Goal: Task Accomplishment & Management: Manage account settings

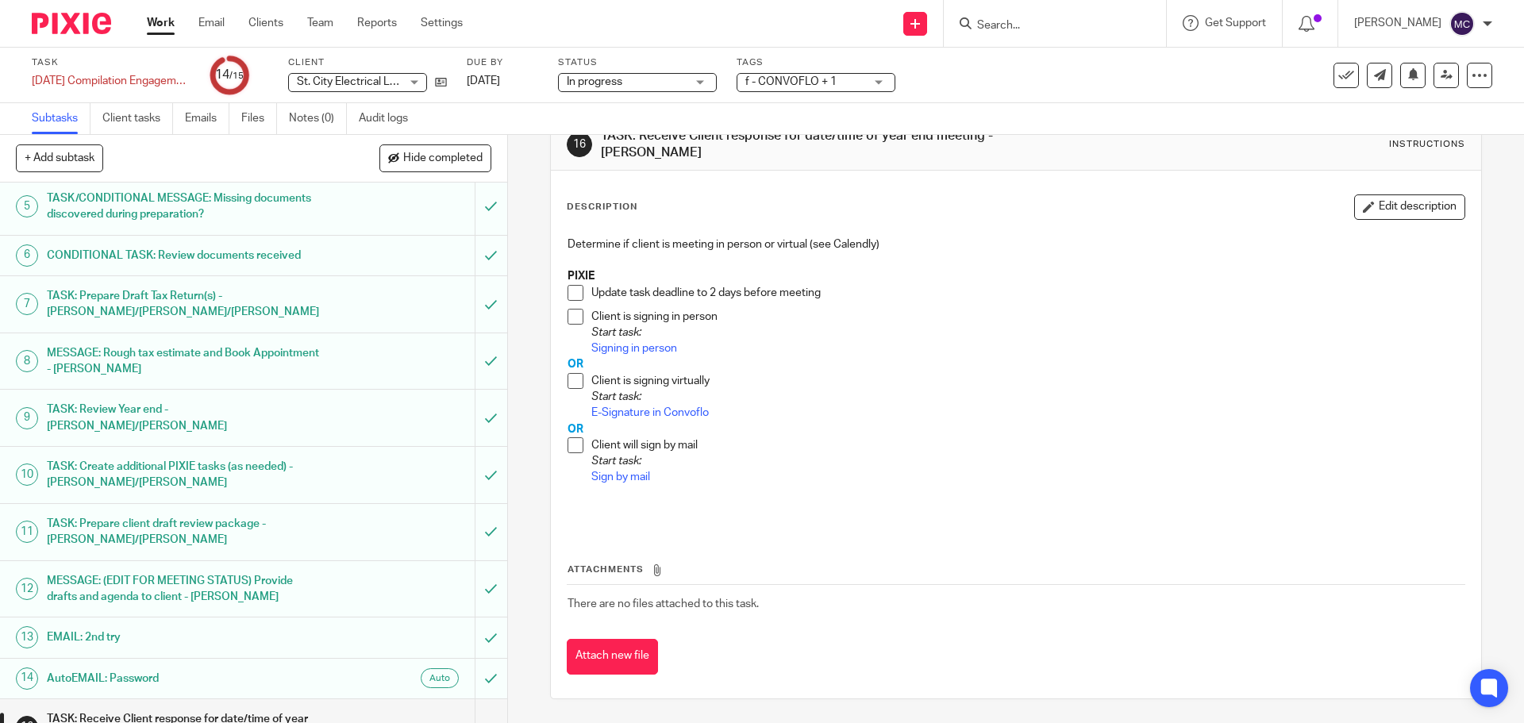
scroll to position [233, 0]
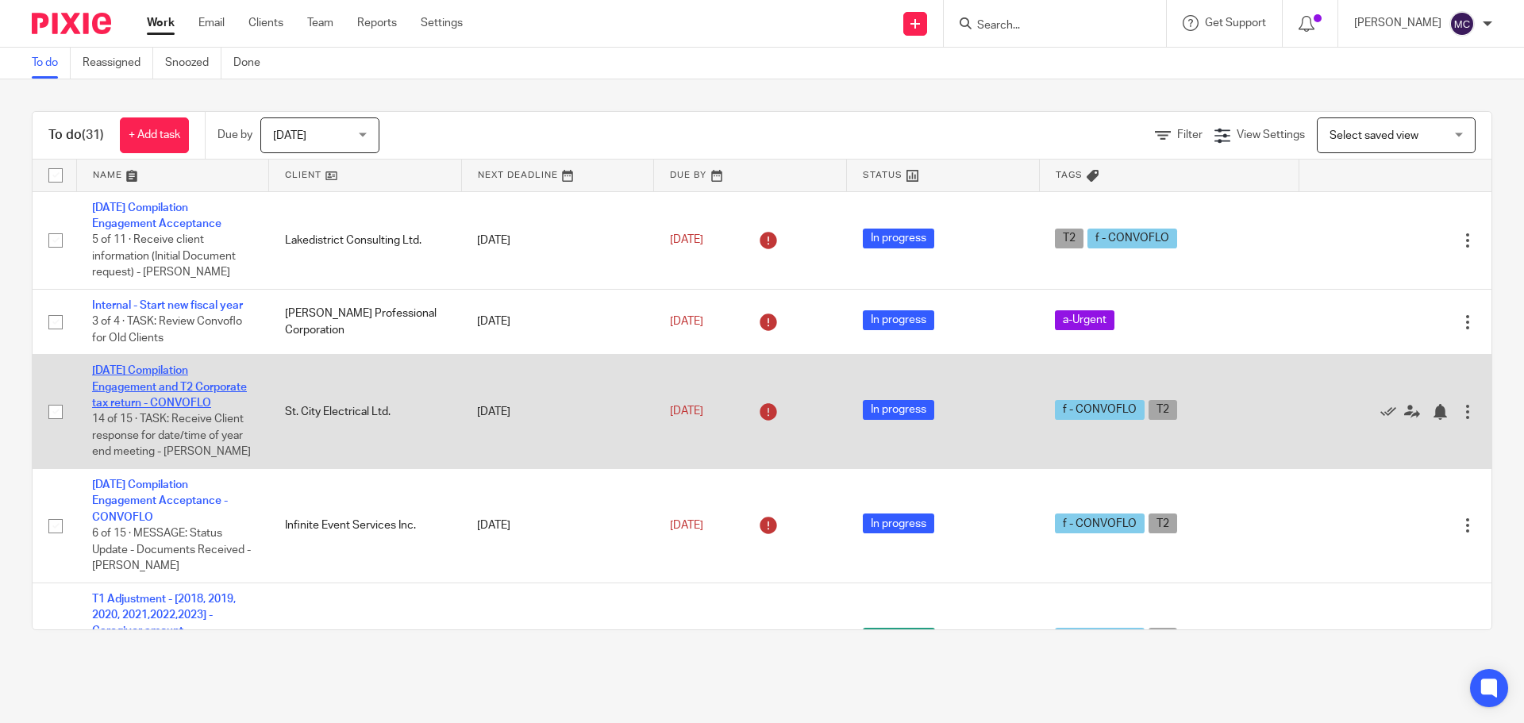
click at [153, 387] on link "2024-08-31 Compilation Engagement and T2 Corporate tax return - CONVOFLO" at bounding box center [169, 387] width 155 height 44
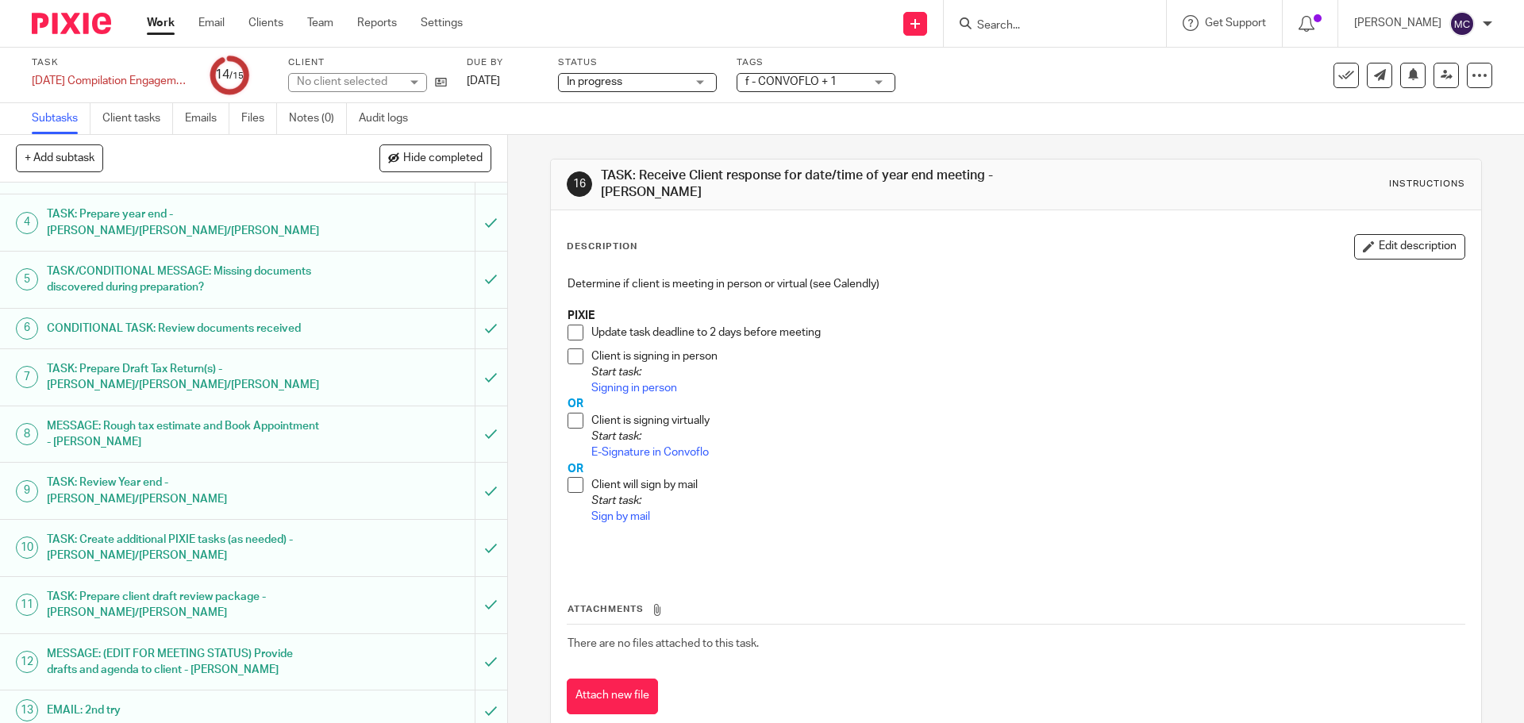
scroll to position [233, 0]
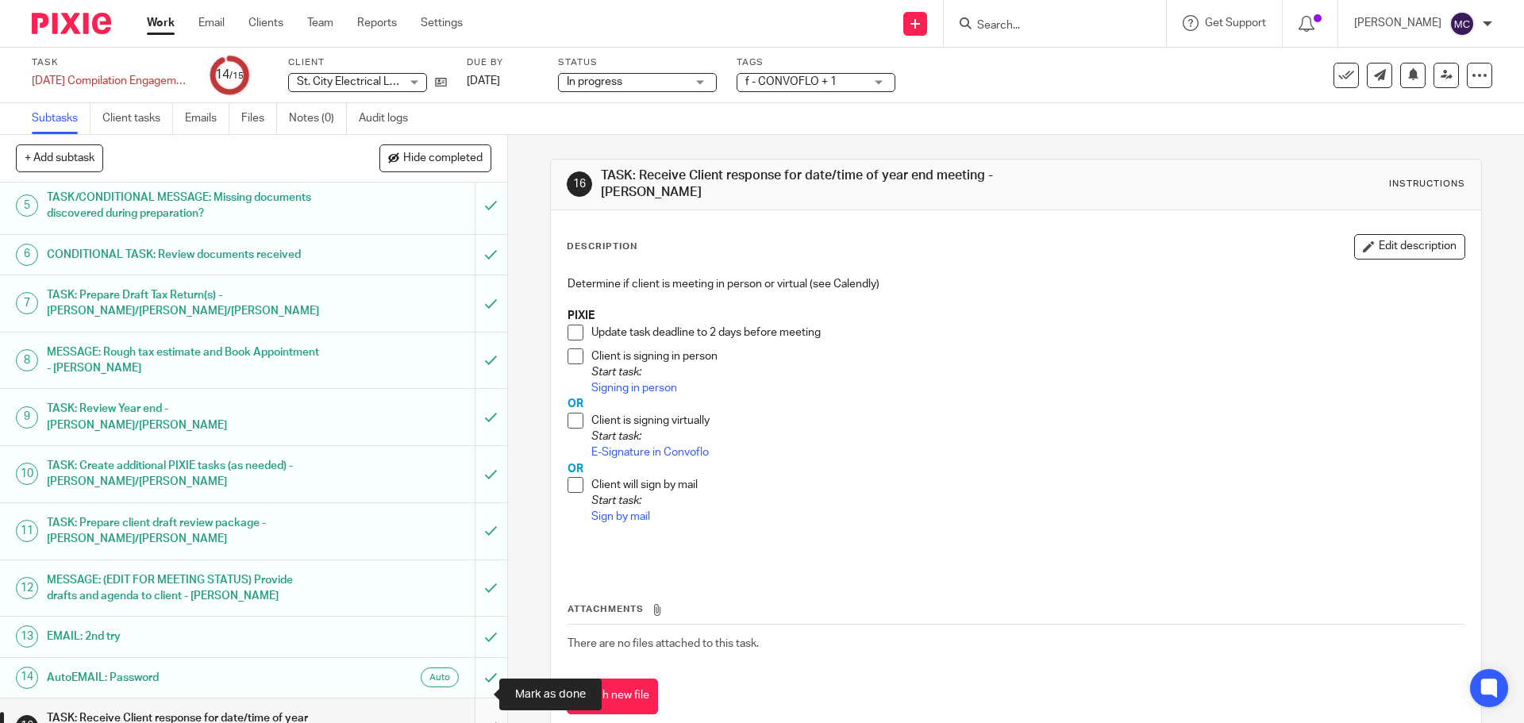
click at [476, 699] on input "submit" at bounding box center [253, 727] width 507 height 56
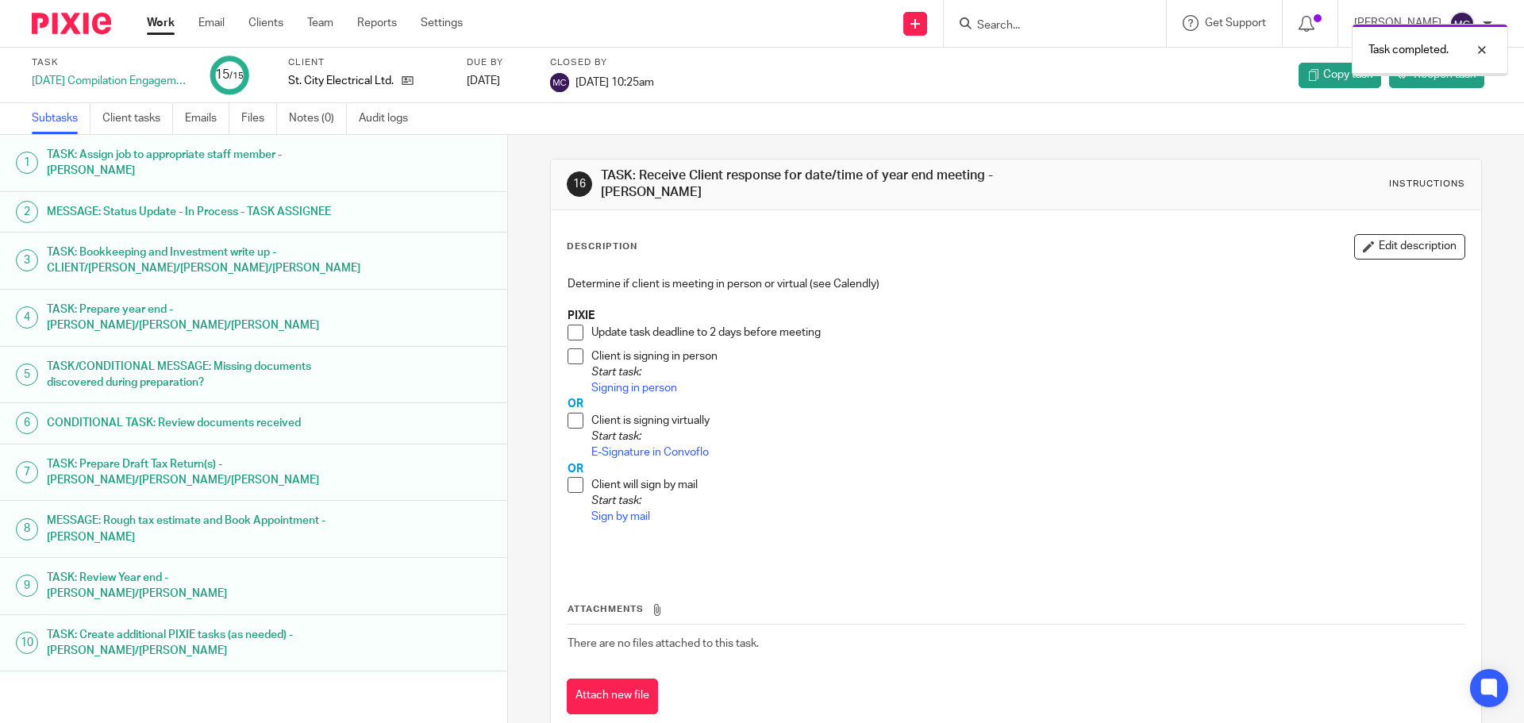
click at [161, 27] on link "Work" at bounding box center [161, 23] width 28 height 16
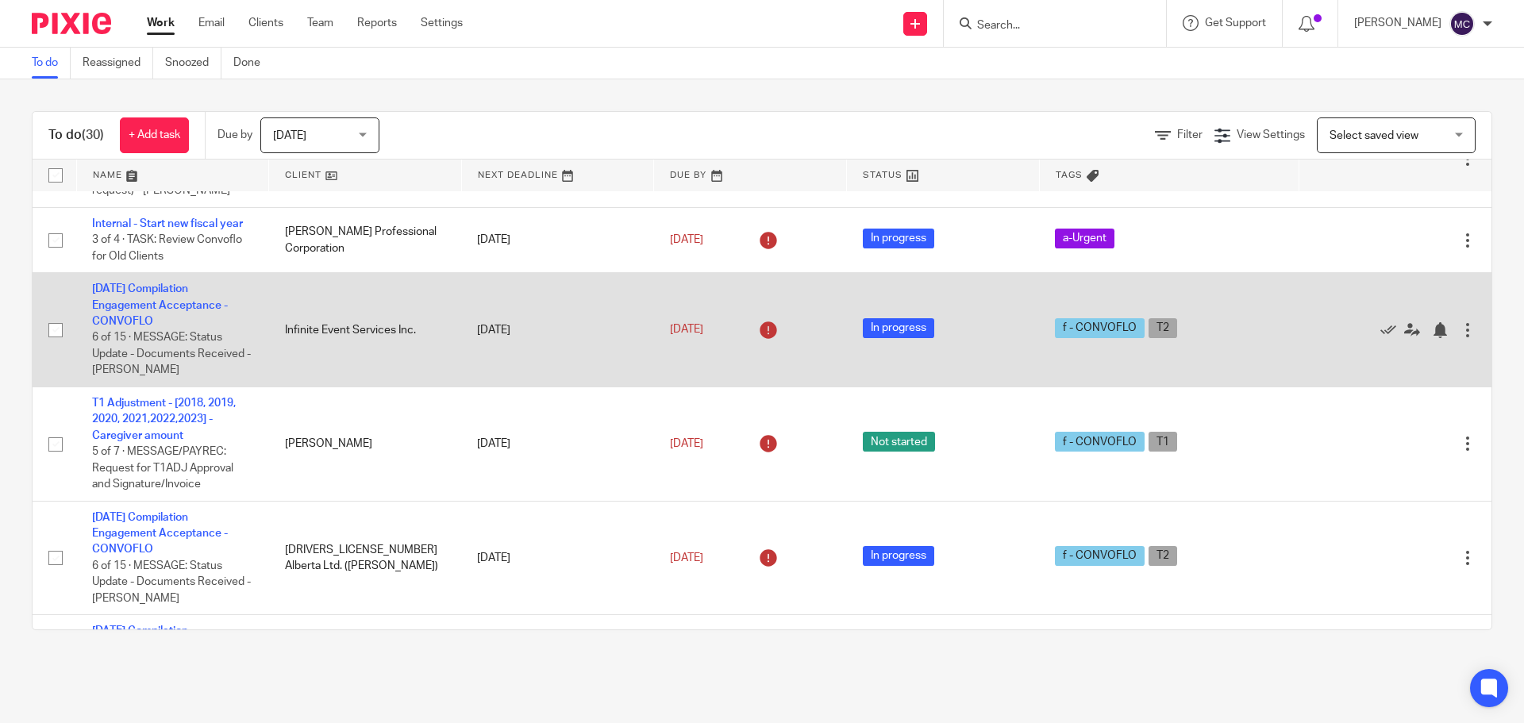
scroll to position [99, 0]
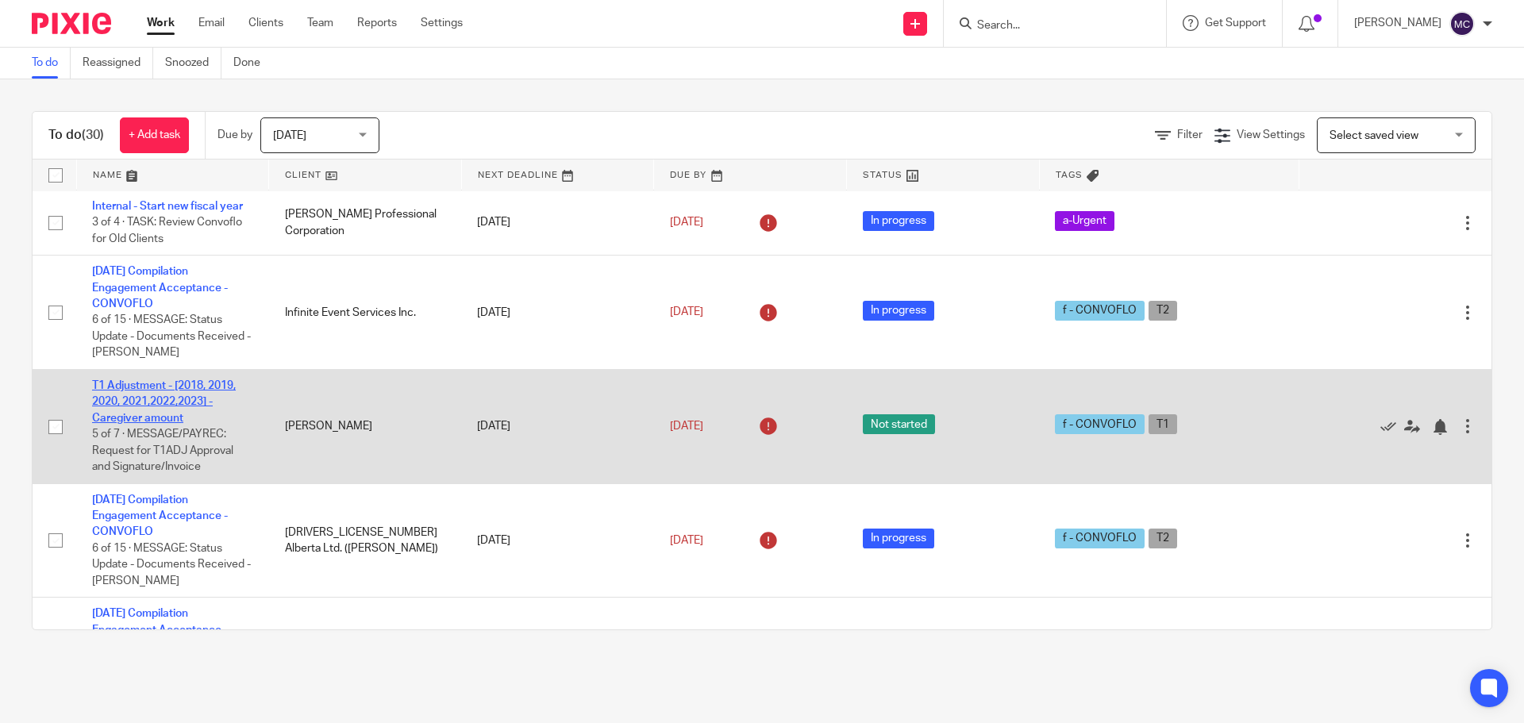
click at [195, 405] on link "T1 Adjustment - [2018, 2019, 2020, 2021,2022,2023] - Caregiver amount" at bounding box center [164, 402] width 144 height 44
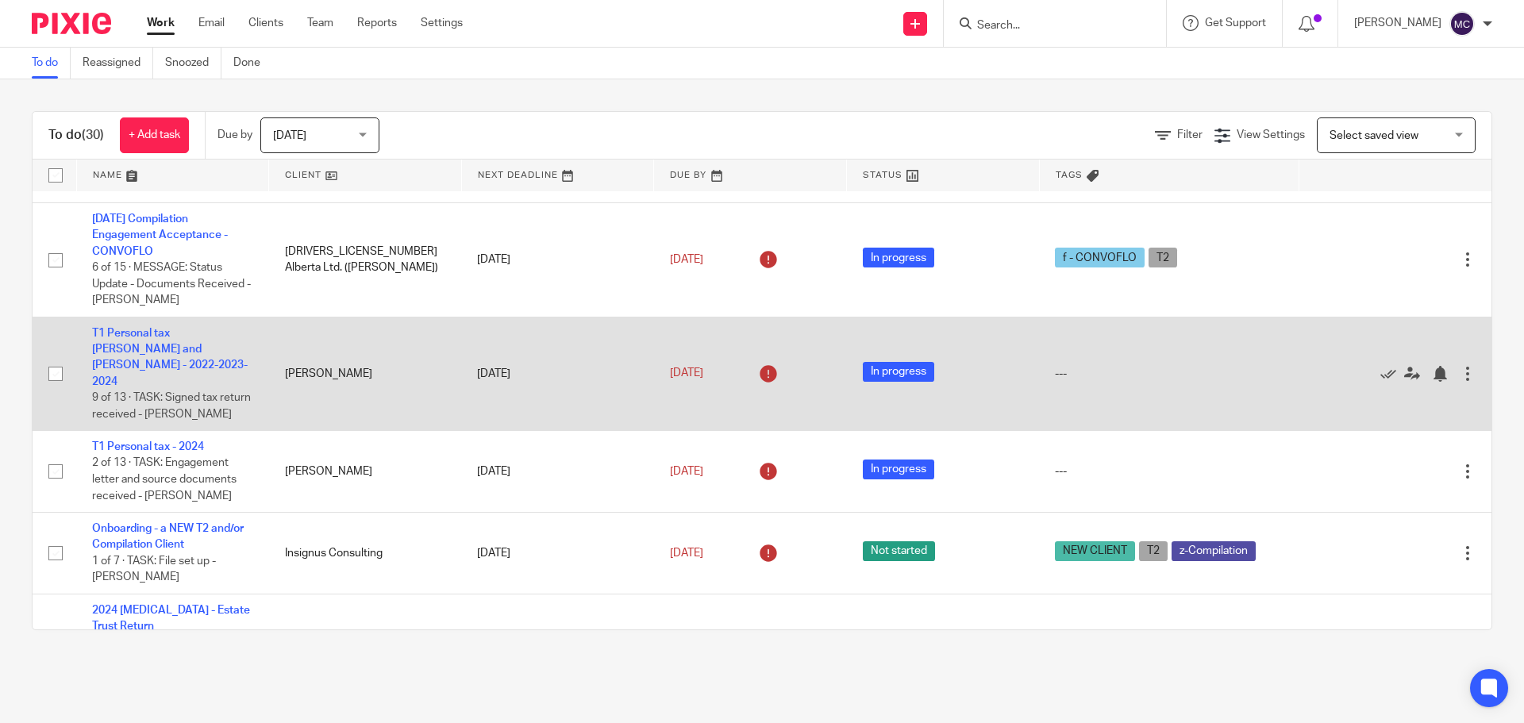
scroll to position [635, 0]
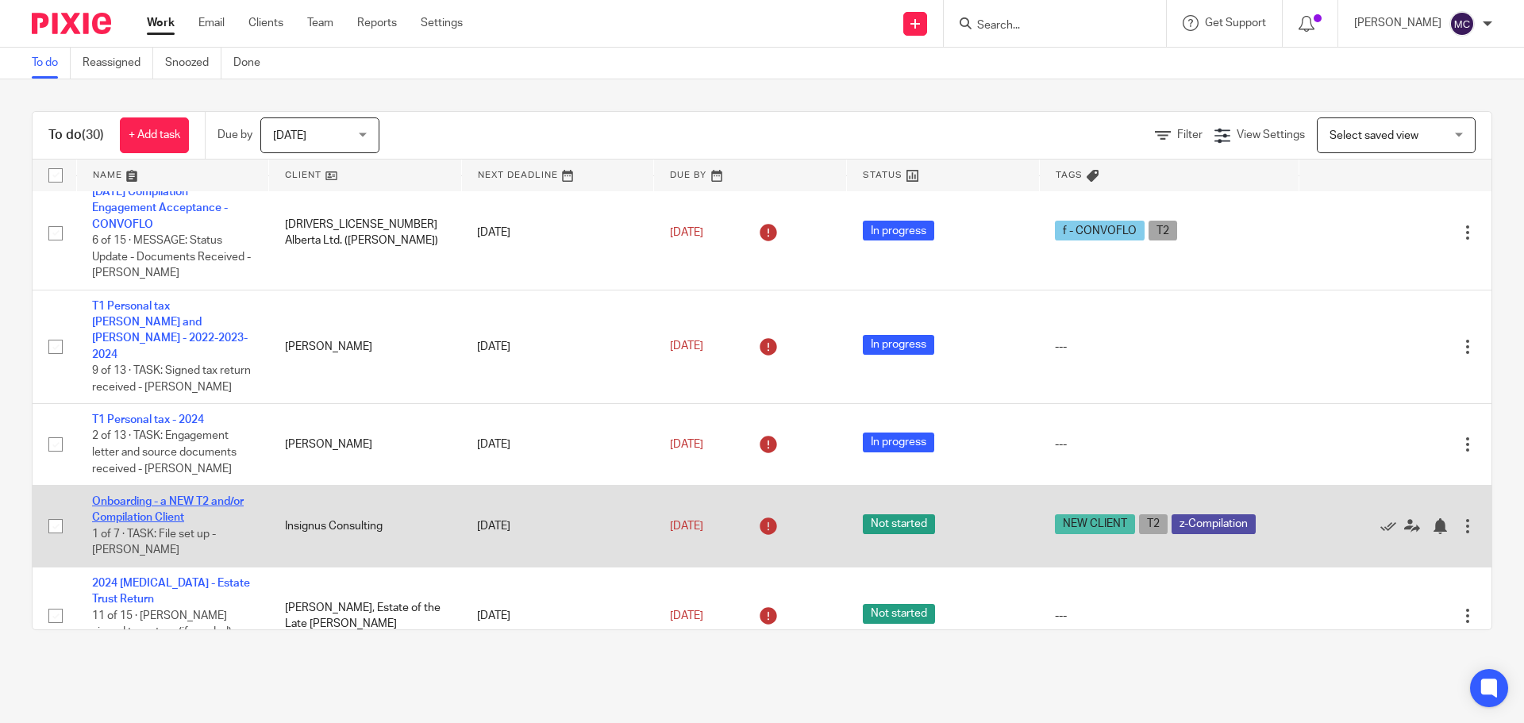
click at [154, 496] on link "Onboarding - a NEW T2 and/or Compilation Client" at bounding box center [168, 509] width 152 height 27
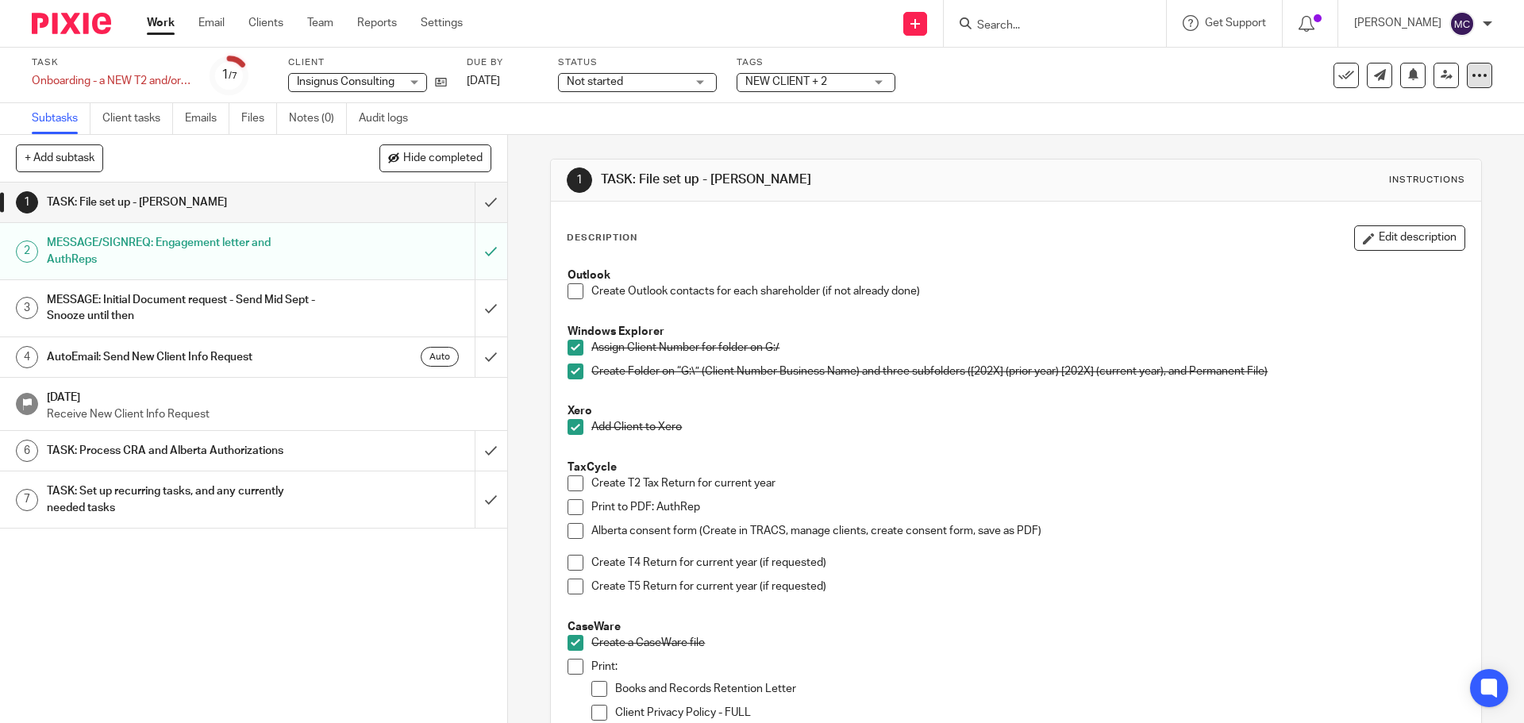
click at [1472, 77] on icon at bounding box center [1480, 75] width 16 height 16
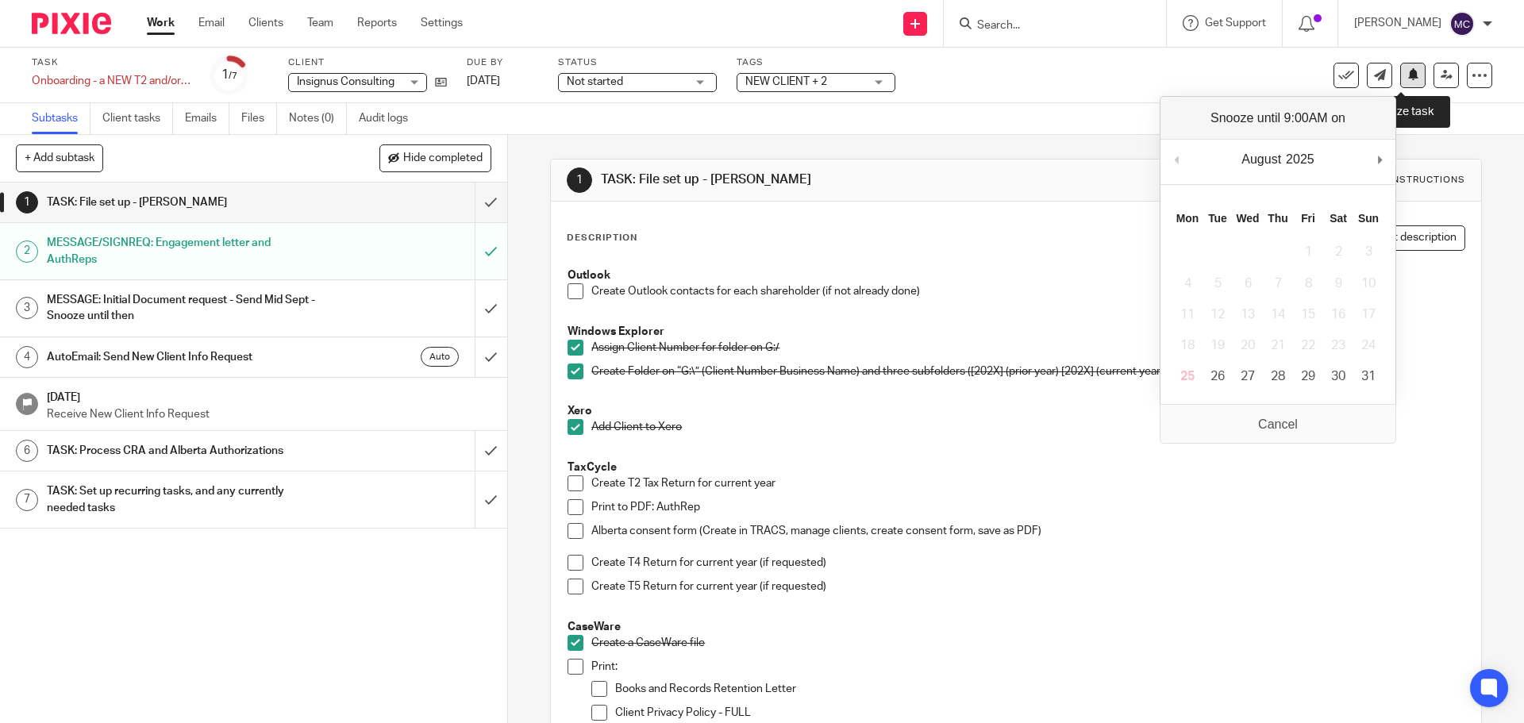
click at [1400, 71] on button at bounding box center [1412, 75] width 25 height 25
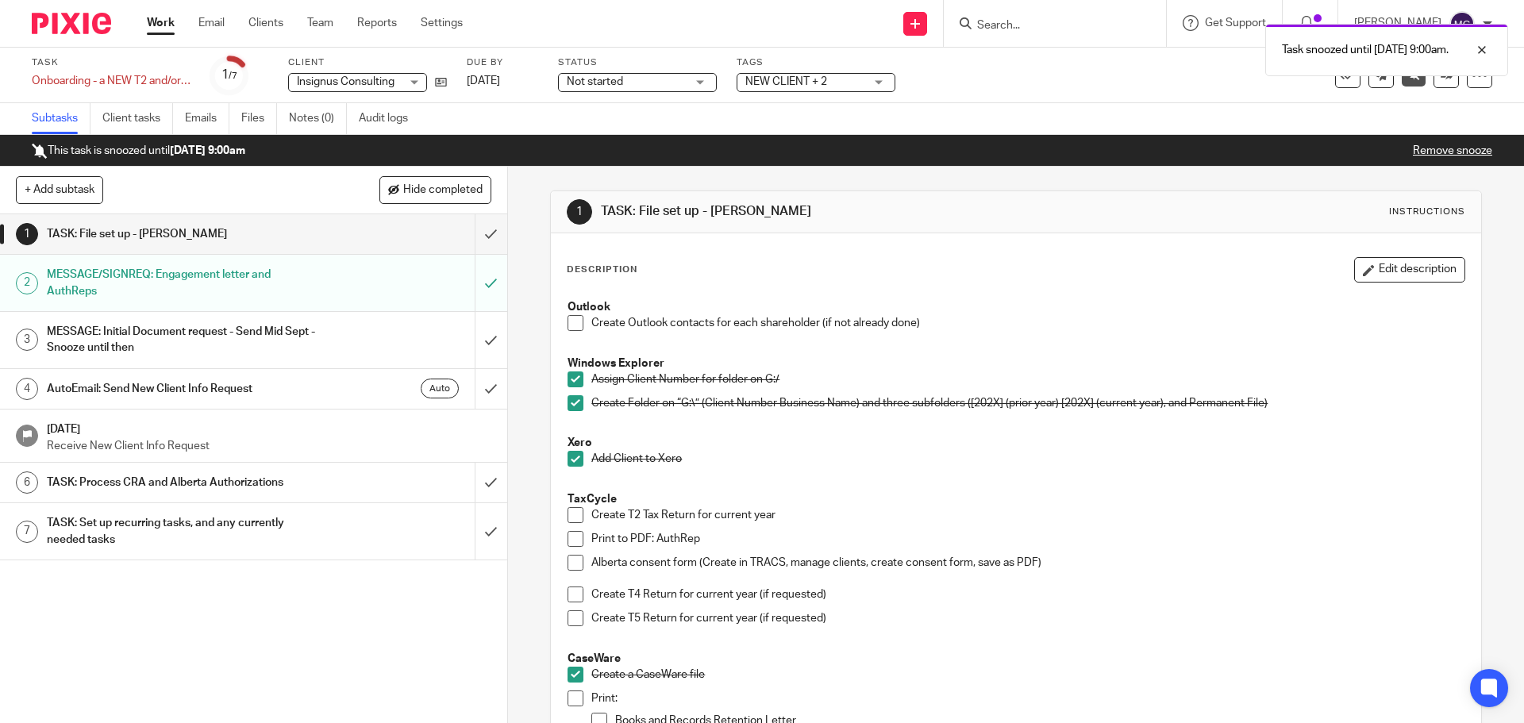
click at [151, 28] on link "Work" at bounding box center [161, 23] width 28 height 16
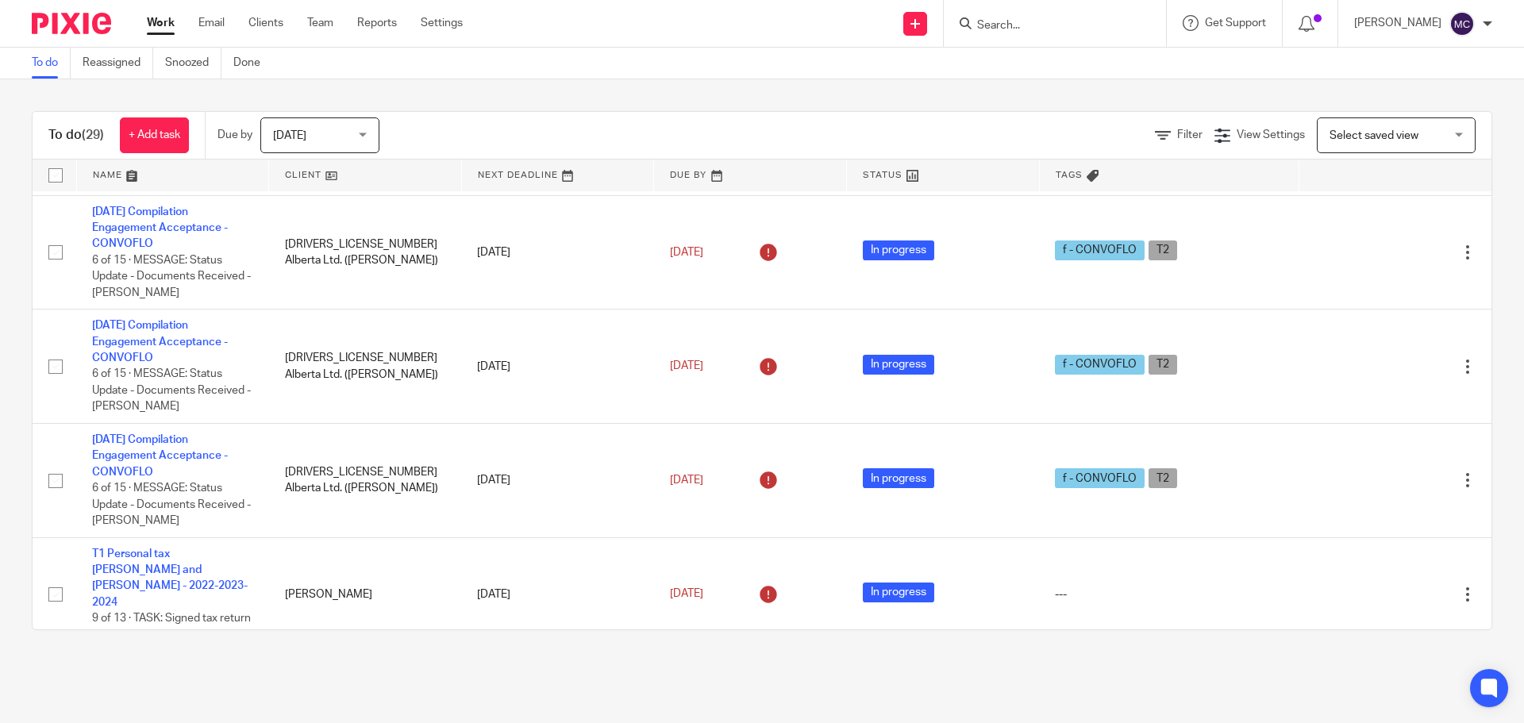
scroll to position [397, 0]
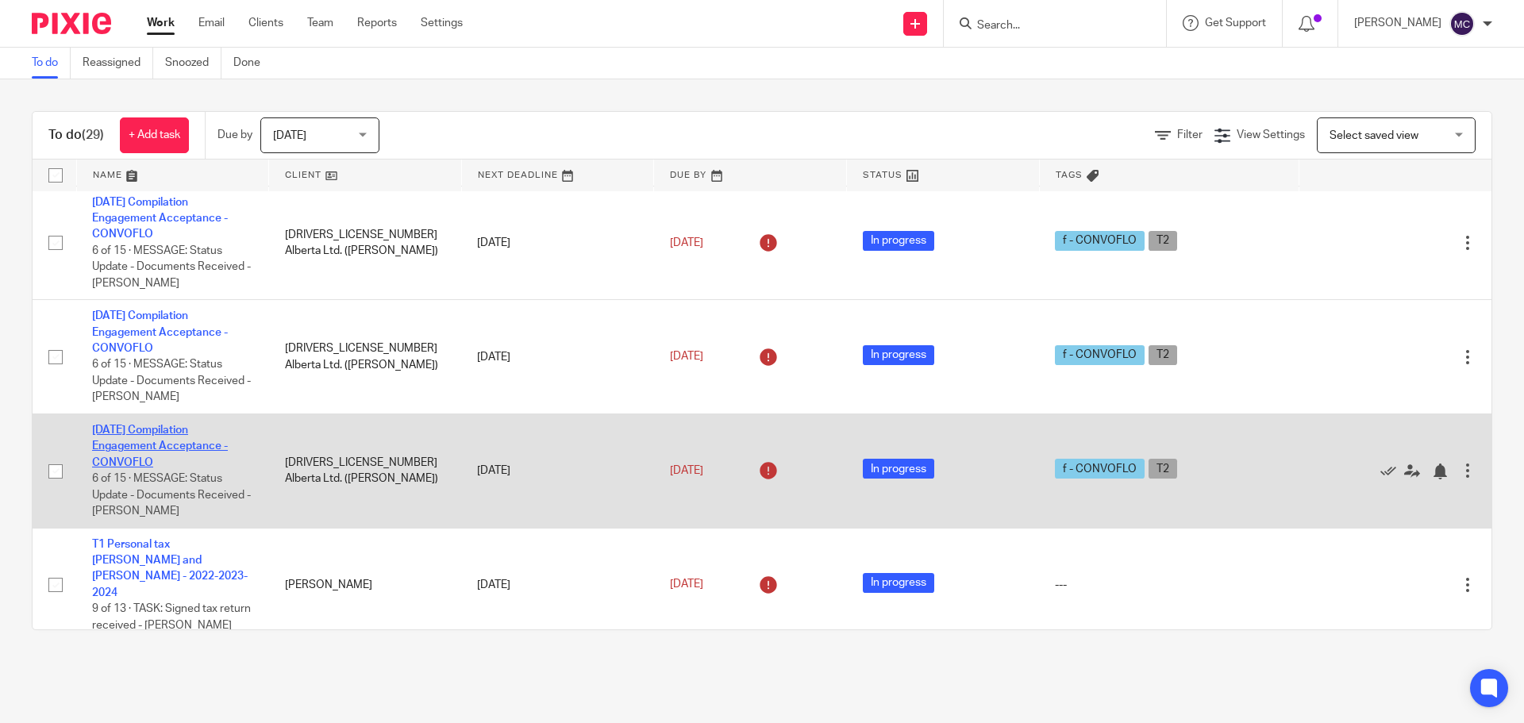
click at [155, 443] on link "2025-03-31 Compilation Engagement Acceptance - CONVOFLO" at bounding box center [160, 447] width 136 height 44
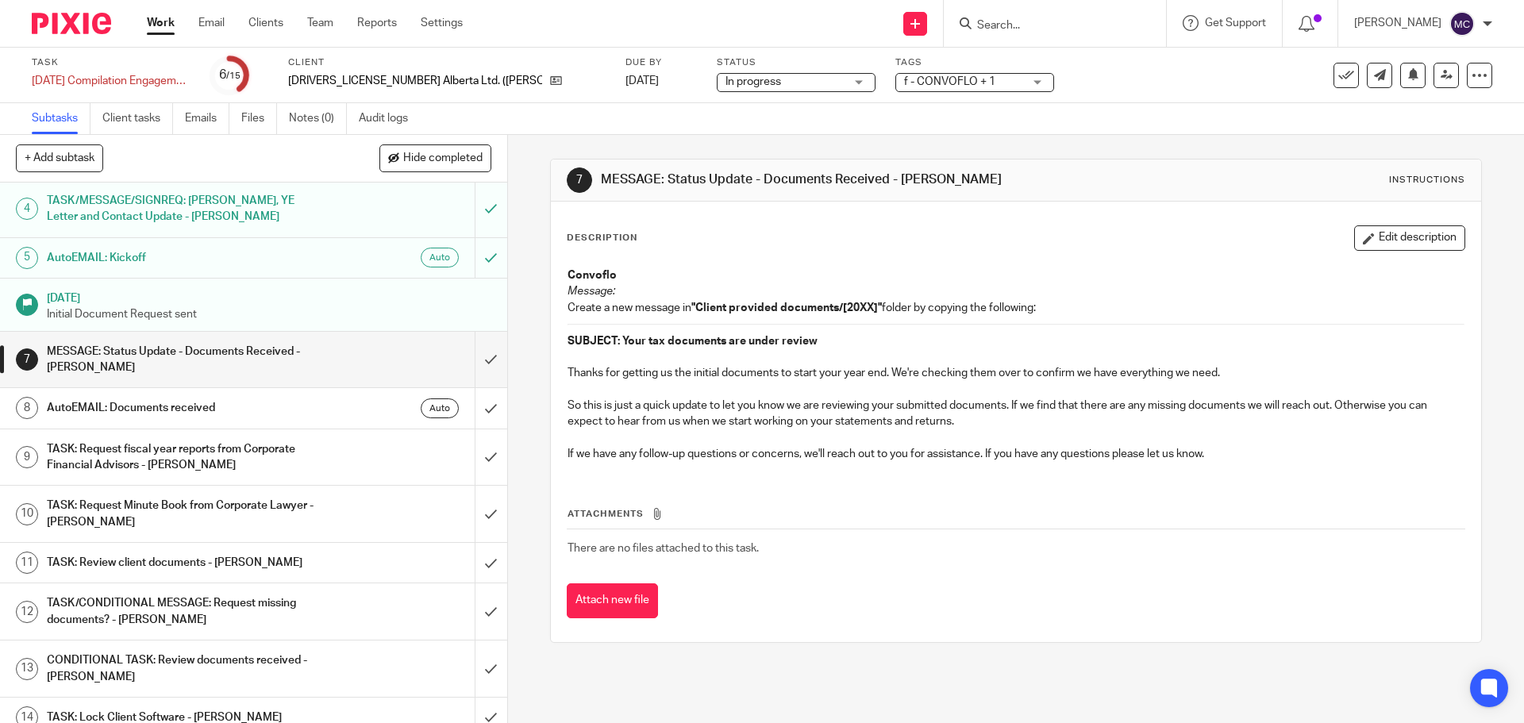
scroll to position [180, 0]
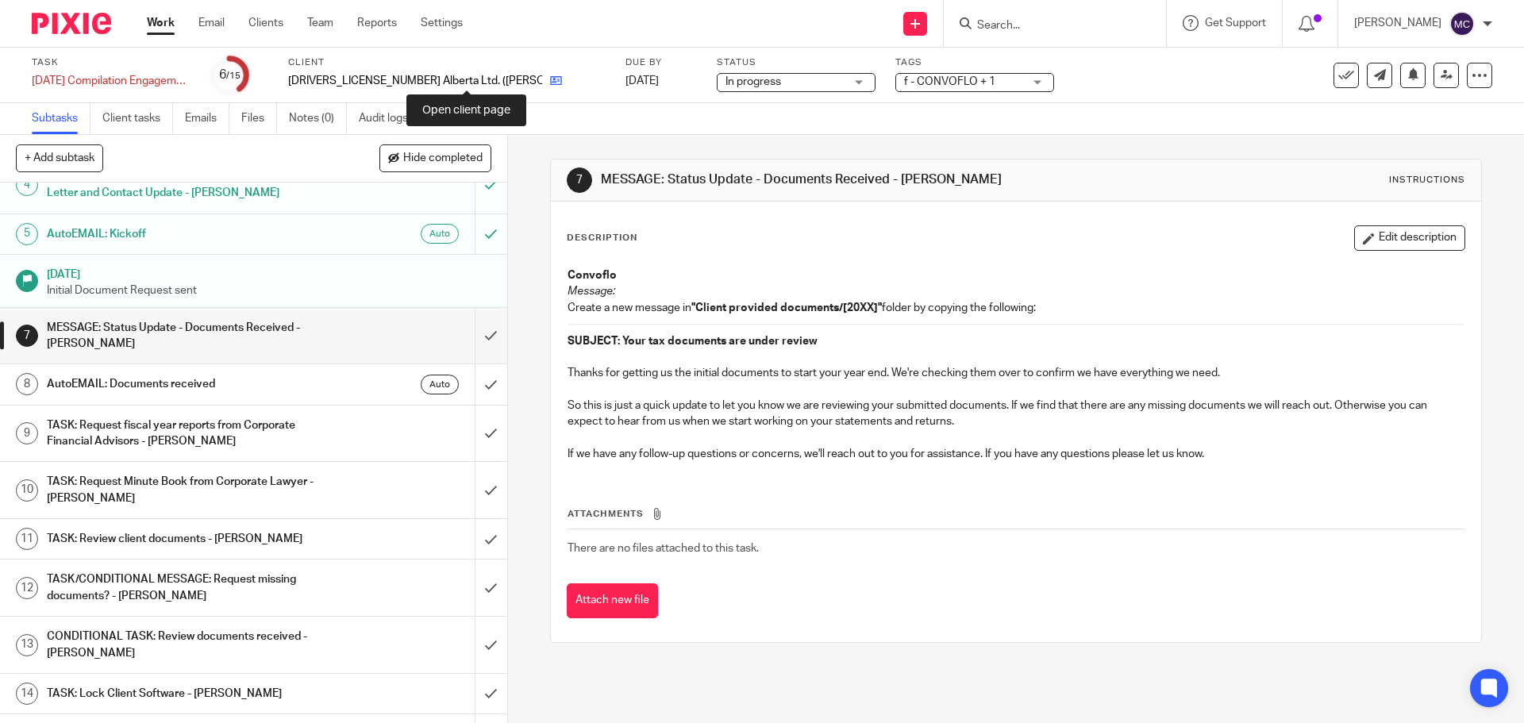
click at [550, 79] on icon at bounding box center [556, 81] width 12 height 12
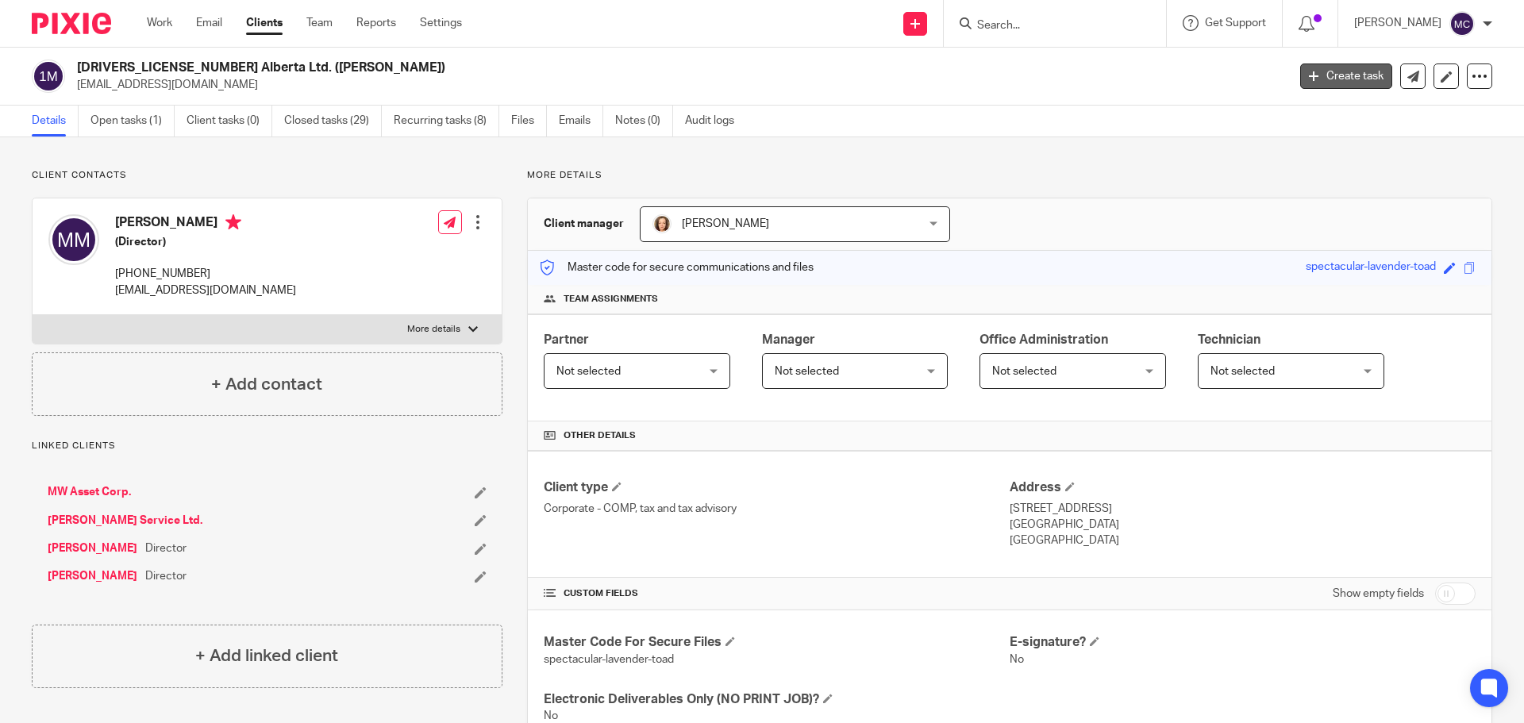
click at [1331, 71] on link "Create task" at bounding box center [1346, 76] width 92 height 25
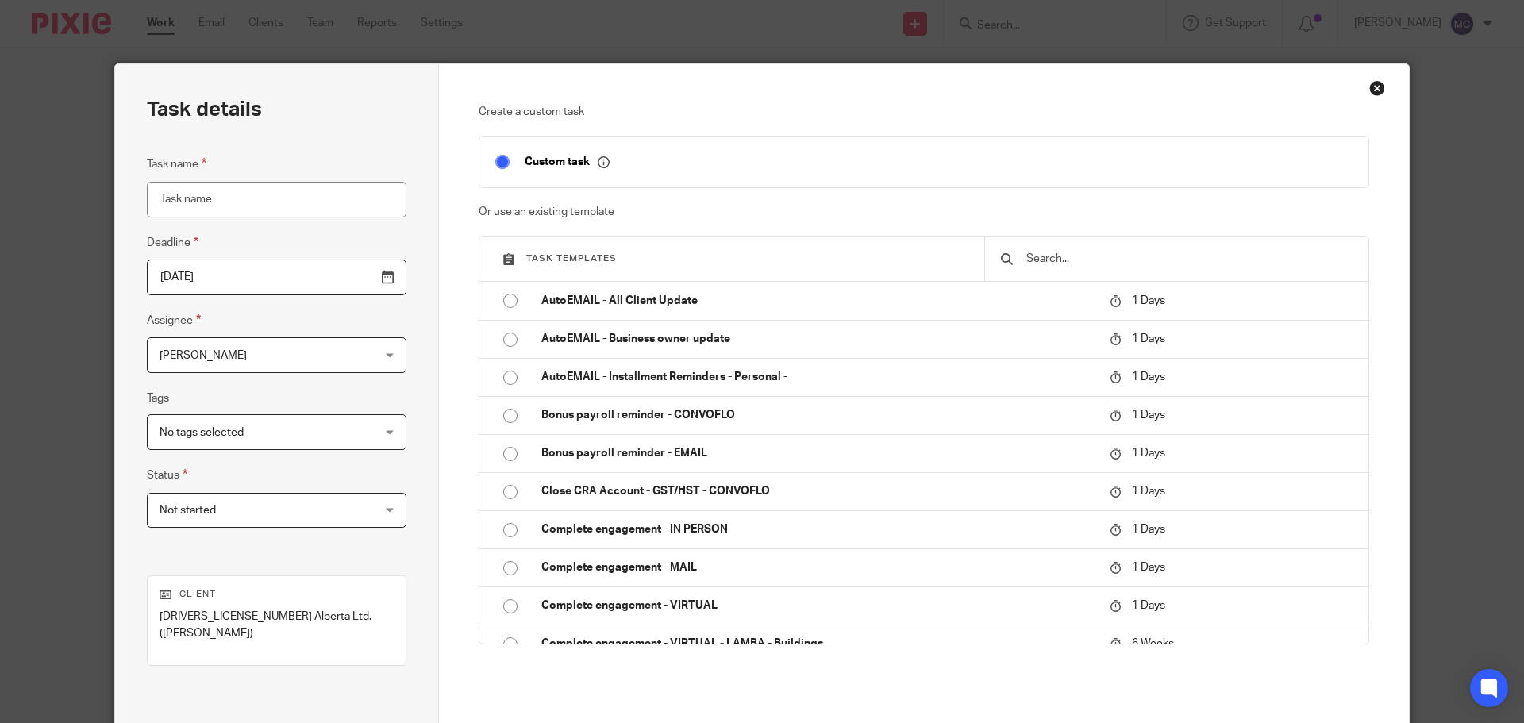
click at [1093, 260] on input "text" at bounding box center [1189, 258] width 328 height 17
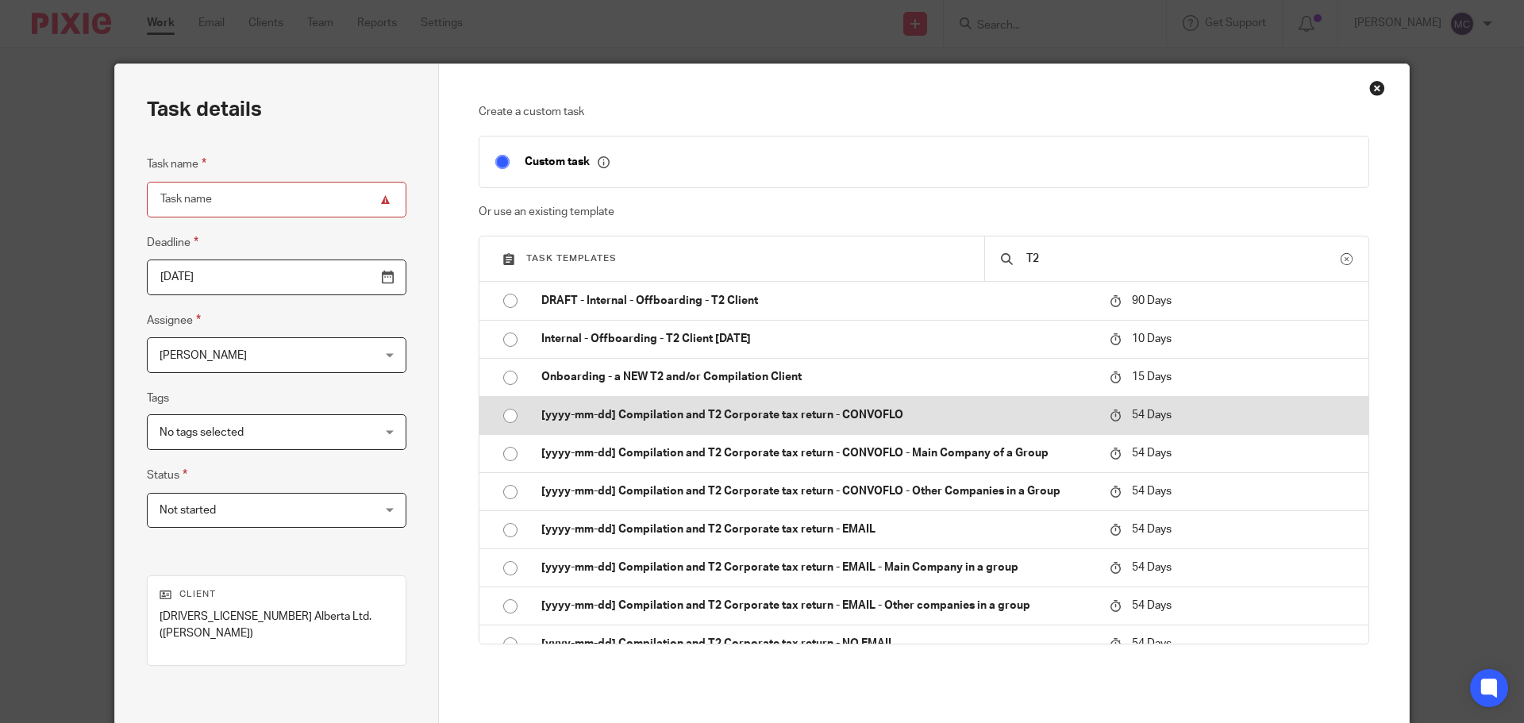
type input "T2"
click at [859, 416] on p "[yyyy-mm-dd] Compilation and T2 Corporate tax return - CONVOFLO" at bounding box center [817, 415] width 553 height 16
type input "2025-10-18"
type input "[yyyy-mm-dd] Compilation and T2 Corporate tax return - CONVOFLO"
checkbox input "false"
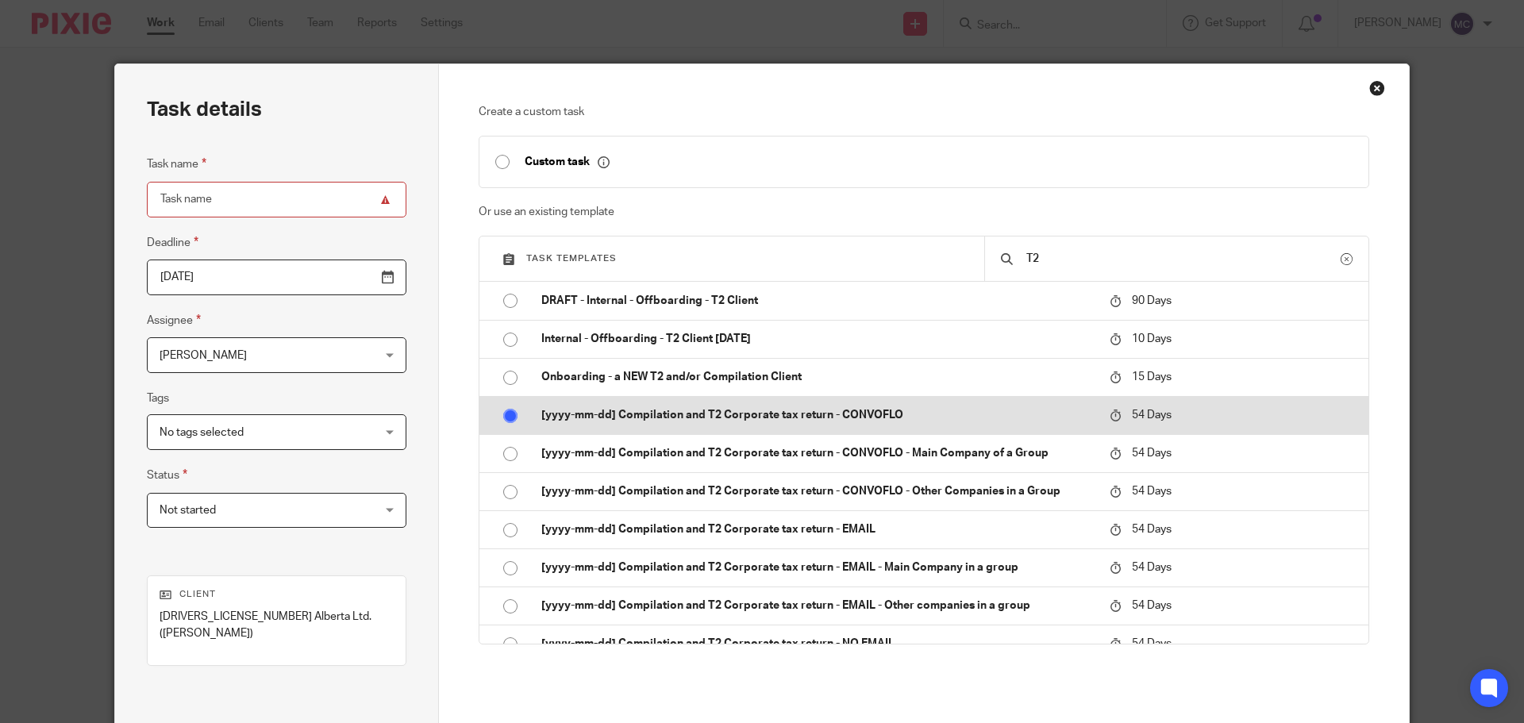
radio input "true"
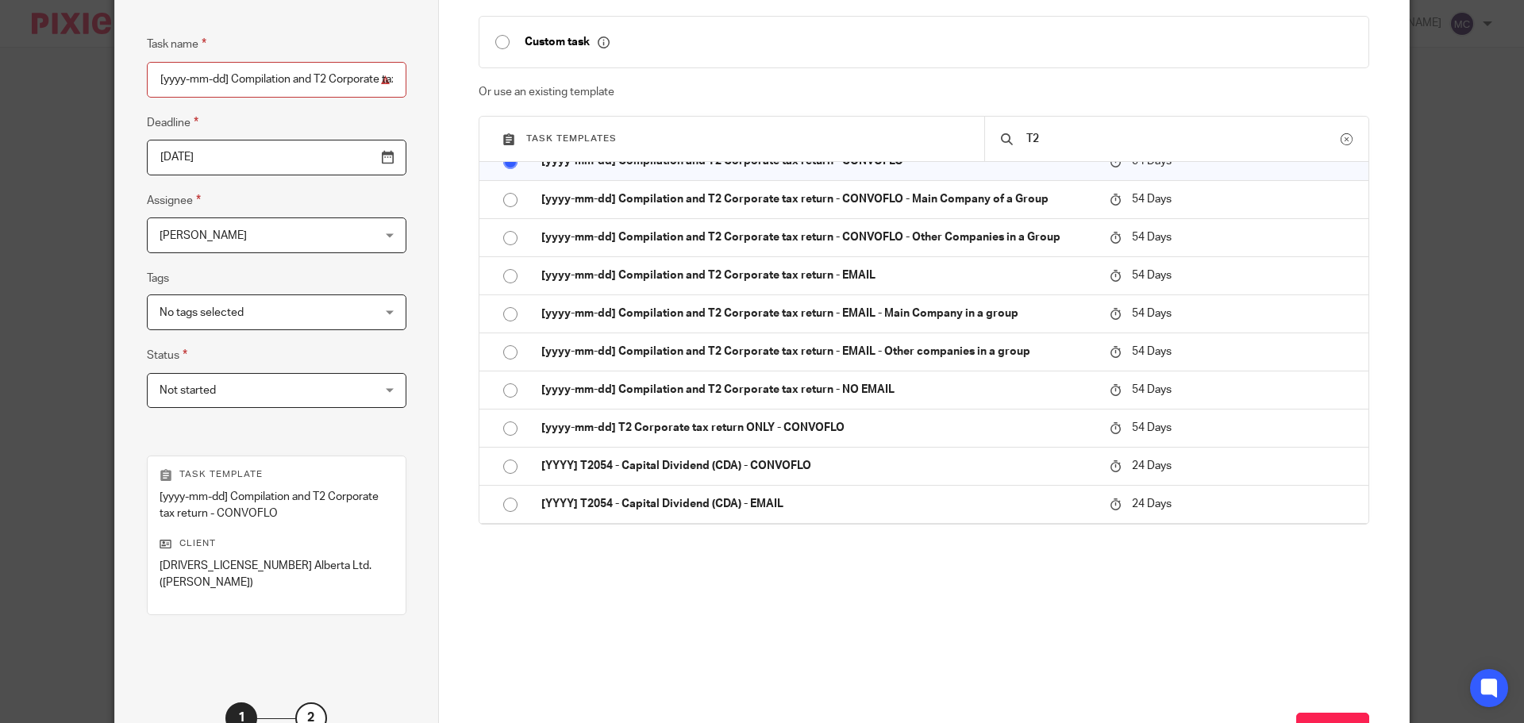
scroll to position [231, 0]
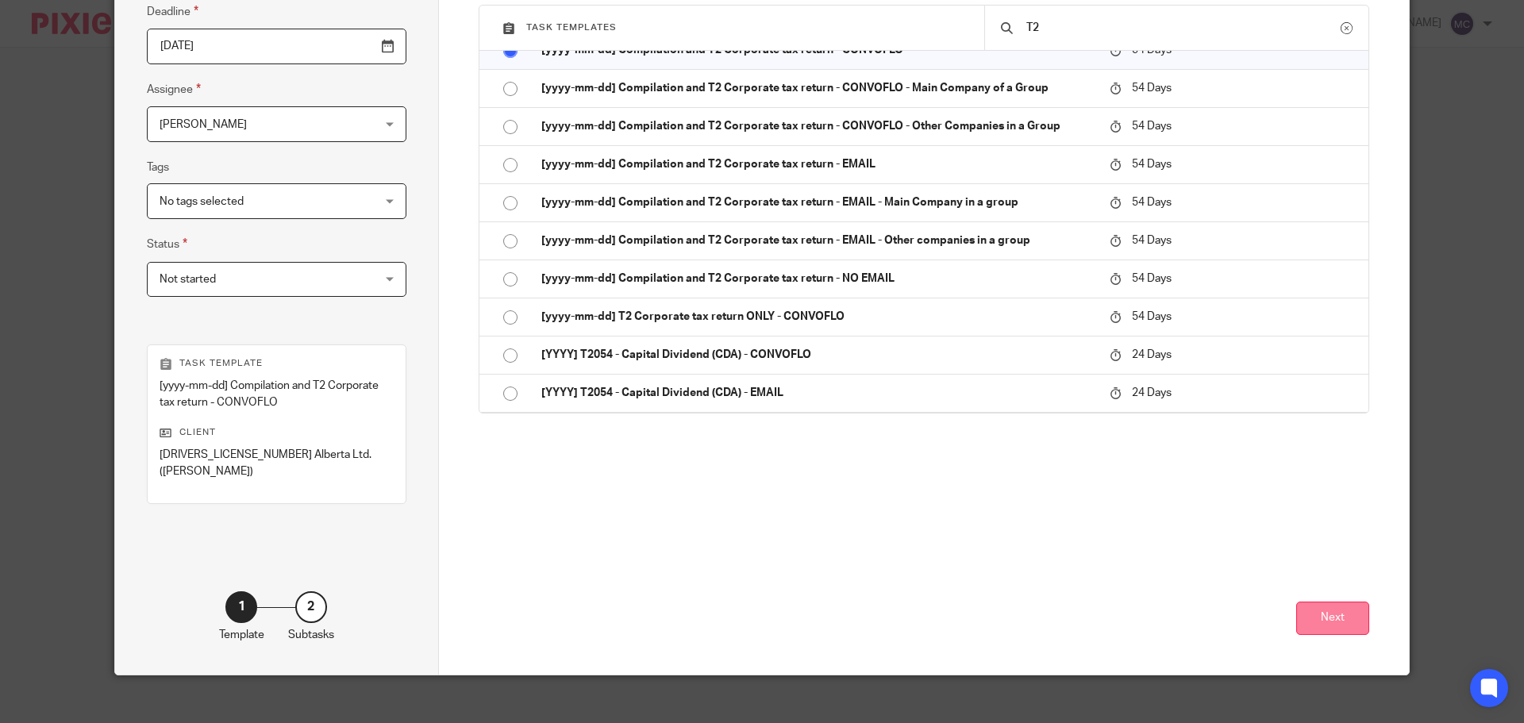
click at [1336, 616] on button "Next" at bounding box center [1332, 619] width 73 height 34
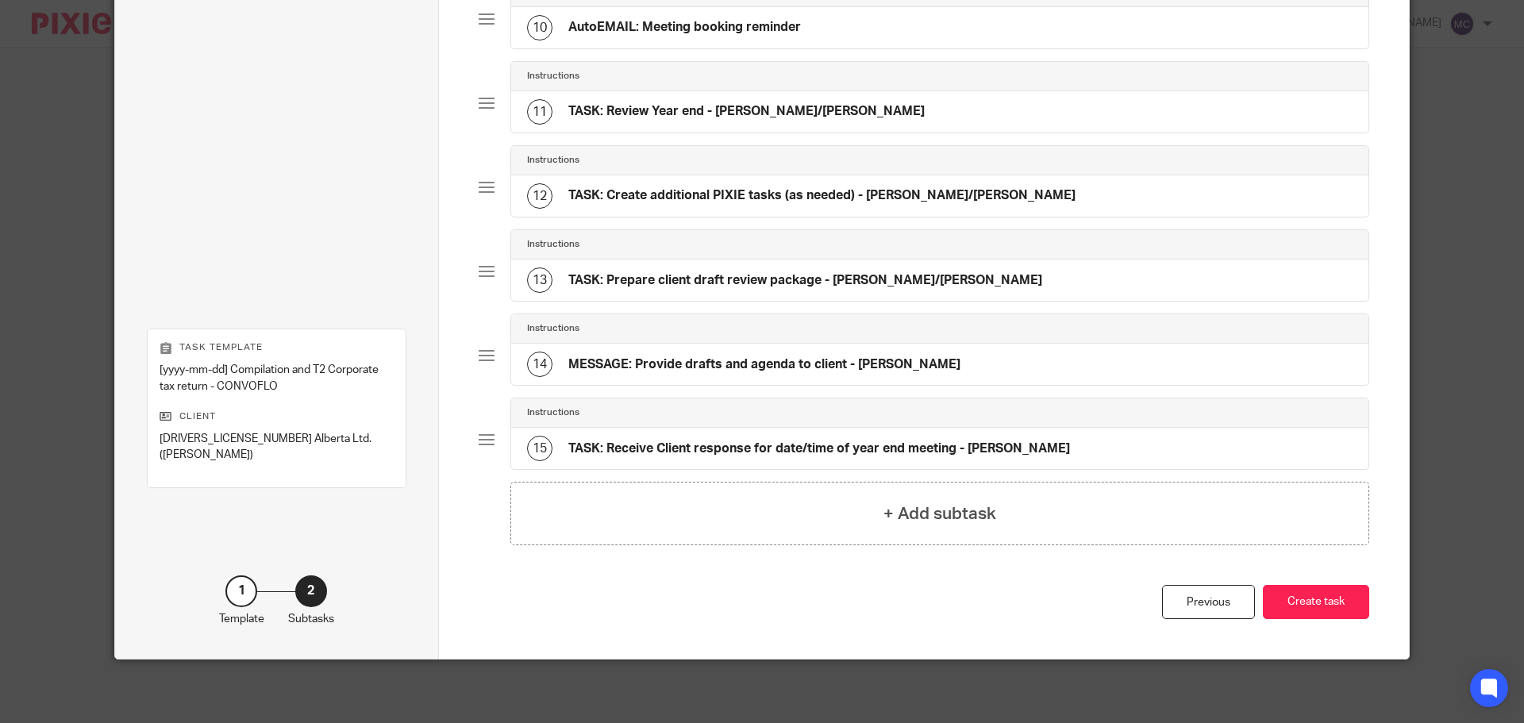
scroll to position [914, 0]
click at [1336, 616] on button "Create task" at bounding box center [1316, 602] width 106 height 34
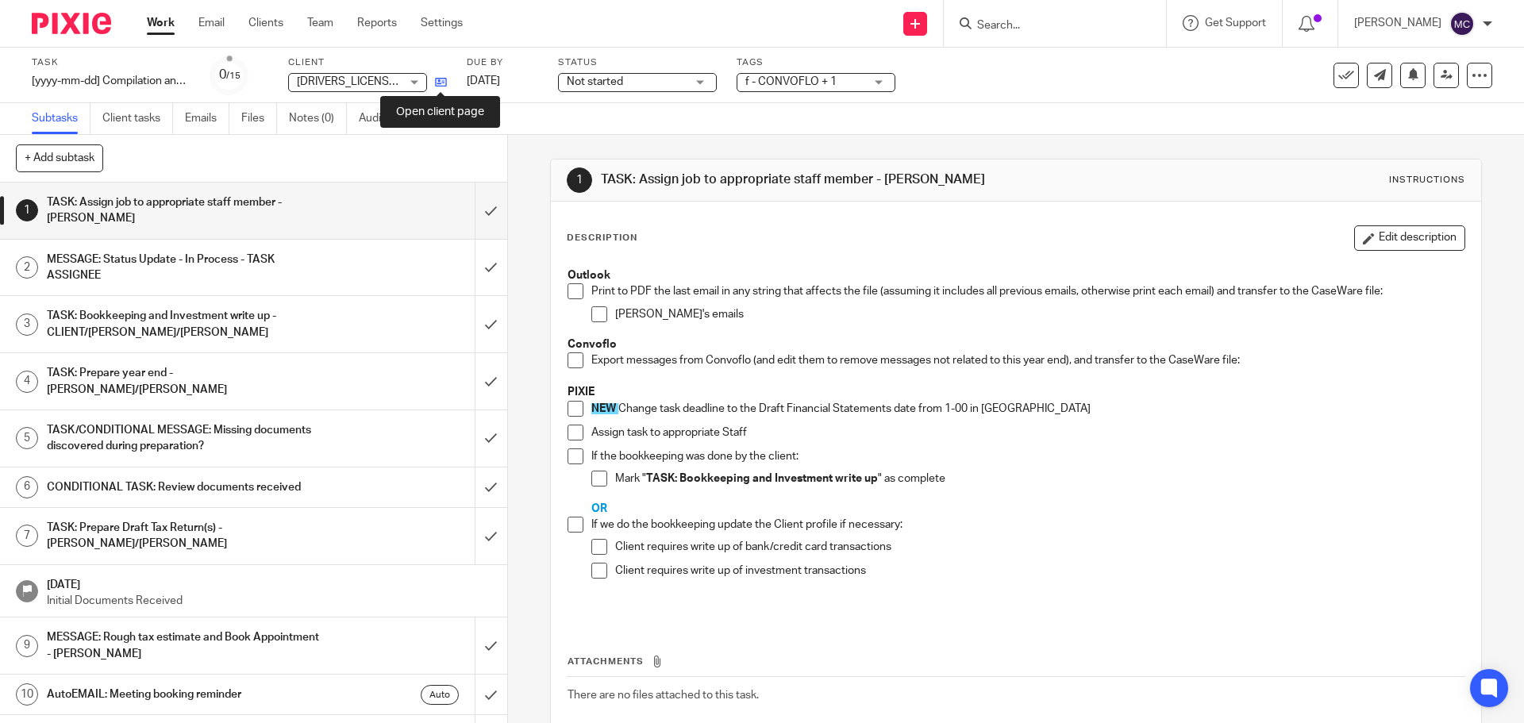
click at [441, 83] on icon at bounding box center [441, 82] width 12 height 12
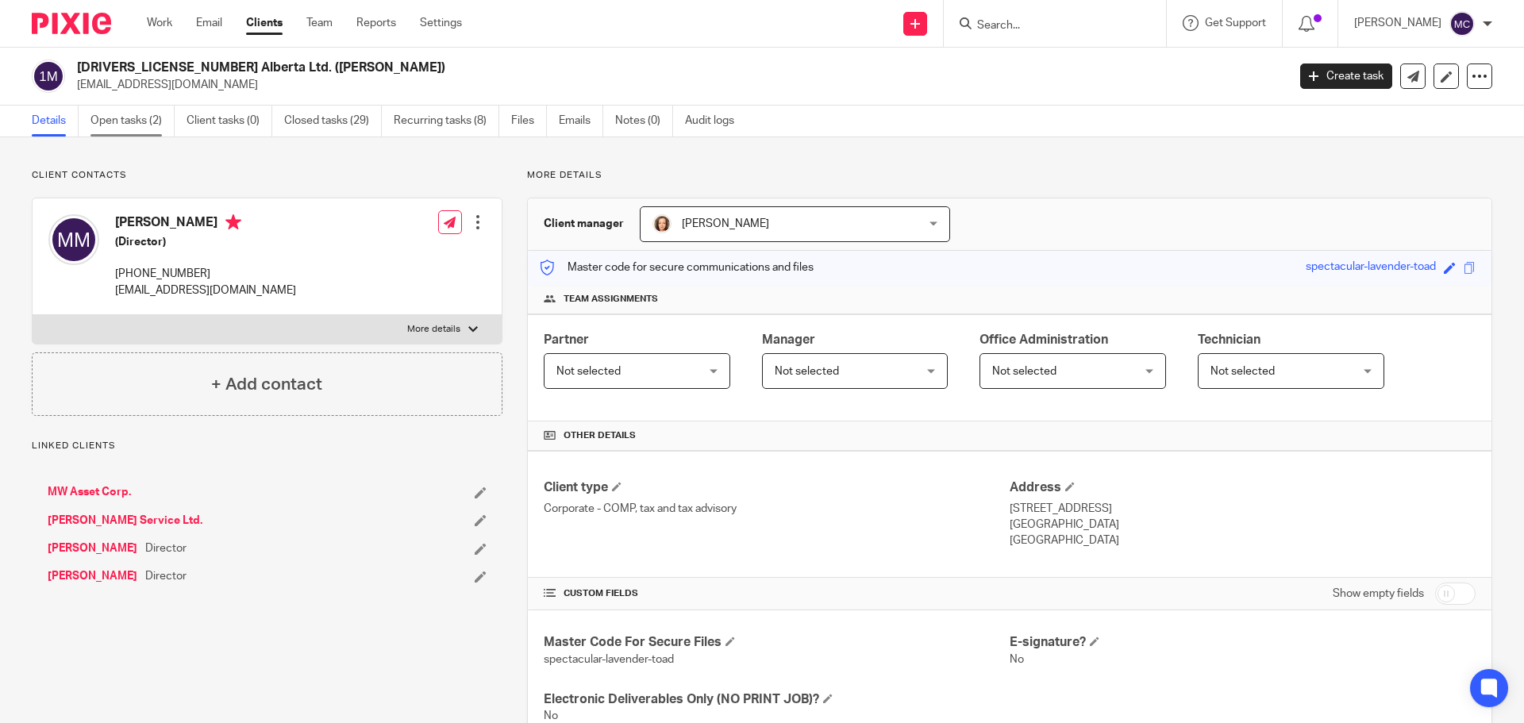
click at [156, 122] on link "Open tasks (2)" at bounding box center [133, 121] width 84 height 31
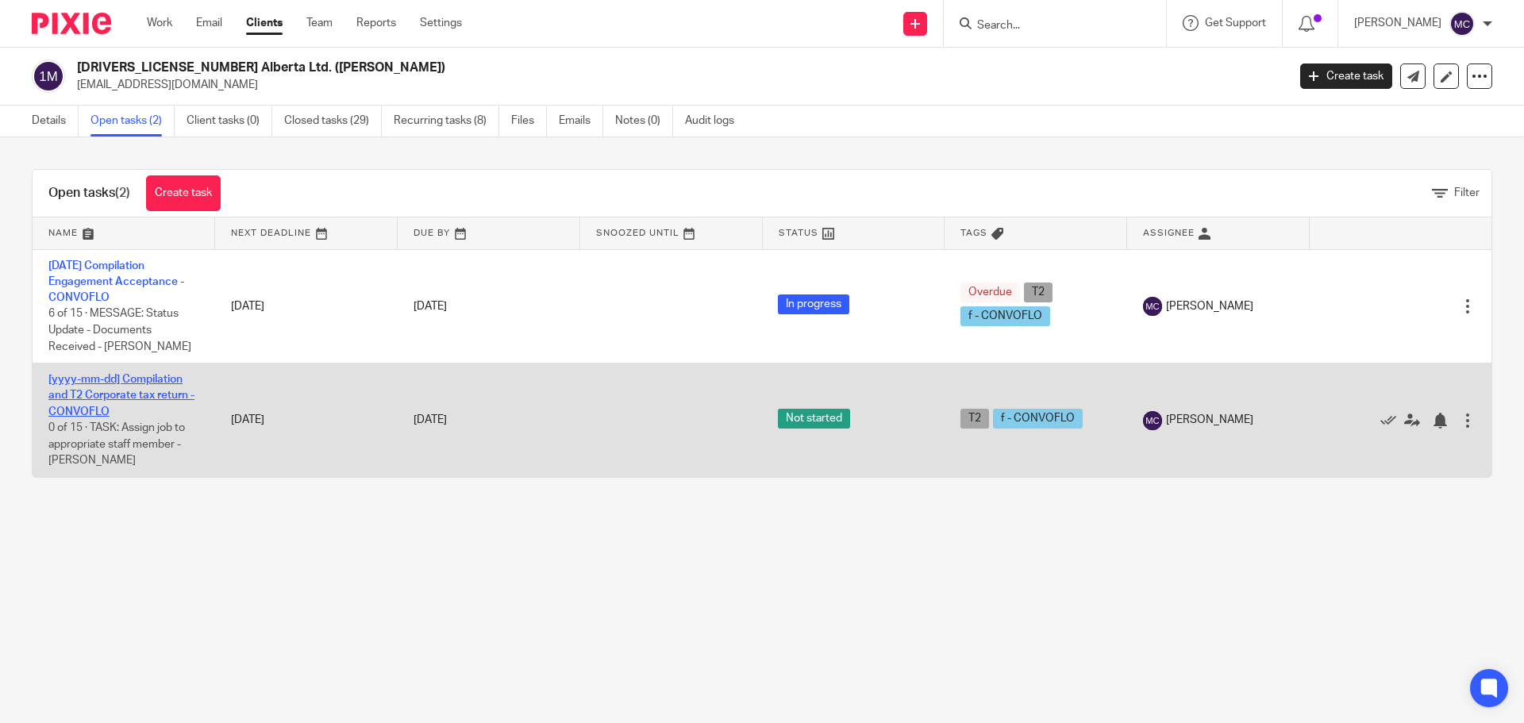
click at [120, 374] on link "[yyyy-mm-dd] Compilation and T2 Corporate tax return - CONVOFLO" at bounding box center [121, 396] width 146 height 44
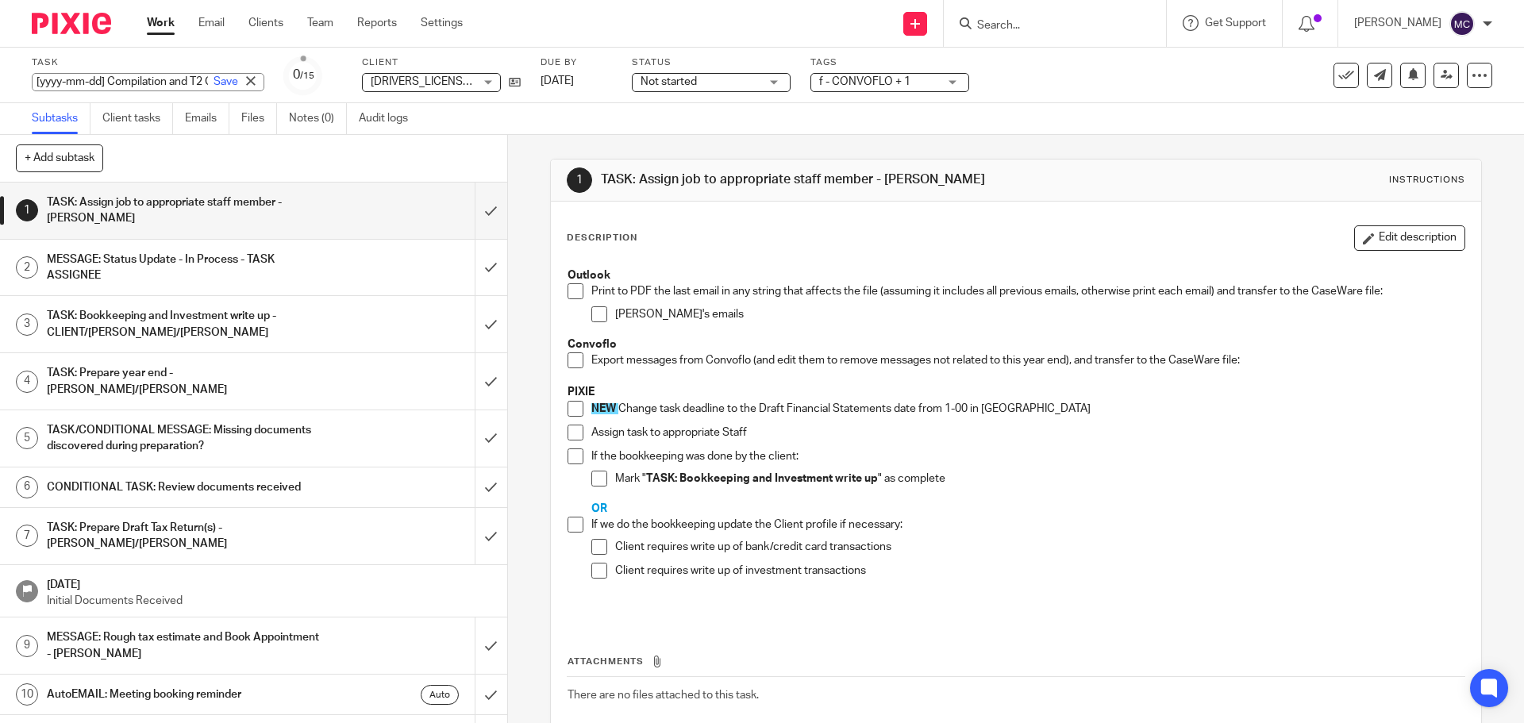
click at [50, 82] on div "[yyyy-mm-dd] Compilation and T2 Corporate tax return - CONVOFLO Save [yyyy-mm-d…" at bounding box center [148, 82] width 233 height 18
click at [37, 83] on input "[yyyy-mm-dd] Compilation and T2 Corporate tax return - CONVOFLO" at bounding box center [148, 82] width 233 height 18
drag, startPoint x: 108, startPoint y: 80, endPoint x: 0, endPoint y: 87, distance: 108.2
click at [0, 87] on div "Task [yyyy-mm-dd] Compilation and T2 Corporate tax return - CONVOFLO Save [yyyy…" at bounding box center [762, 76] width 1524 height 56
type input "[DATE] Compilation and T2 Corporate tax return - CONVOFLO"
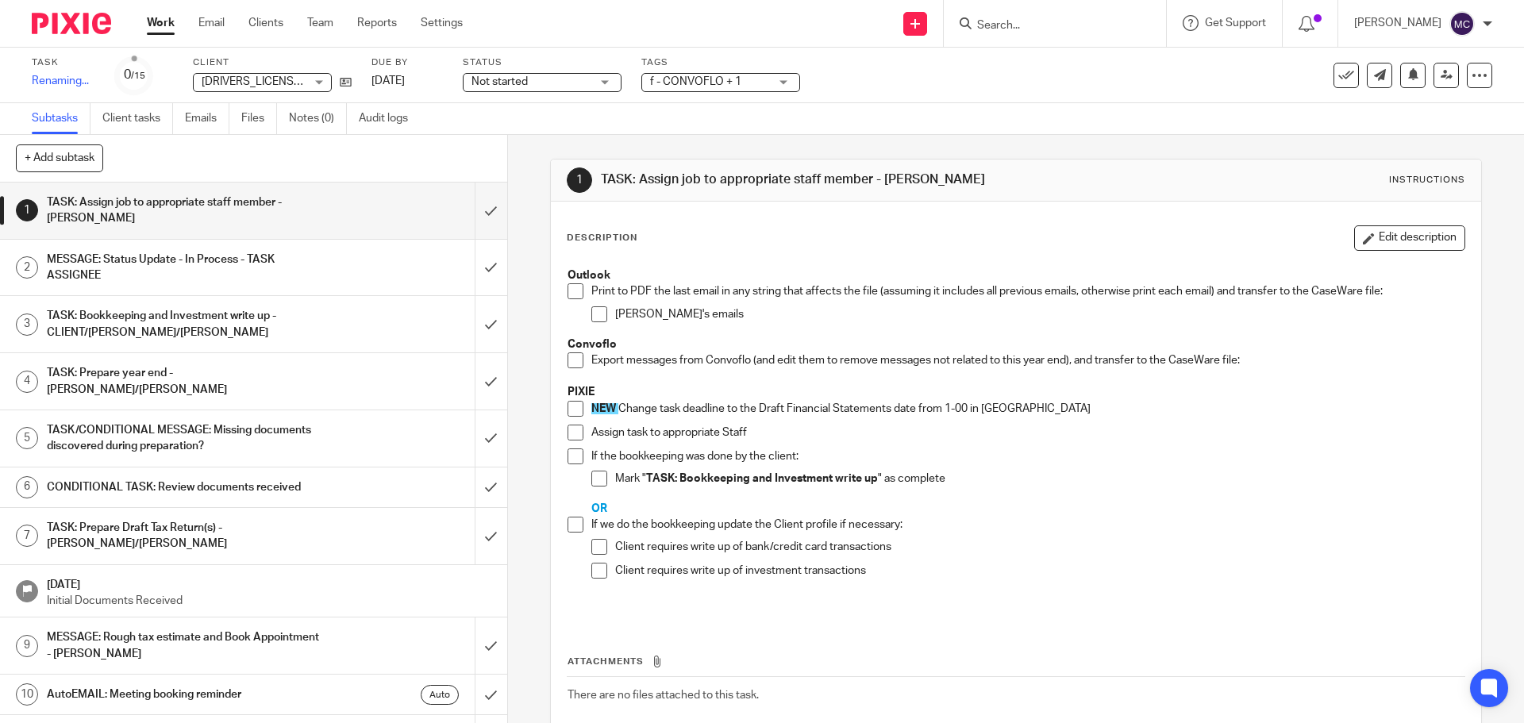
click at [884, 392] on p "PIXIE" at bounding box center [1016, 392] width 896 height 16
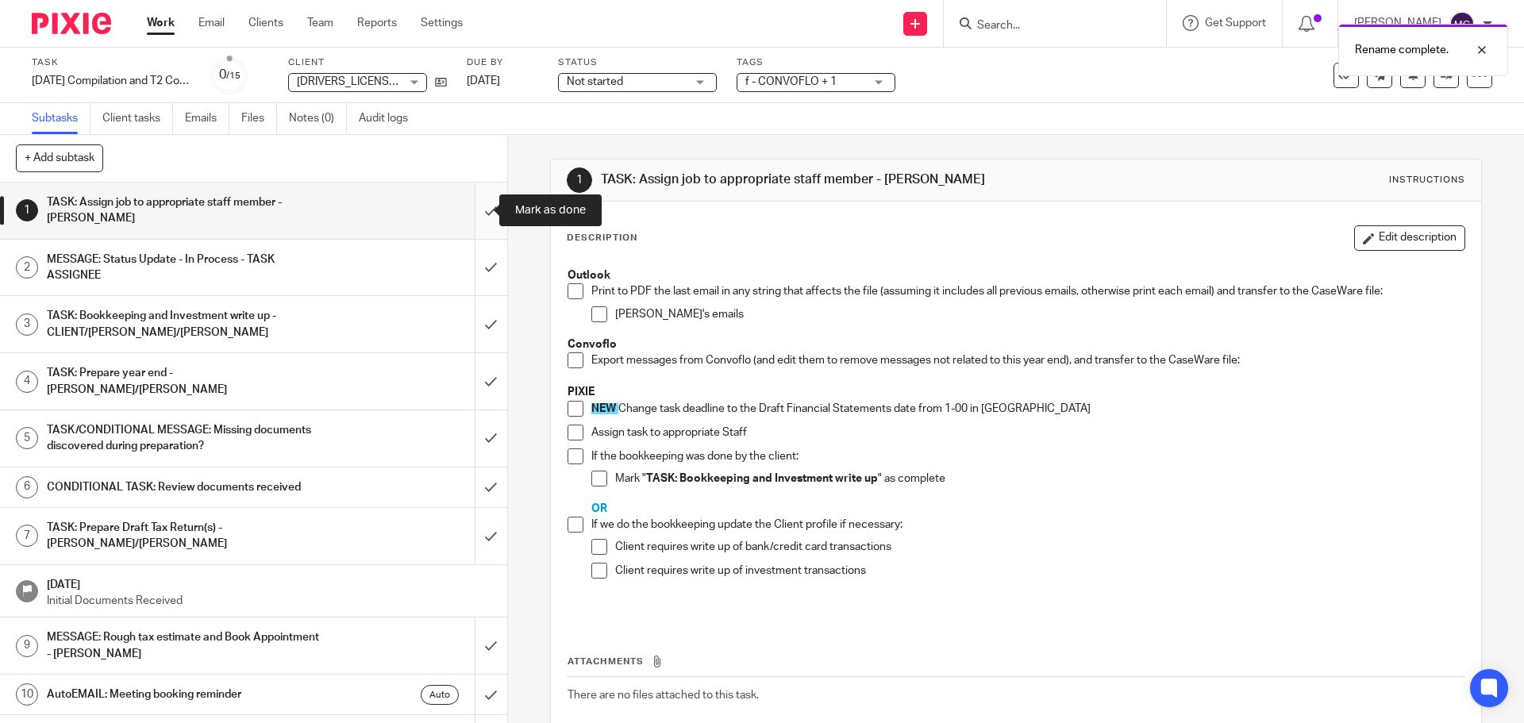
click at [475, 213] on input "submit" at bounding box center [253, 211] width 507 height 56
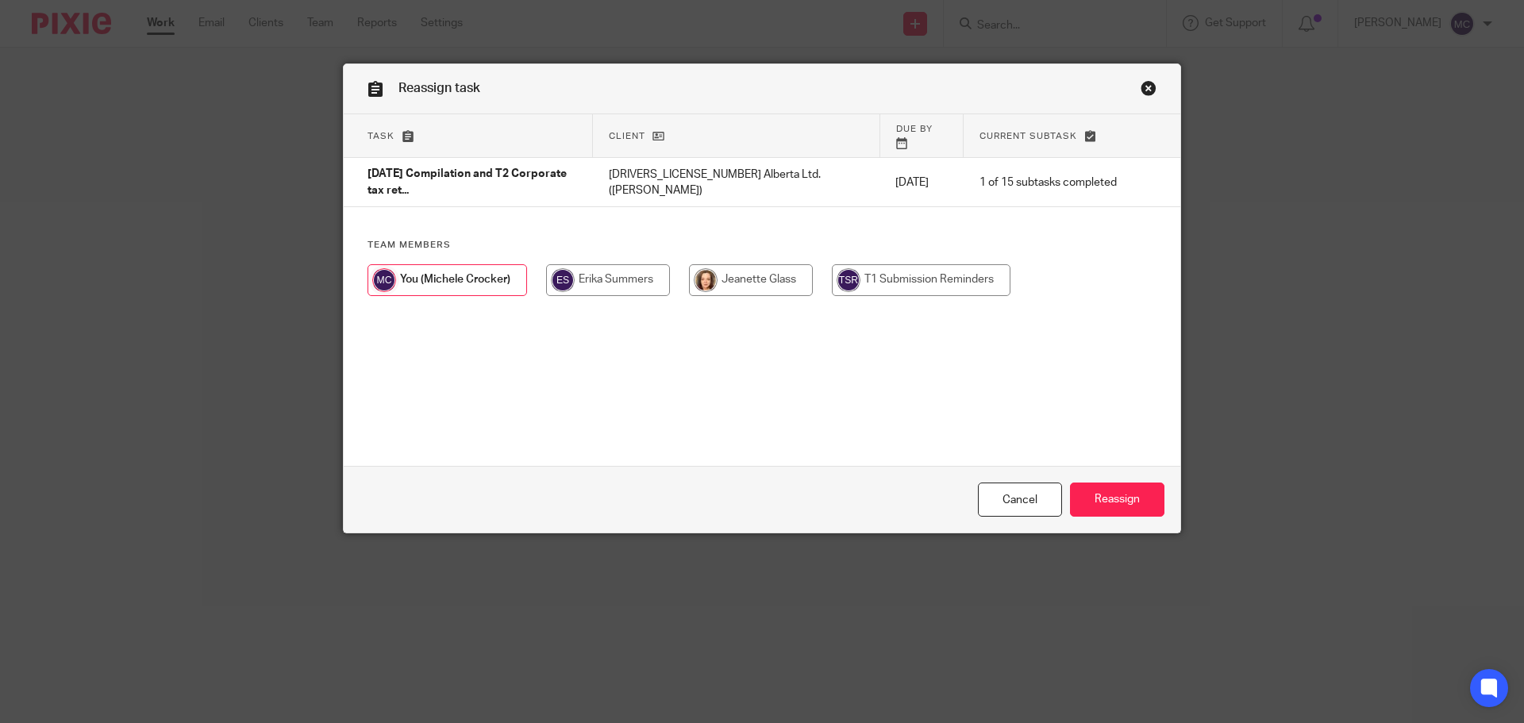
click at [755, 275] on input "radio" at bounding box center [751, 280] width 124 height 32
radio input "true"
click at [1147, 514] on input "Reassign" at bounding box center [1117, 500] width 94 height 34
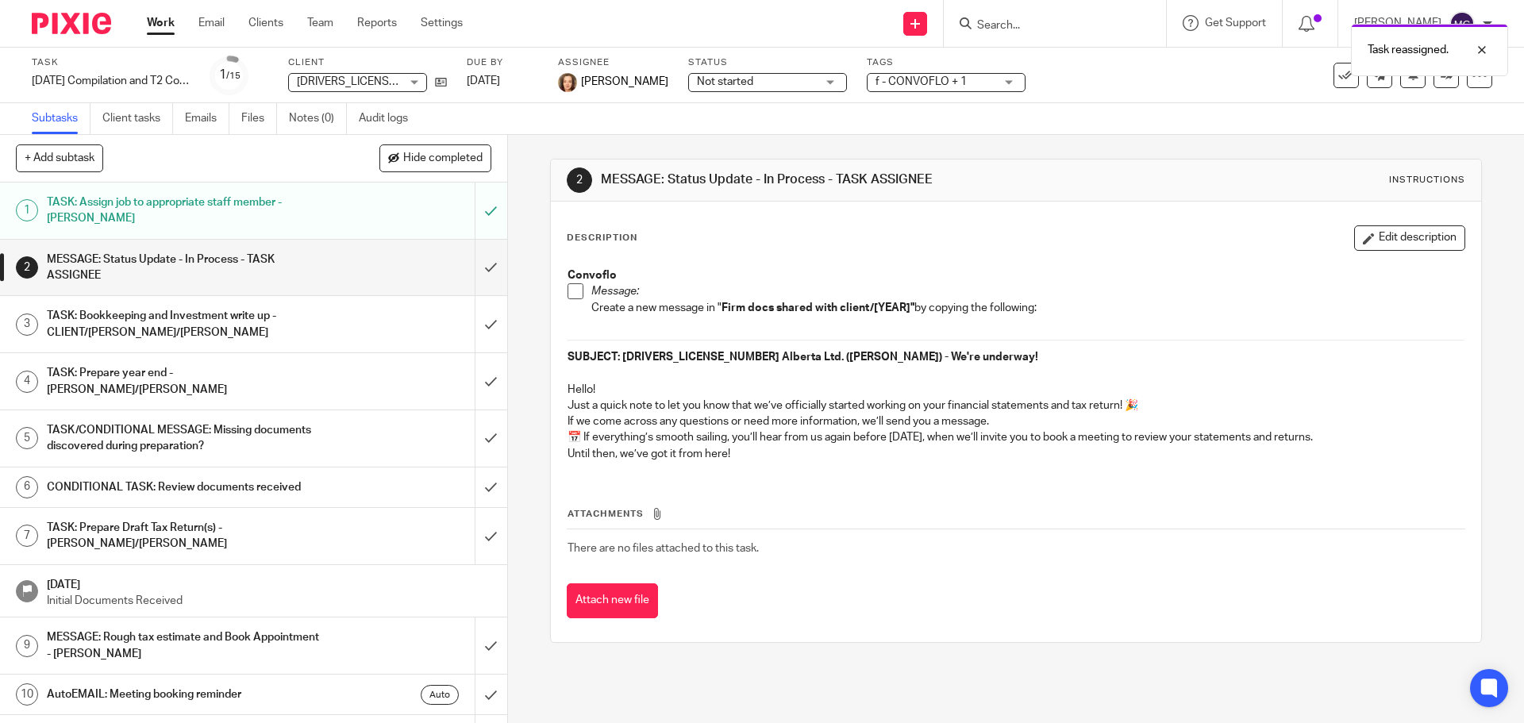
click at [158, 22] on link "Work" at bounding box center [161, 23] width 28 height 16
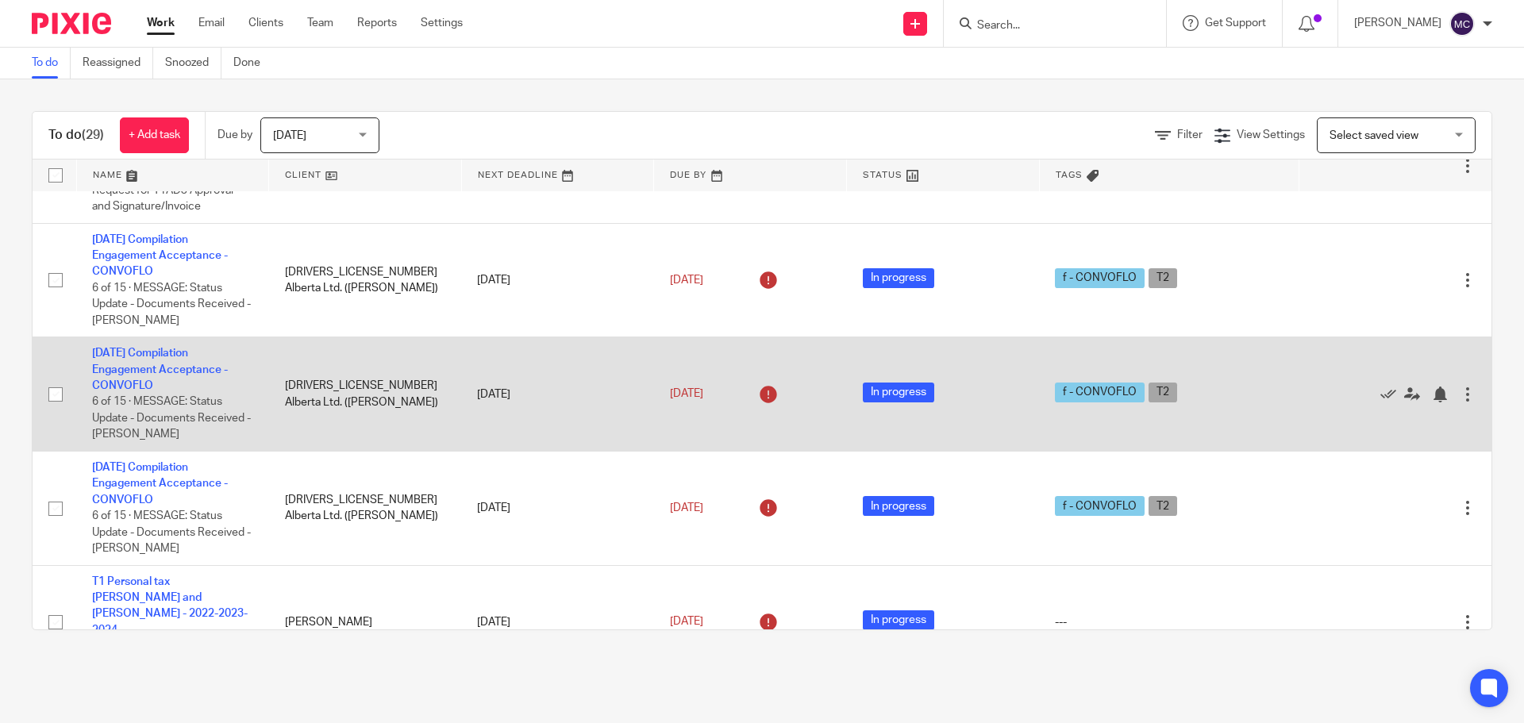
scroll to position [397, 0]
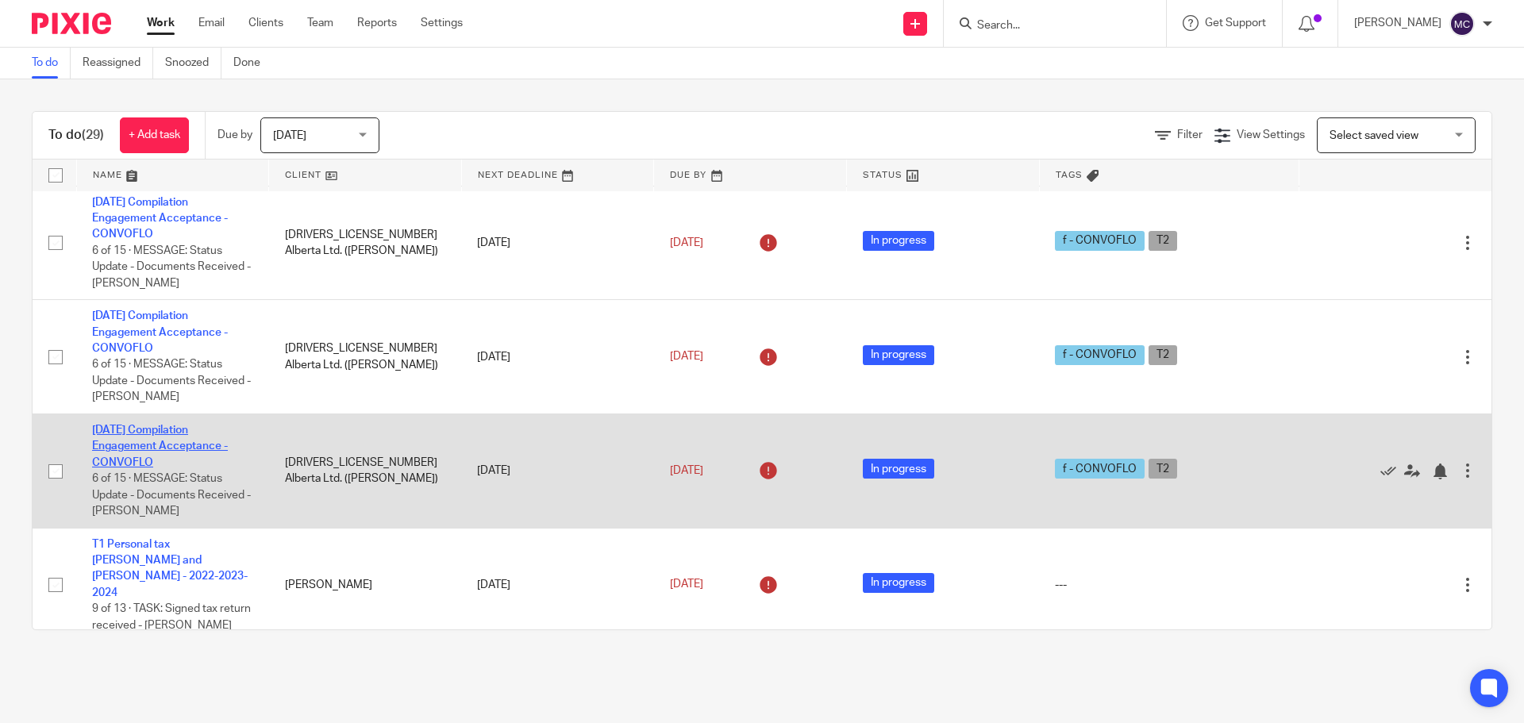
click at [183, 445] on link "[DATE] Compilation Engagement Acceptance - CONVOFLO" at bounding box center [160, 447] width 136 height 44
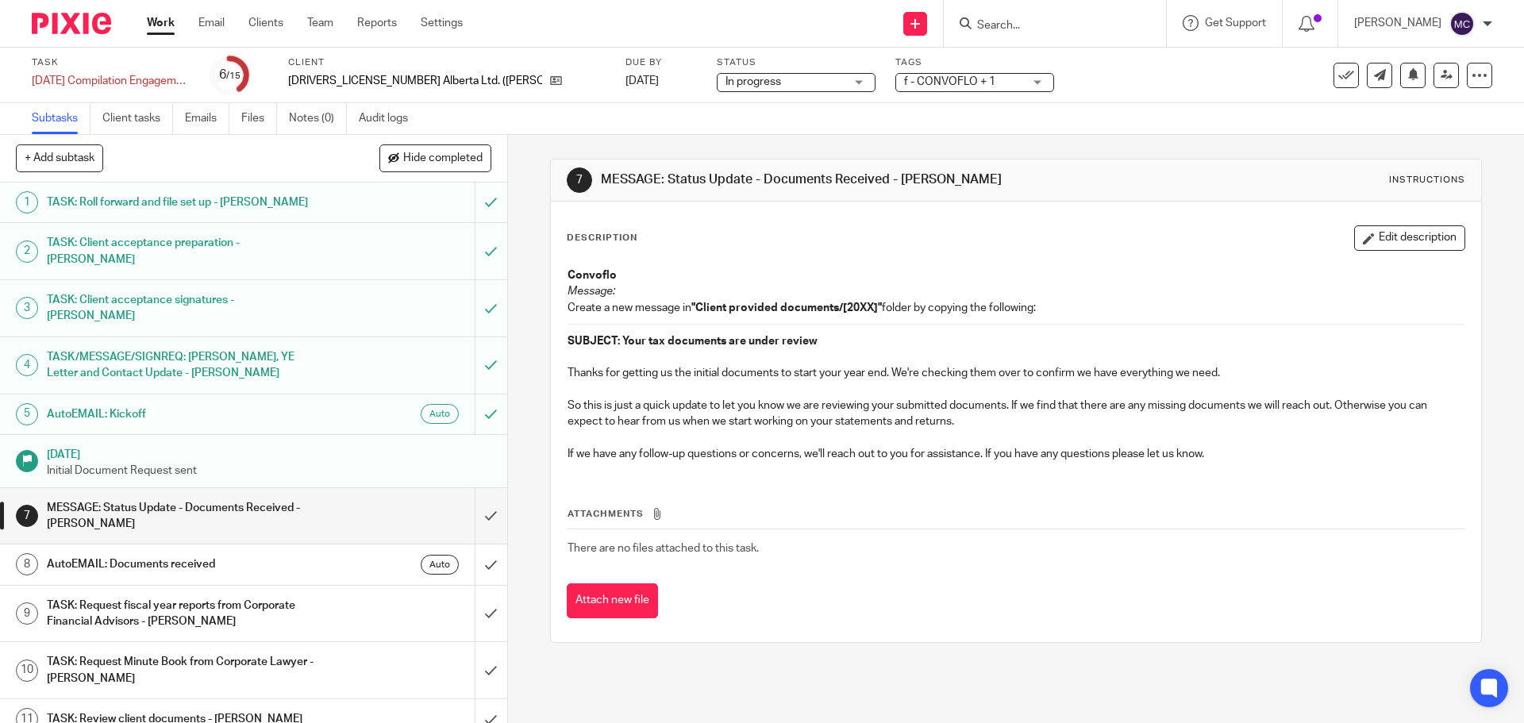
scroll to position [180, 0]
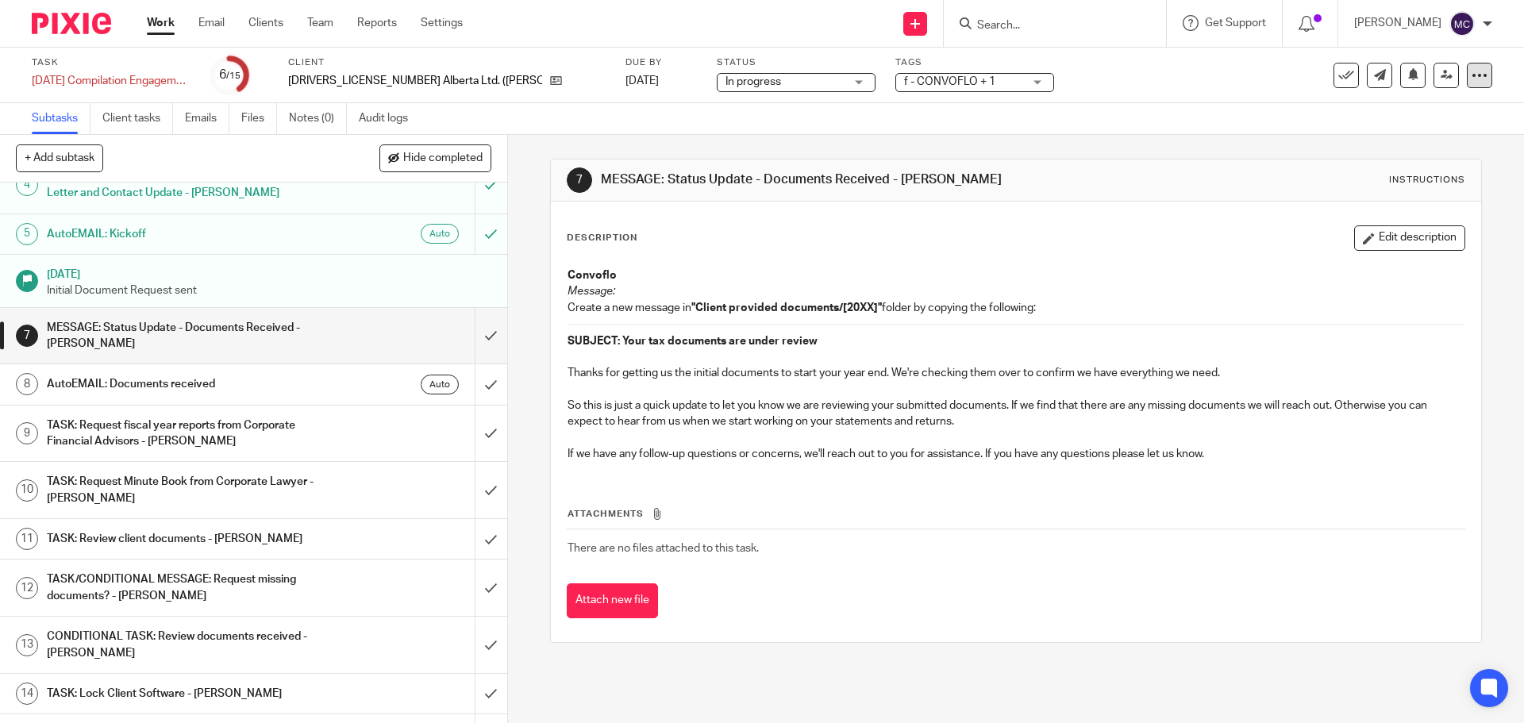
click at [1467, 84] on div at bounding box center [1479, 75] width 25 height 25
click at [1339, 74] on icon at bounding box center [1347, 75] width 16 height 16
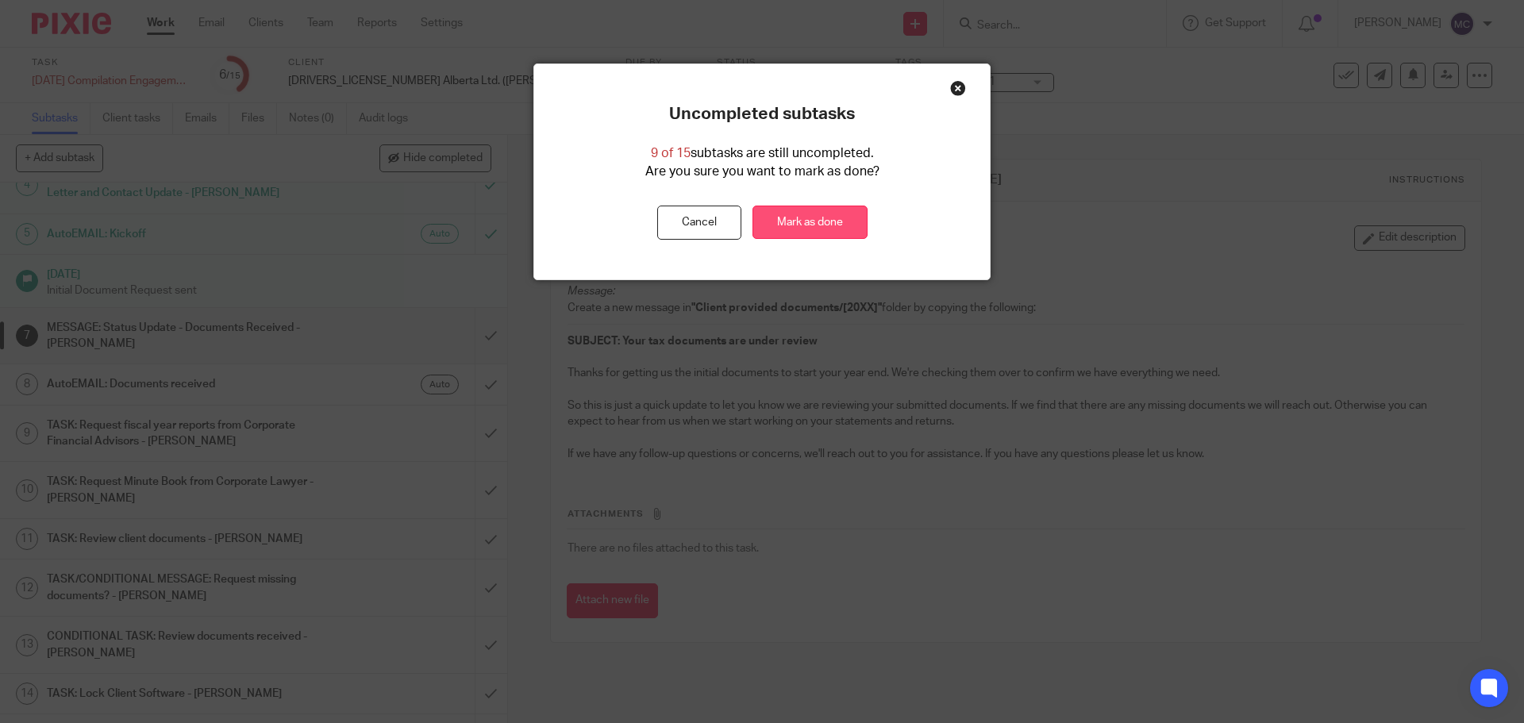
click at [846, 221] on link "Mark as done" at bounding box center [810, 223] width 115 height 34
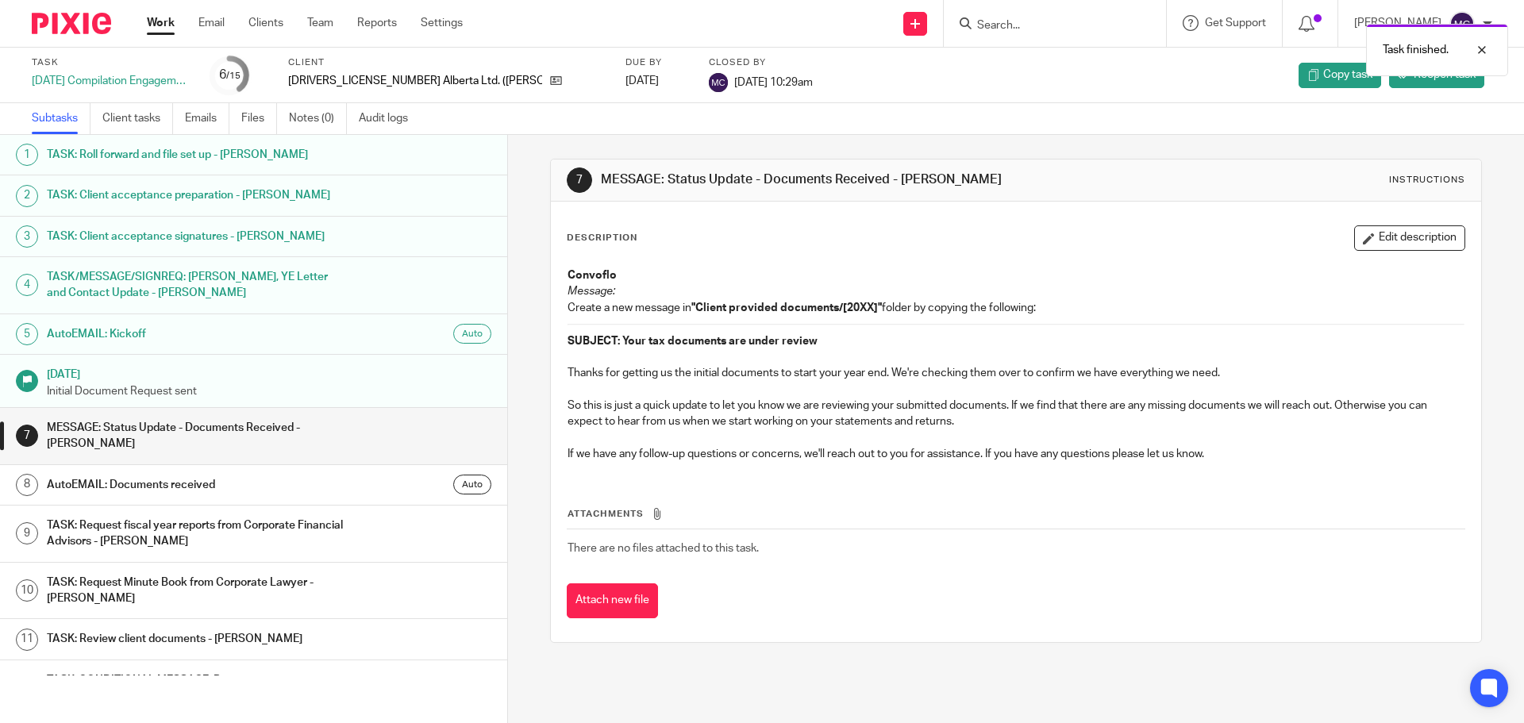
click at [162, 17] on link "Work" at bounding box center [161, 23] width 28 height 16
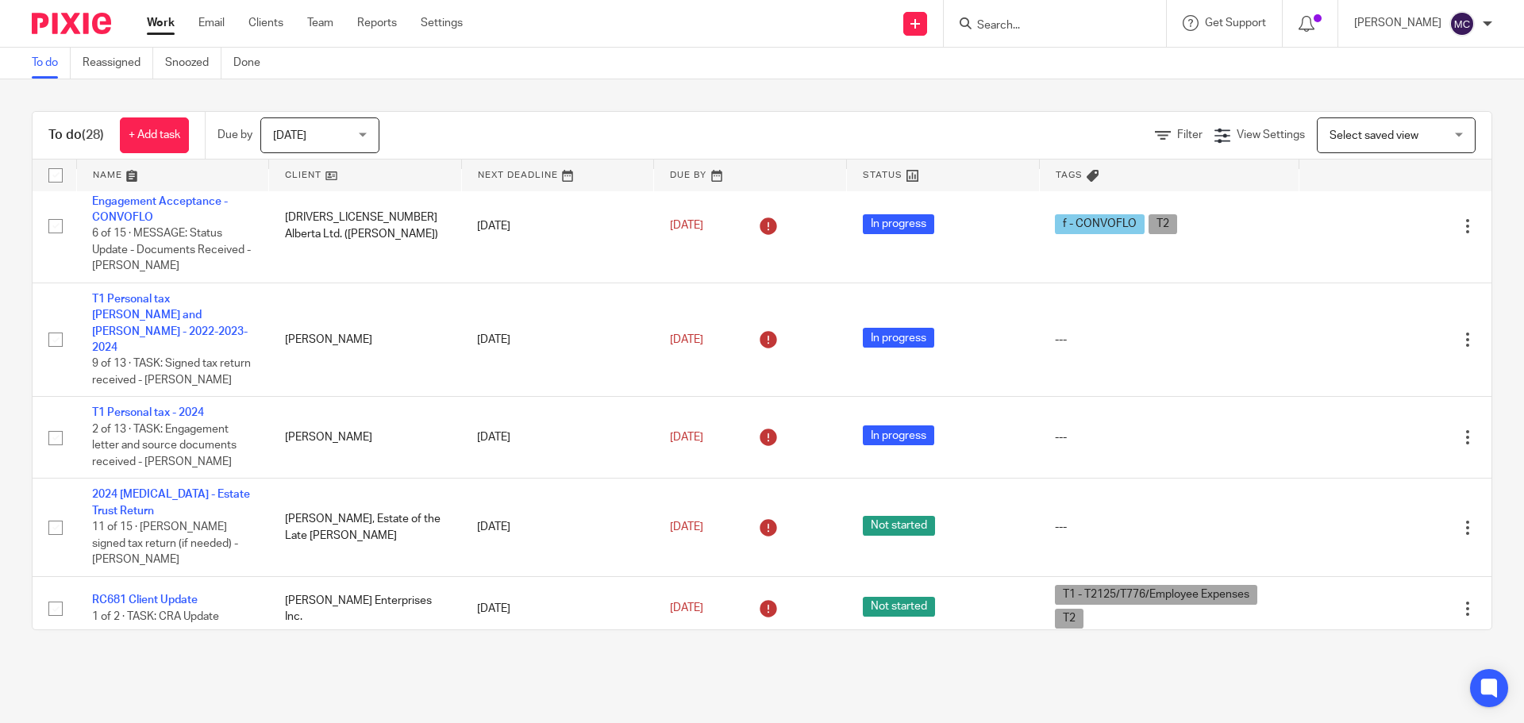
scroll to position [536, 0]
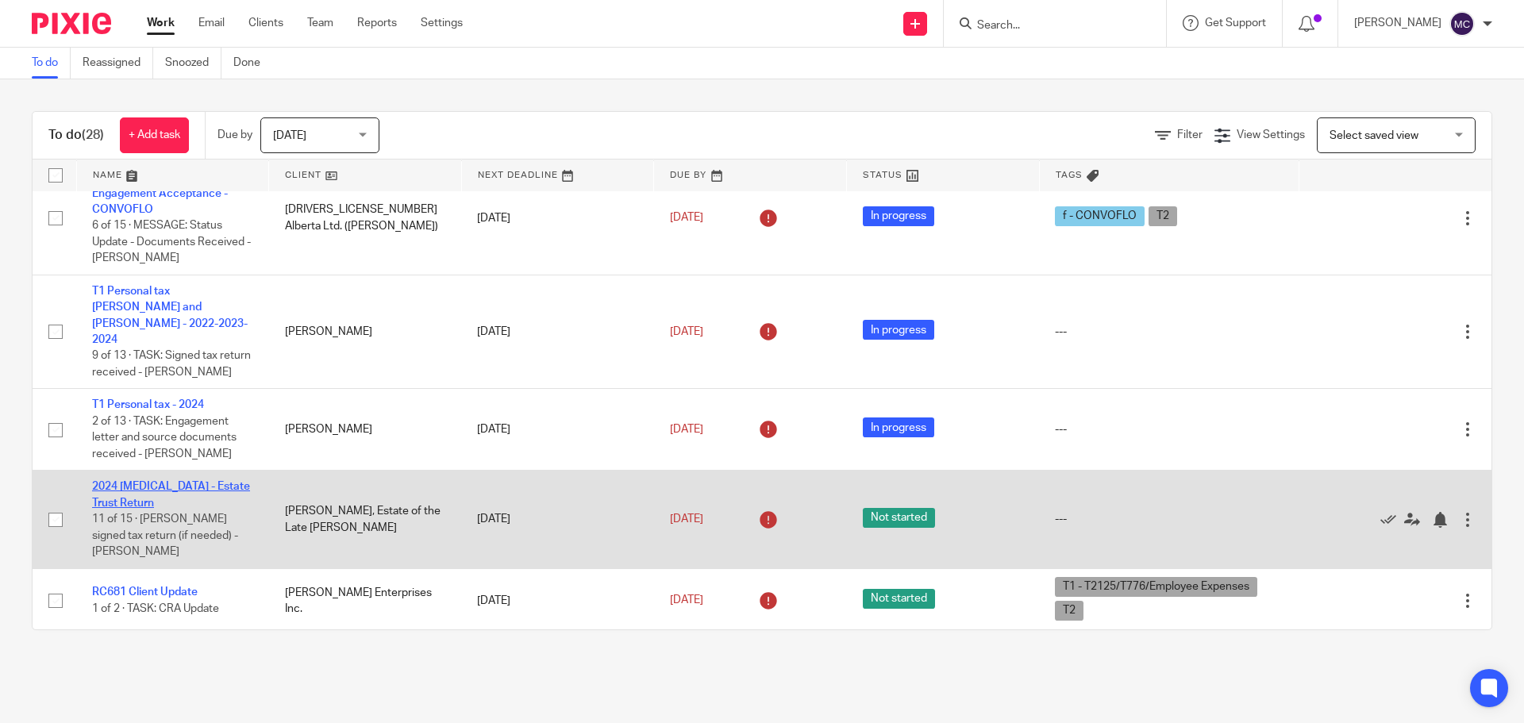
click at [176, 481] on link "2024 [MEDICAL_DATA] - Estate Trust Return" at bounding box center [171, 494] width 158 height 27
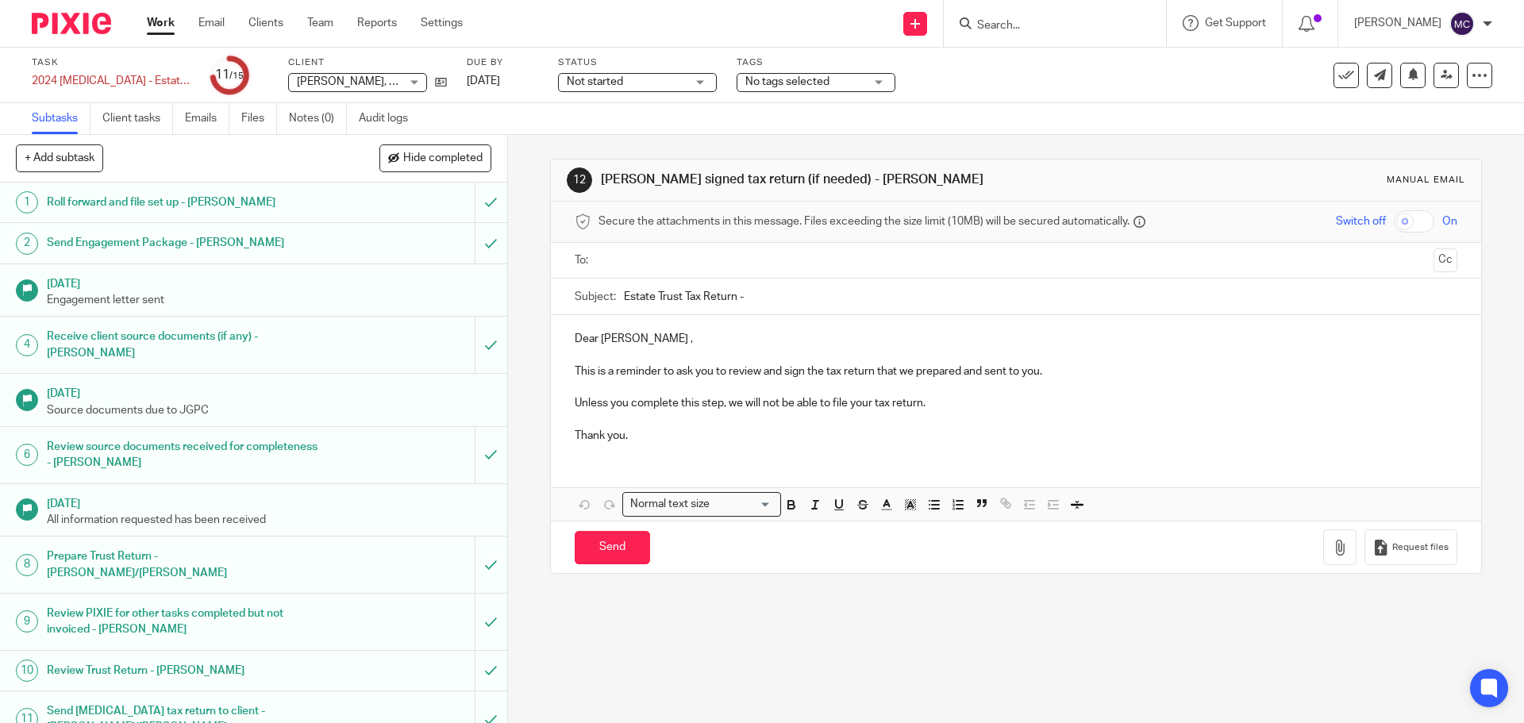
scroll to position [152, 0]
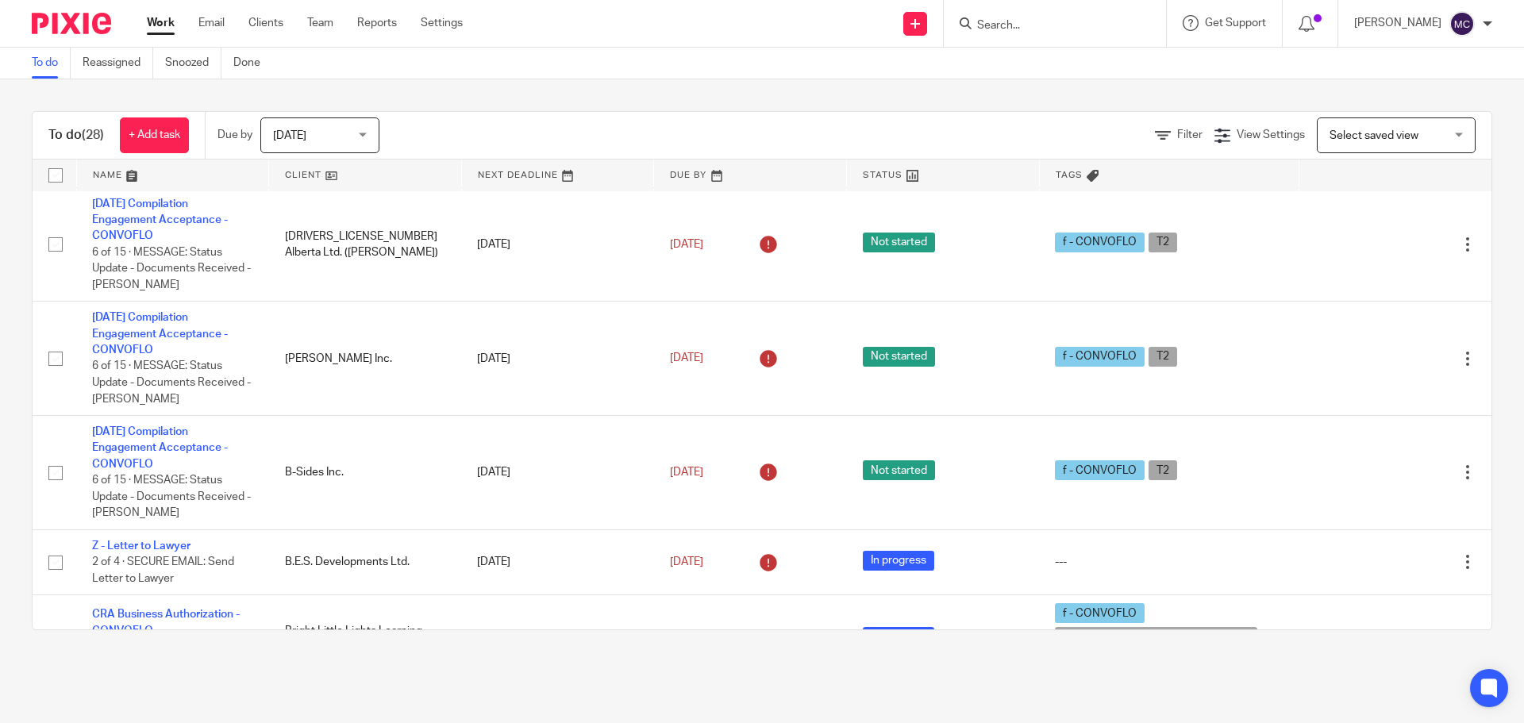
scroll to position [1846, 0]
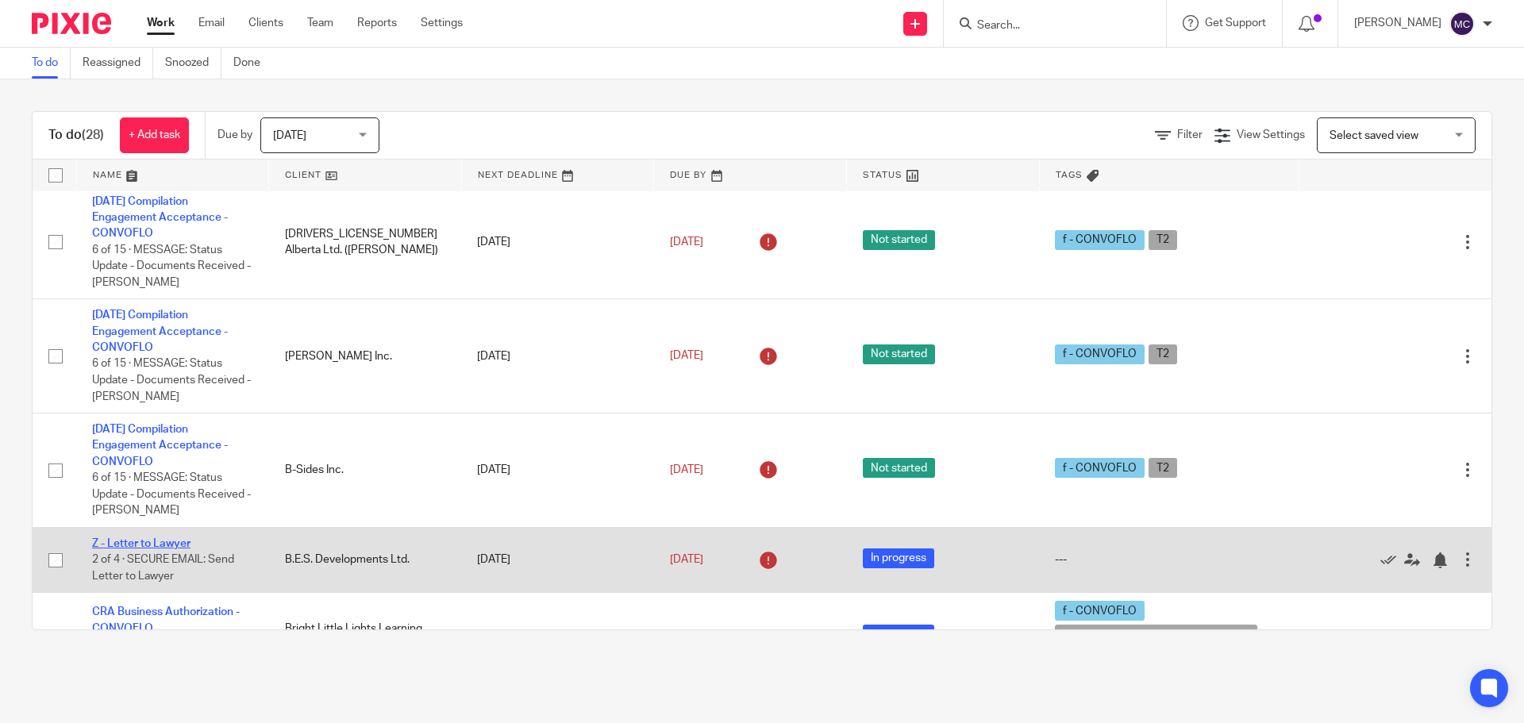
click at [179, 538] on link "Z - Letter to Lawyer" at bounding box center [141, 543] width 98 height 11
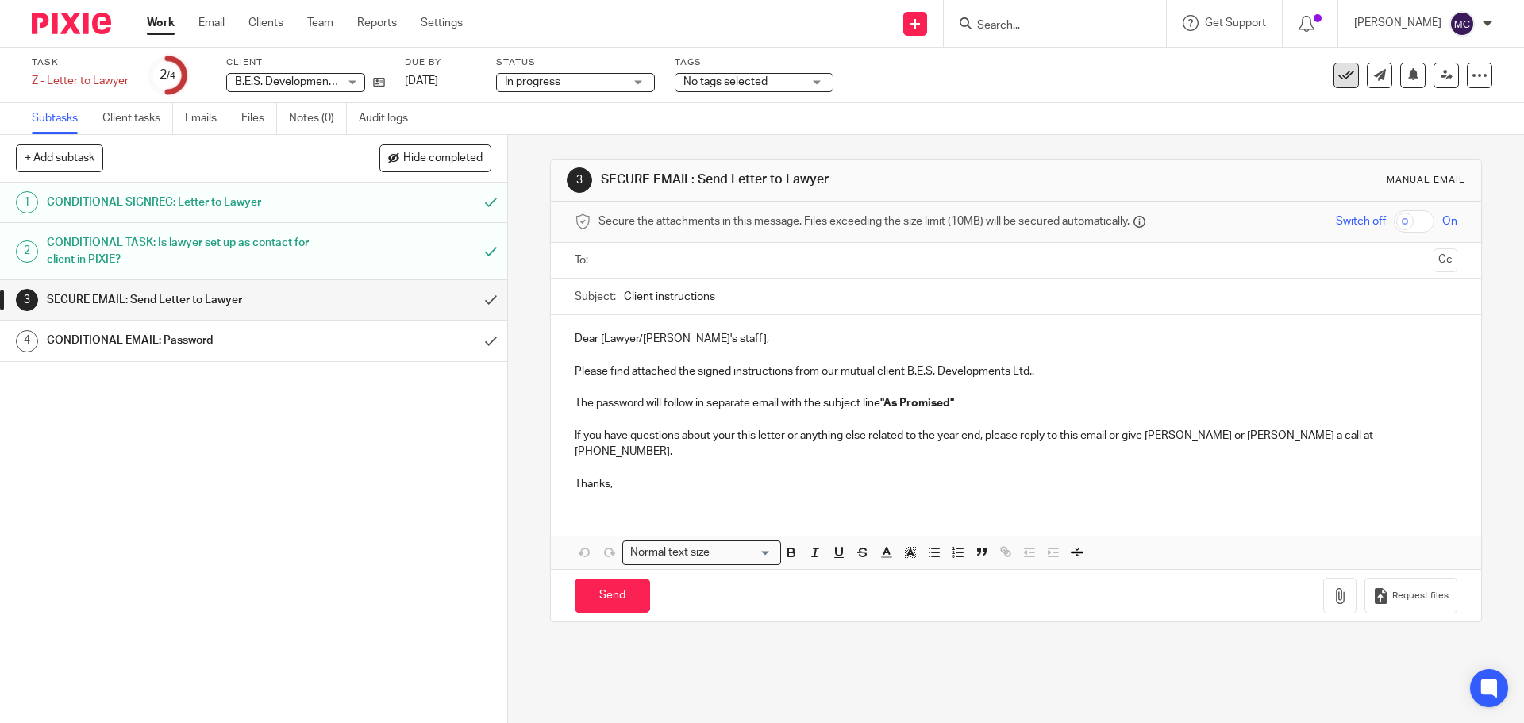
click at [1339, 83] on icon at bounding box center [1347, 75] width 16 height 16
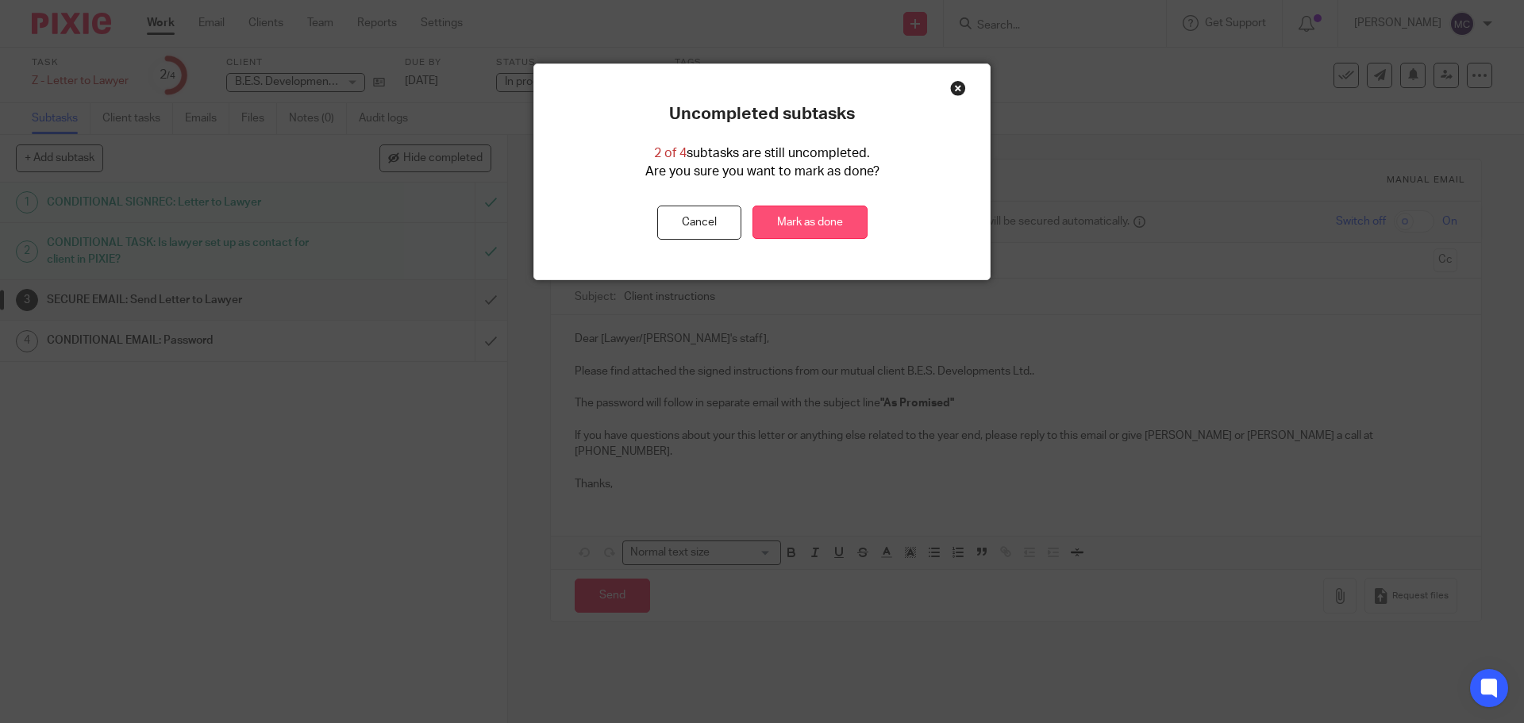
click at [842, 222] on link "Mark as done" at bounding box center [810, 223] width 115 height 34
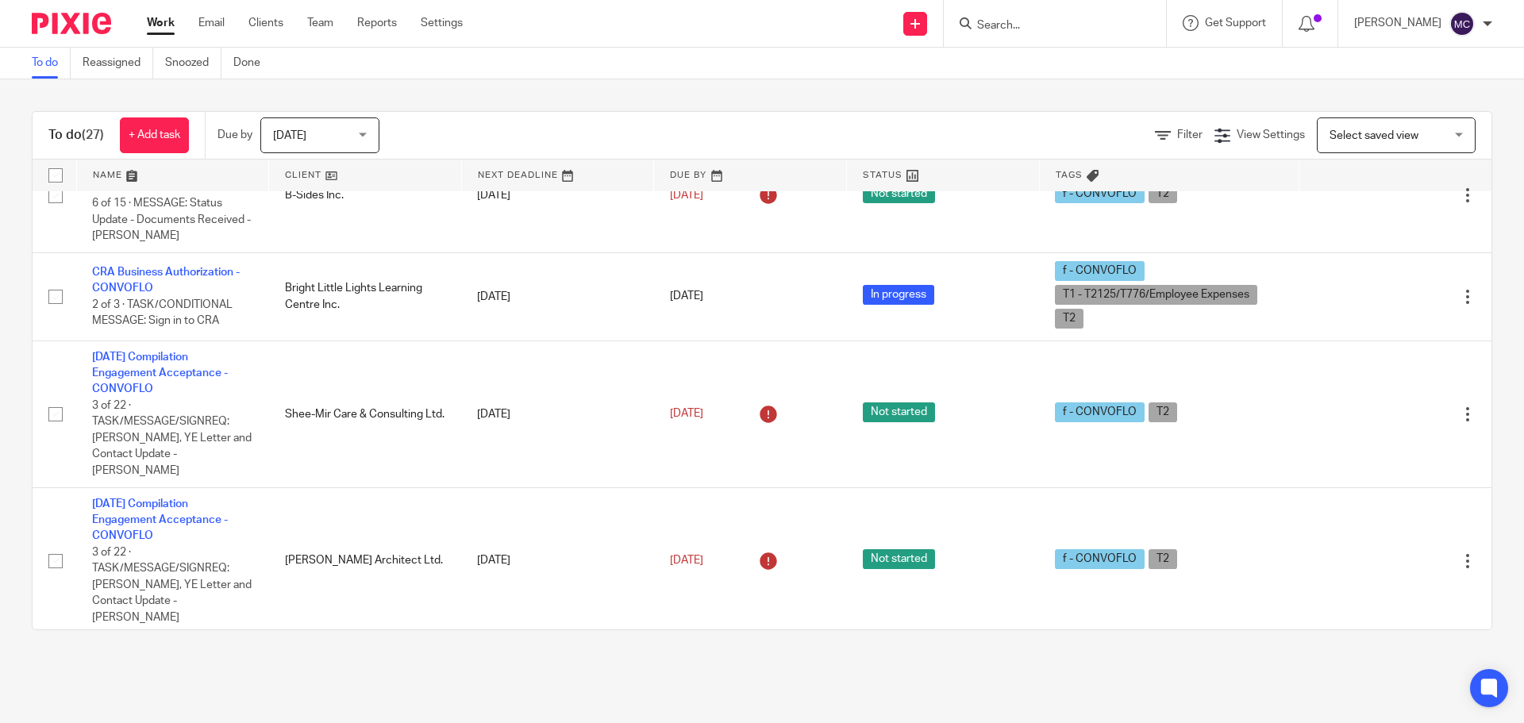
scroll to position [2124, 0]
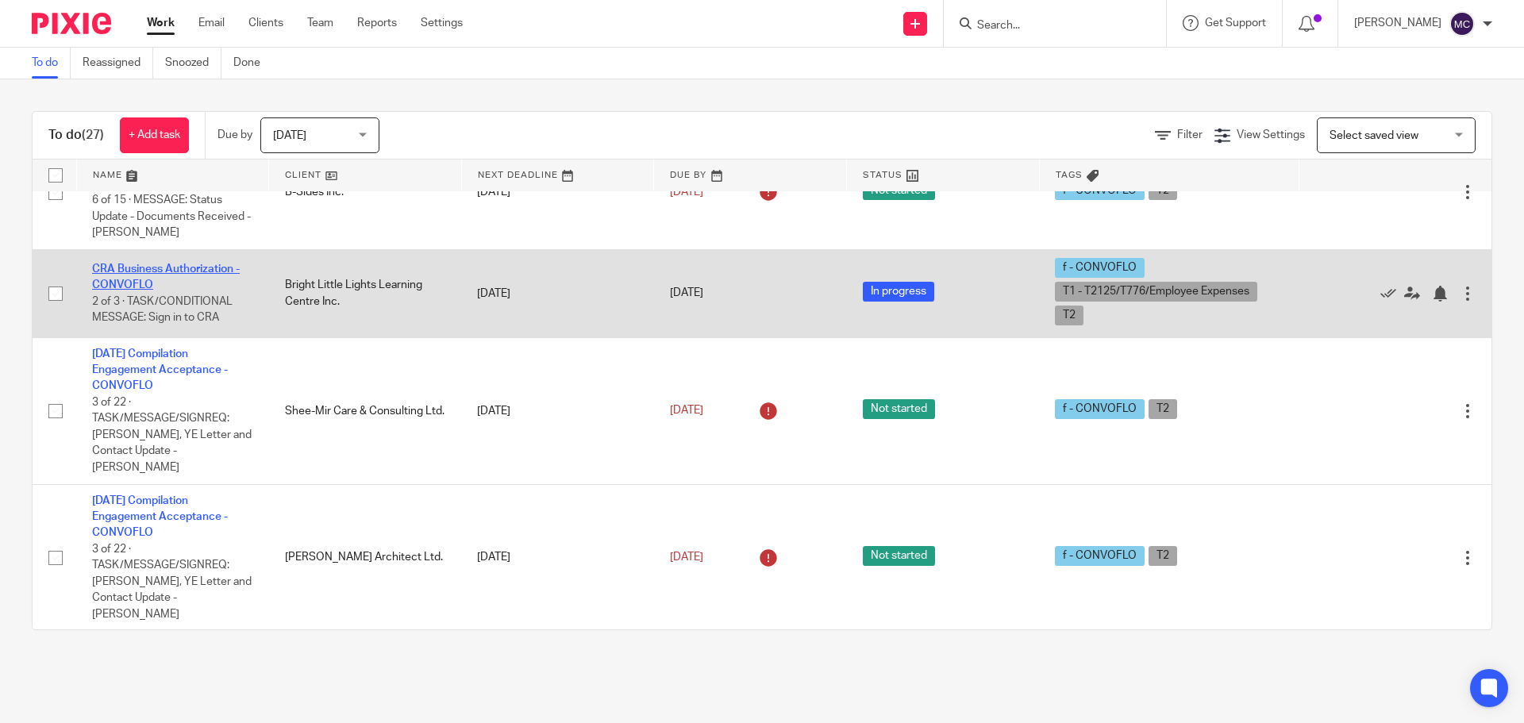
click at [217, 264] on link "CRA Business Authorization - CONVOFLO" at bounding box center [166, 277] width 148 height 27
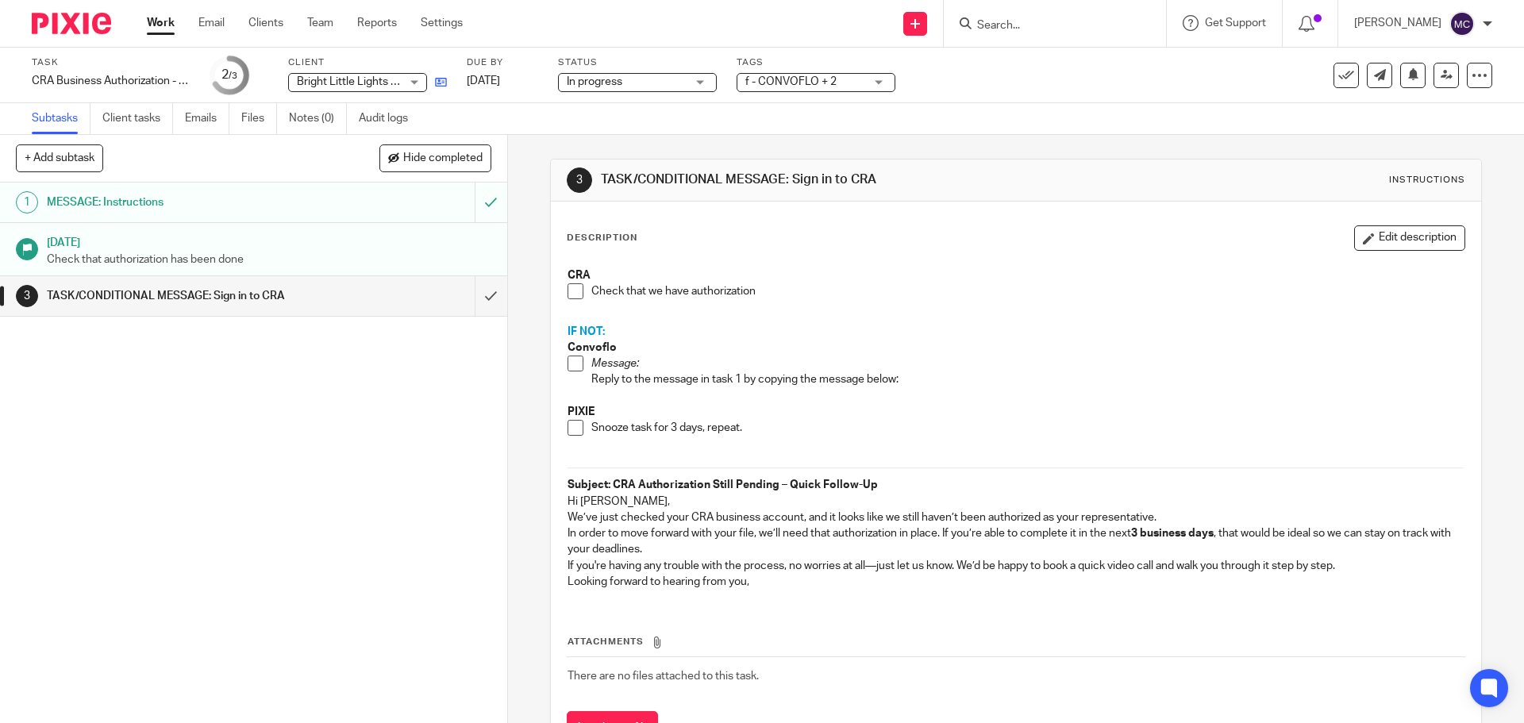
click at [443, 75] on link at bounding box center [437, 82] width 20 height 16
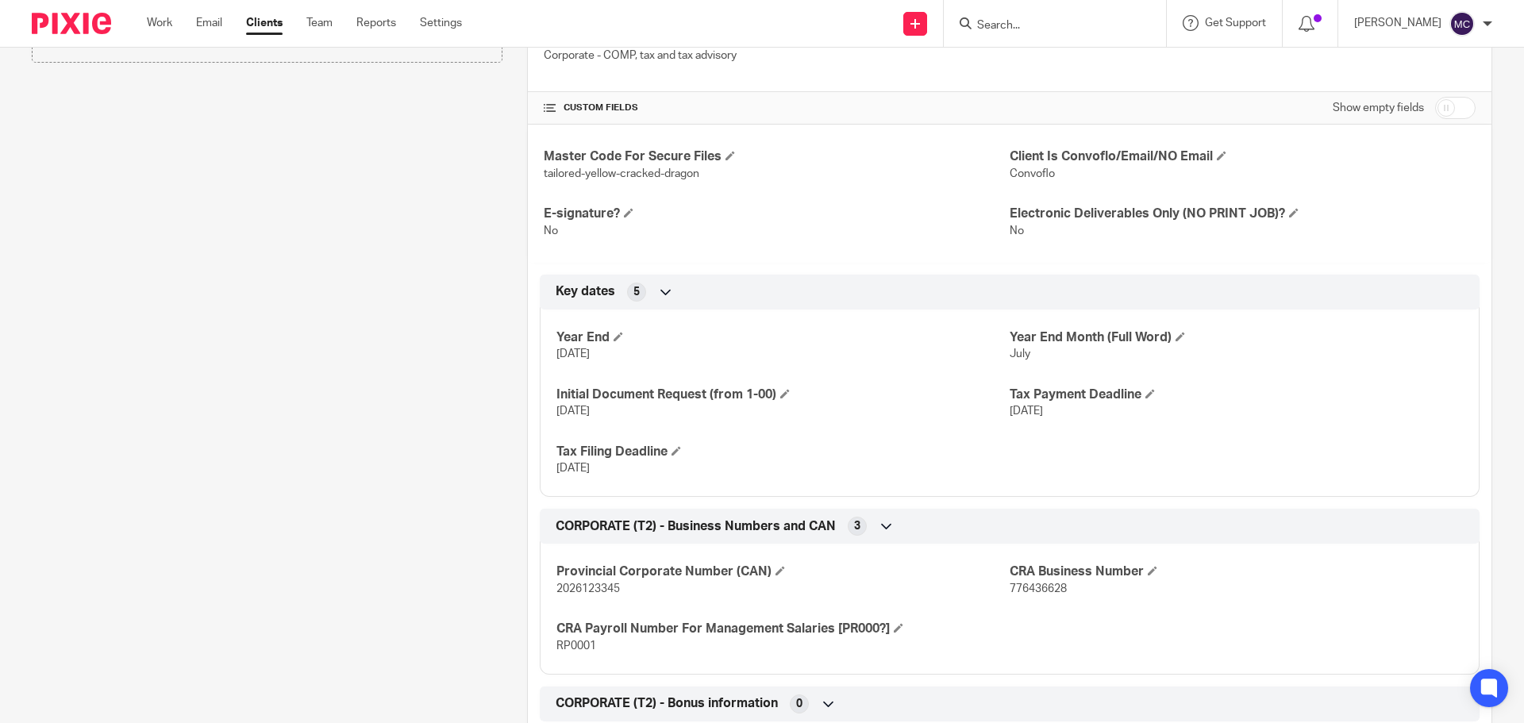
scroll to position [496, 0]
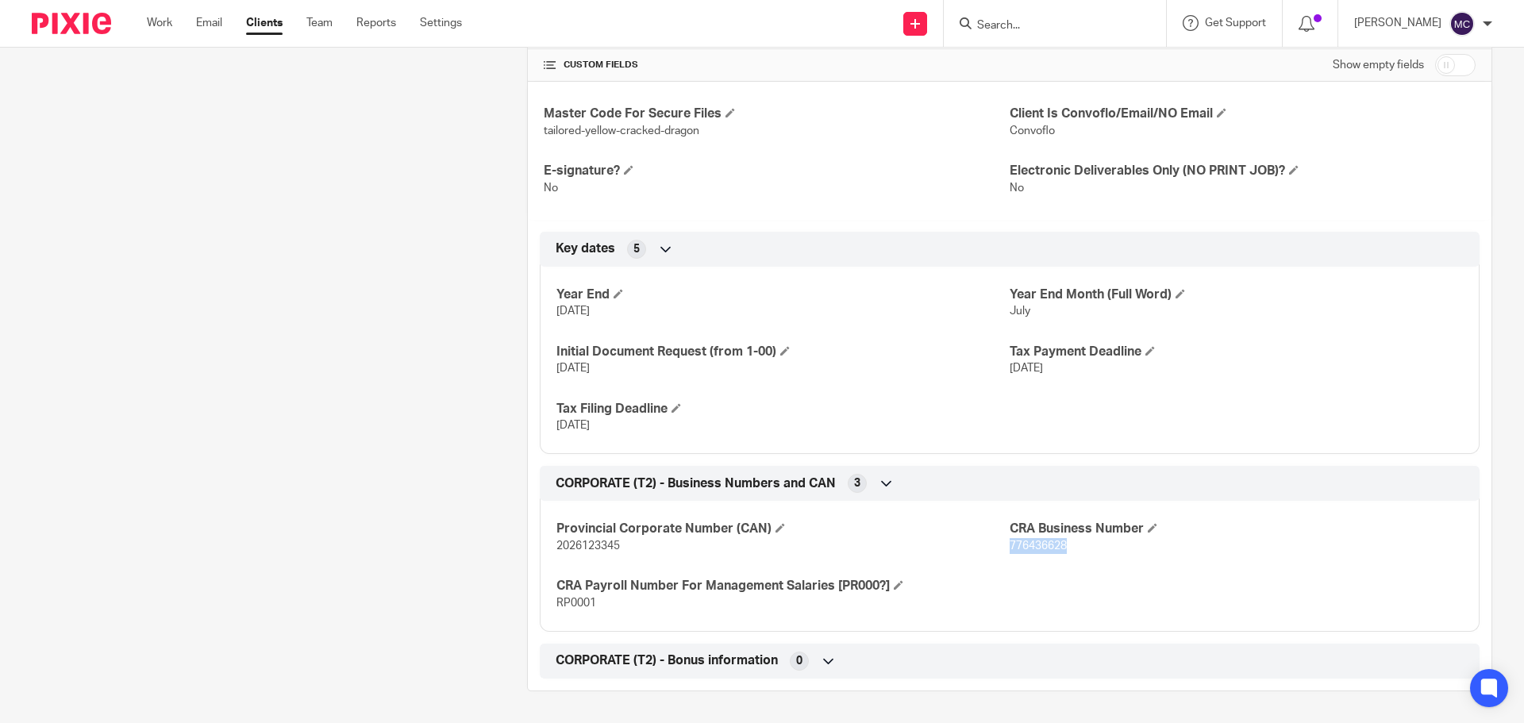
drag, startPoint x: 1001, startPoint y: 549, endPoint x: 1061, endPoint y: 550, distance: 60.3
click at [1061, 550] on p "776436628" at bounding box center [1236, 546] width 453 height 16
copy span "776436628"
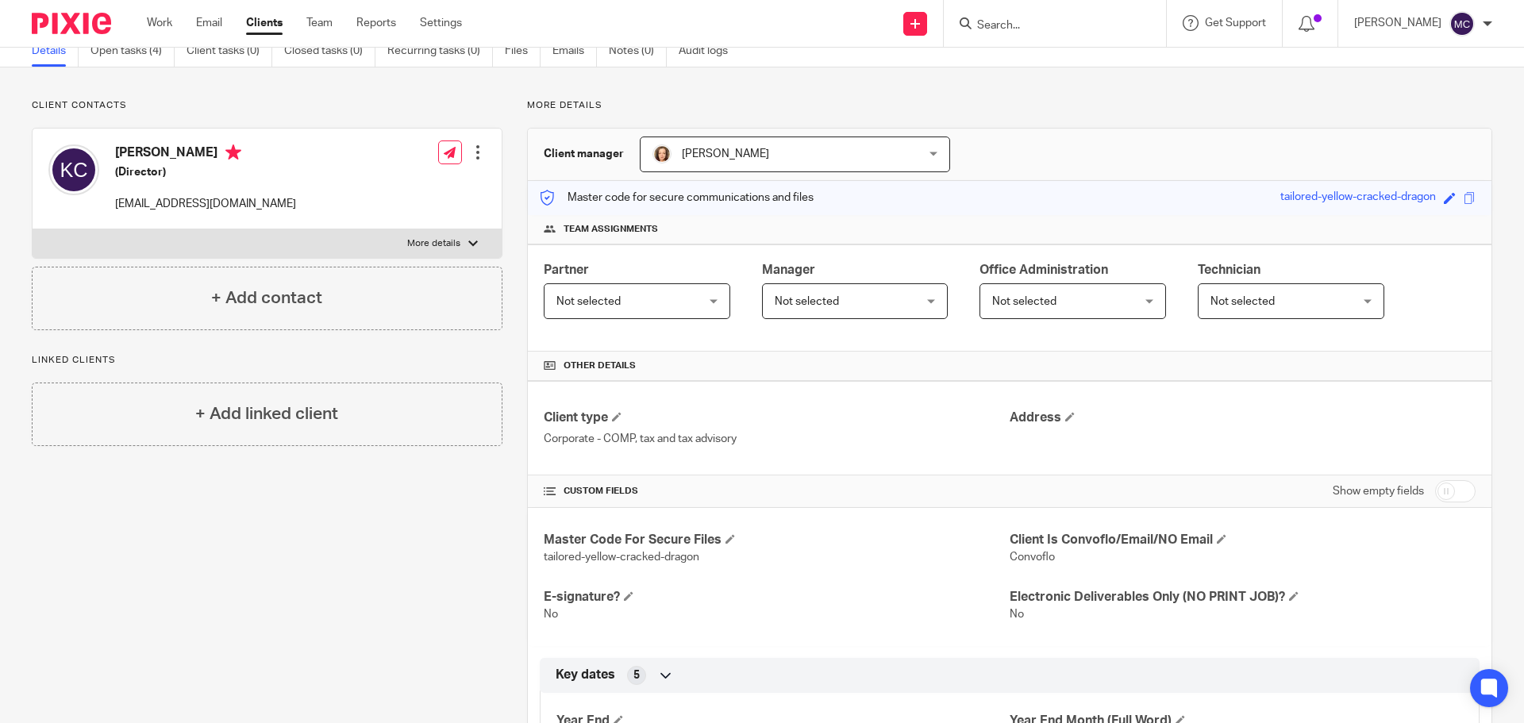
scroll to position [0, 0]
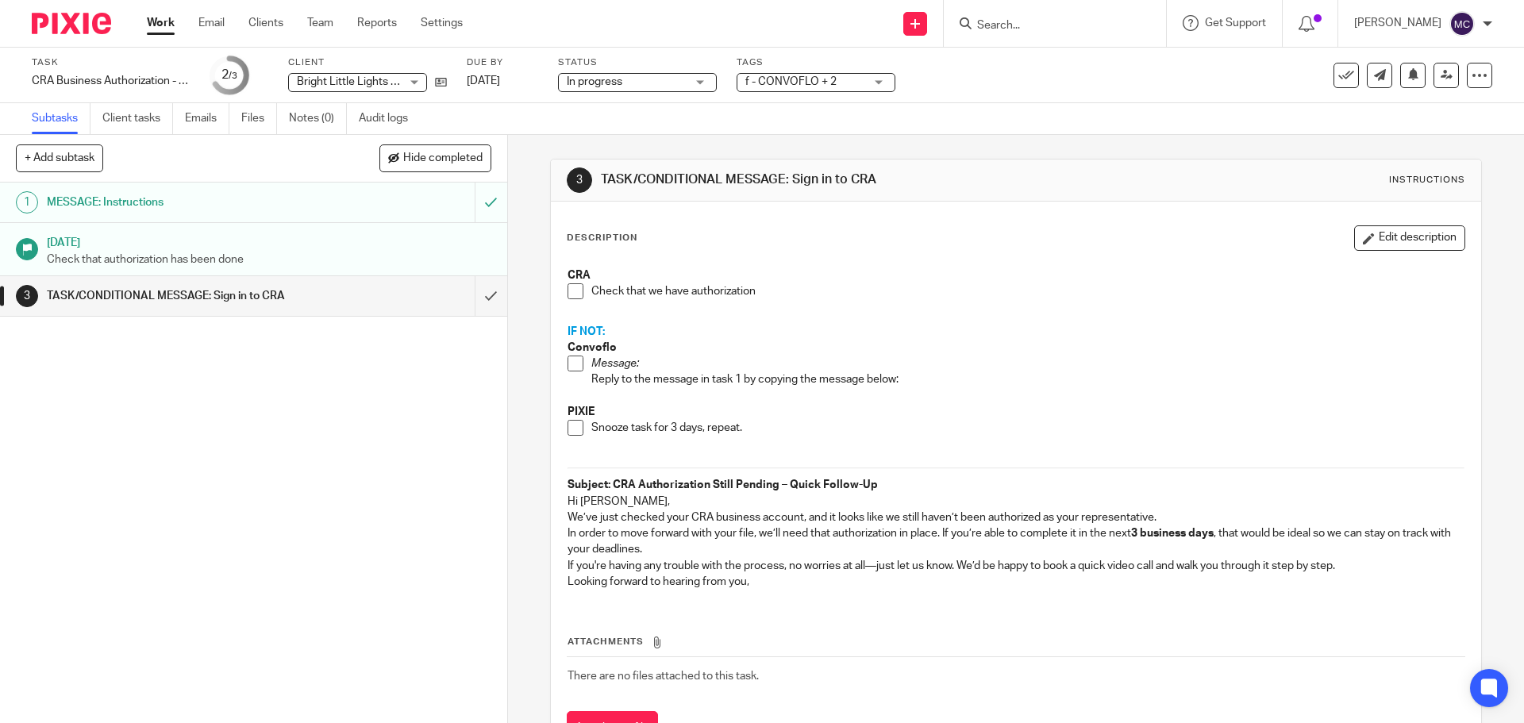
click at [568, 293] on span at bounding box center [576, 291] width 16 height 16
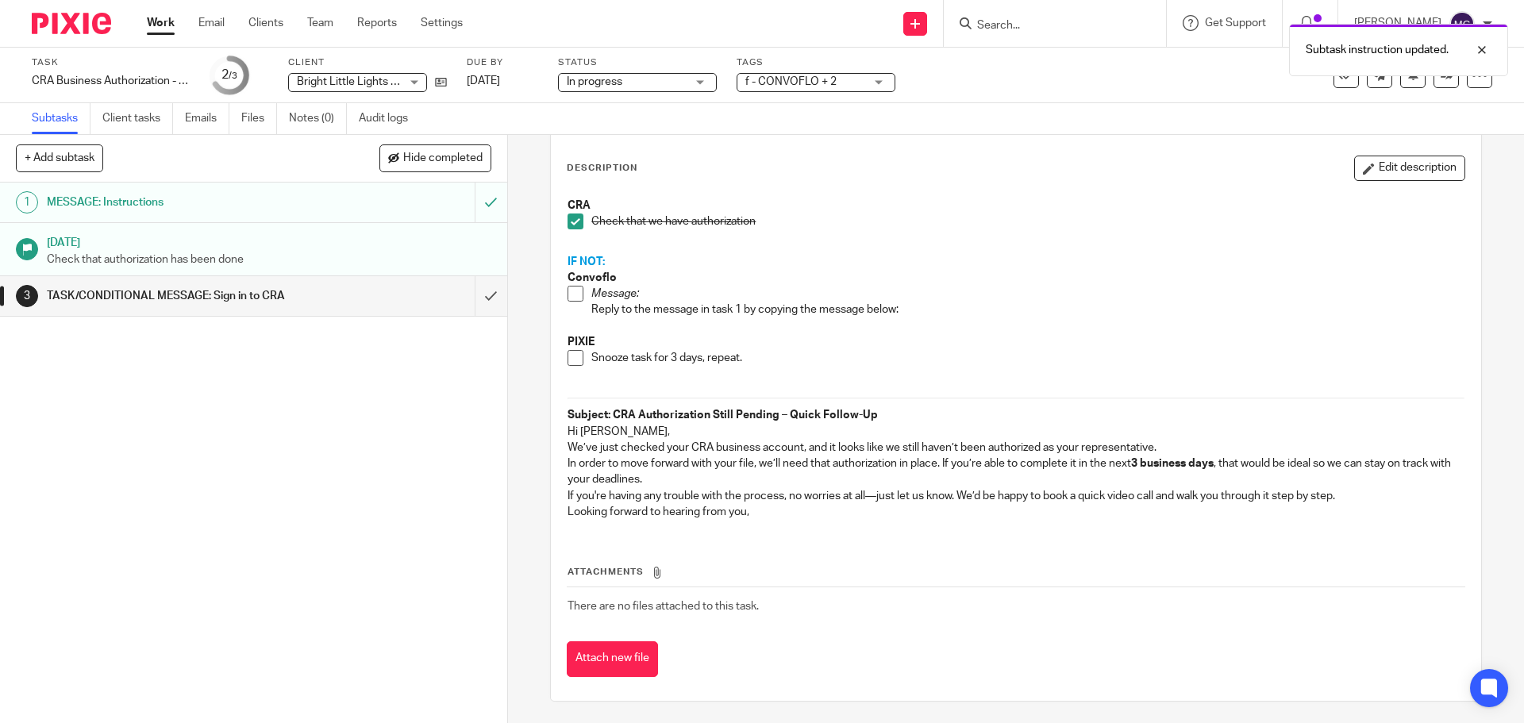
scroll to position [72, 0]
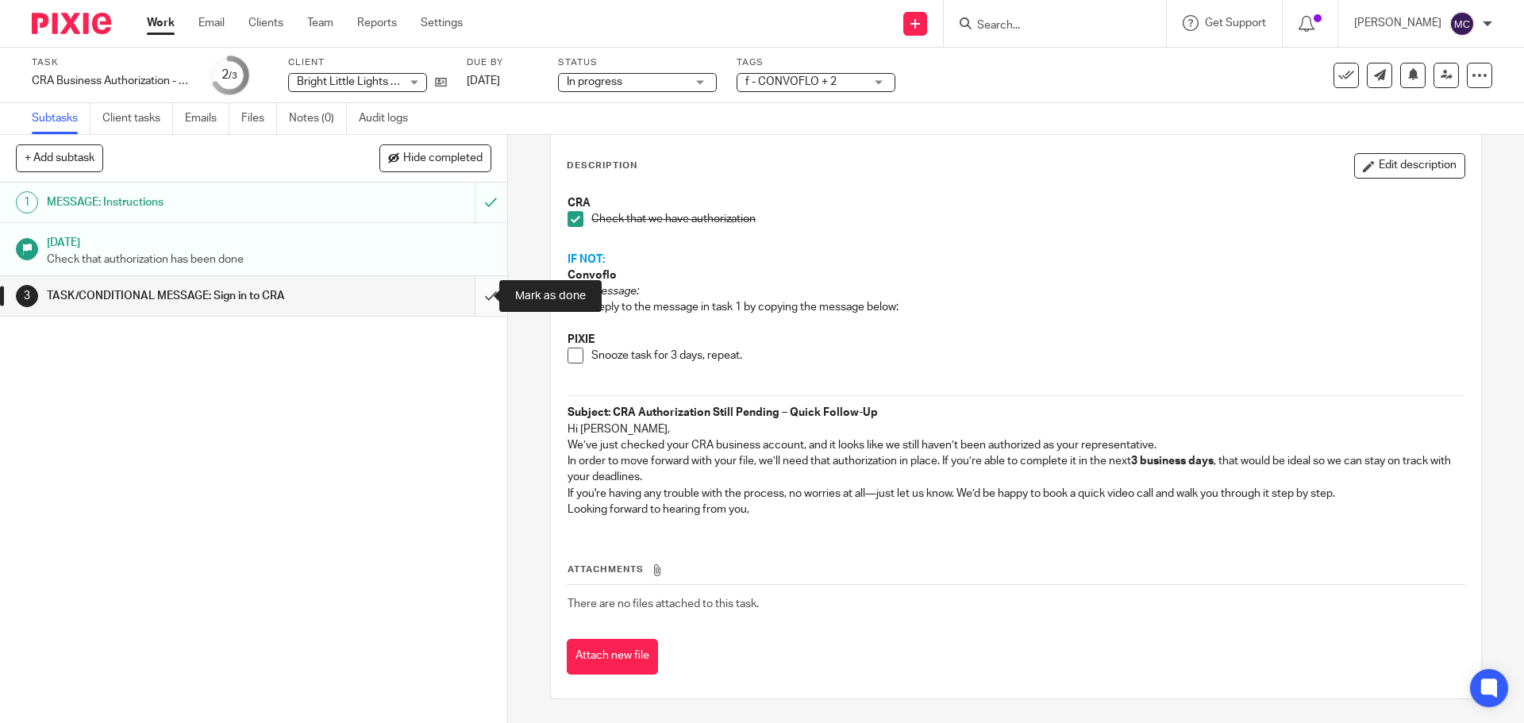
click at [477, 293] on input "submit" at bounding box center [253, 296] width 507 height 40
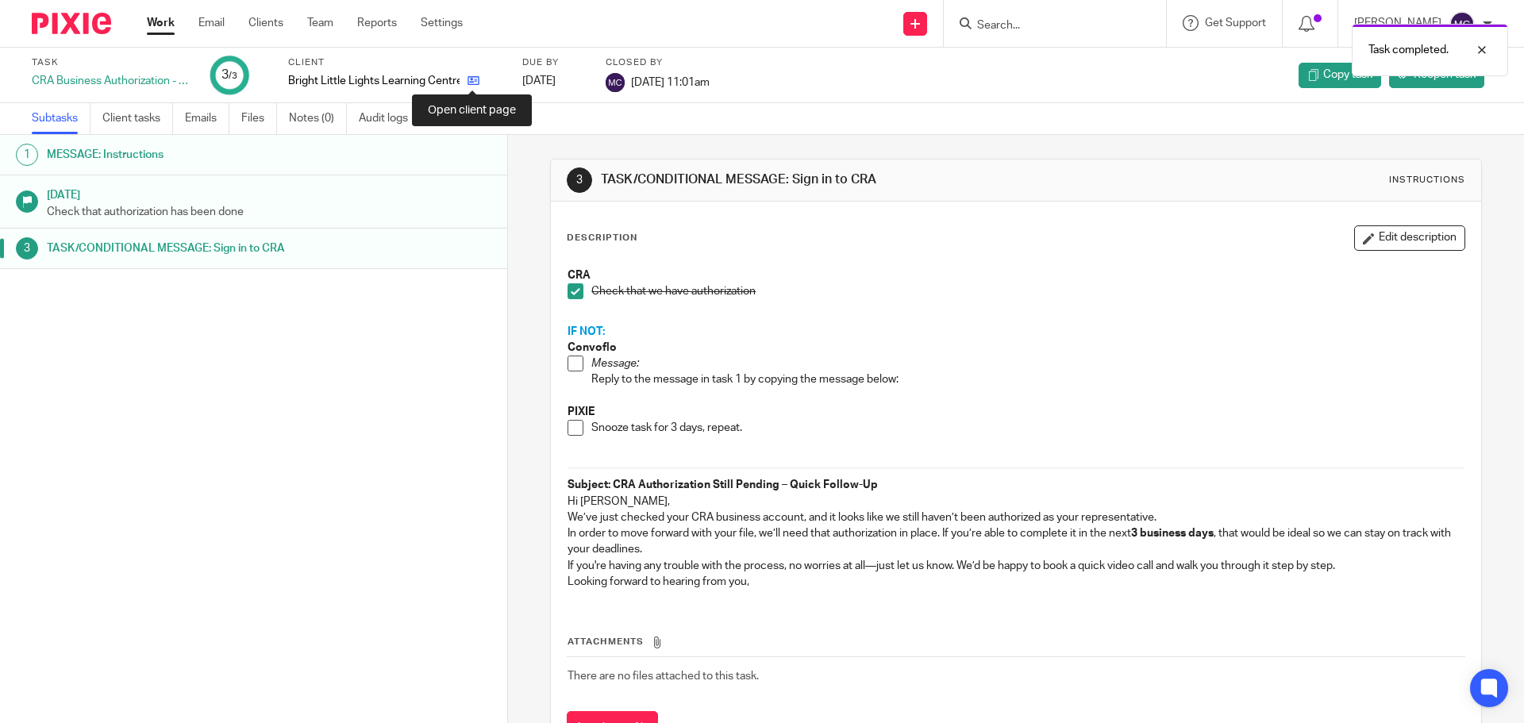
click at [470, 78] on icon at bounding box center [474, 81] width 12 height 12
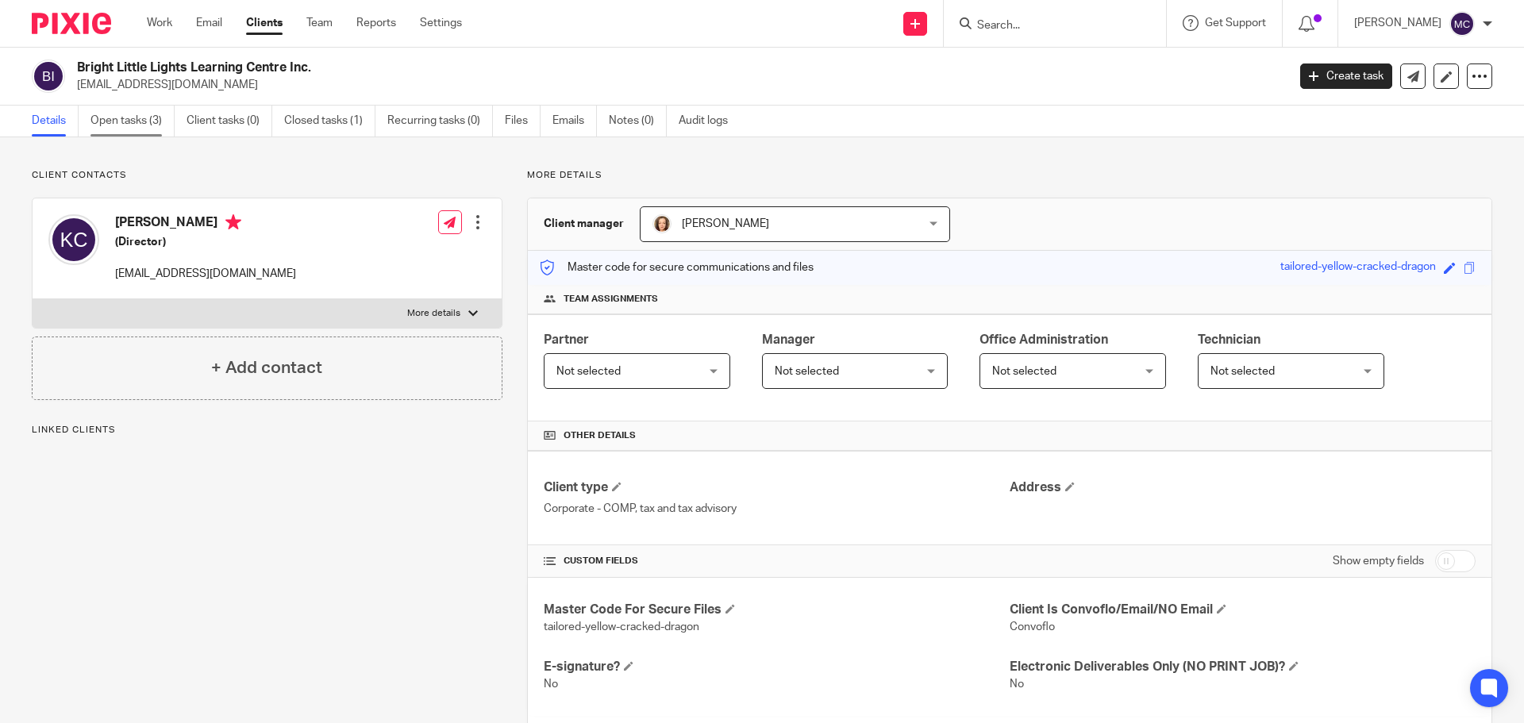
click at [136, 124] on link "Open tasks (3)" at bounding box center [133, 121] width 84 height 31
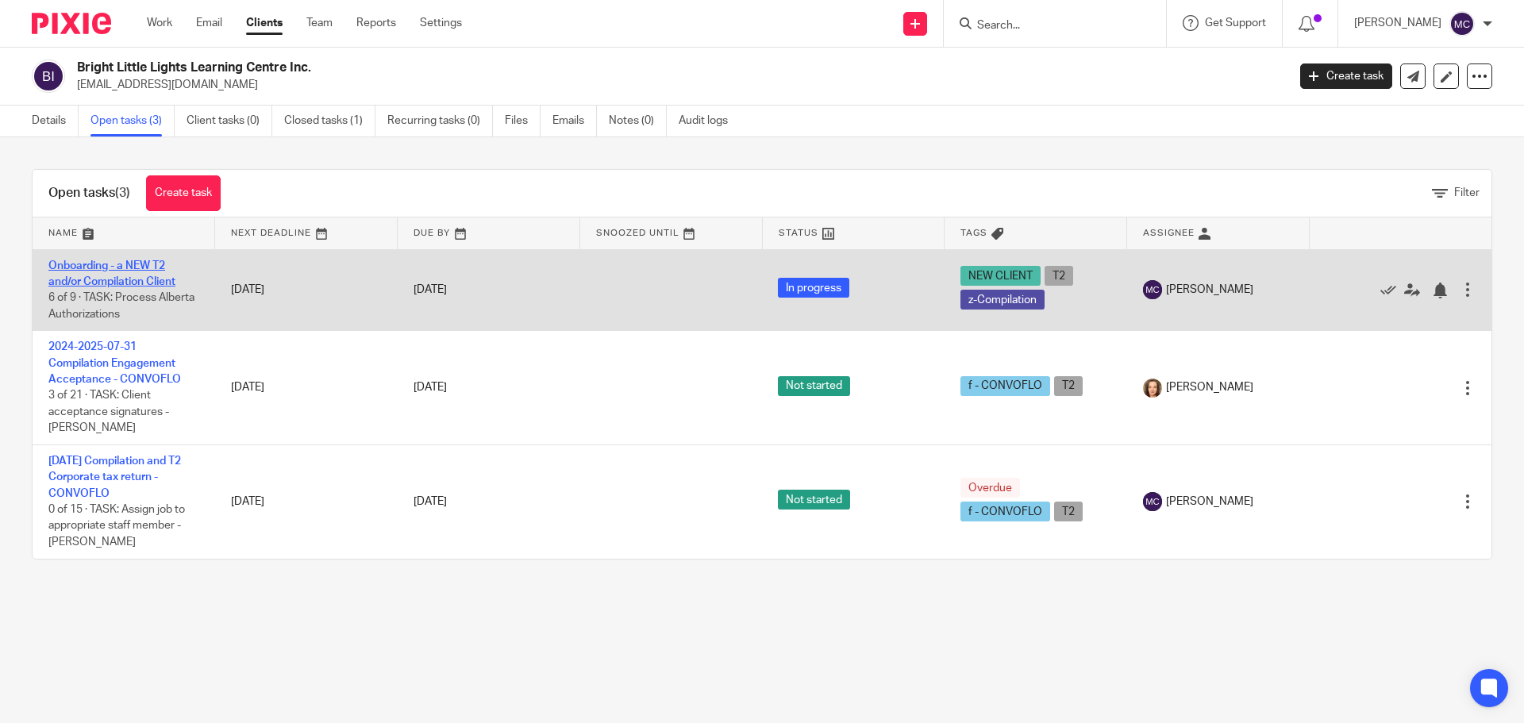
click at [107, 283] on link "Onboarding - a NEW T2 and/or Compilation Client" at bounding box center [111, 273] width 127 height 27
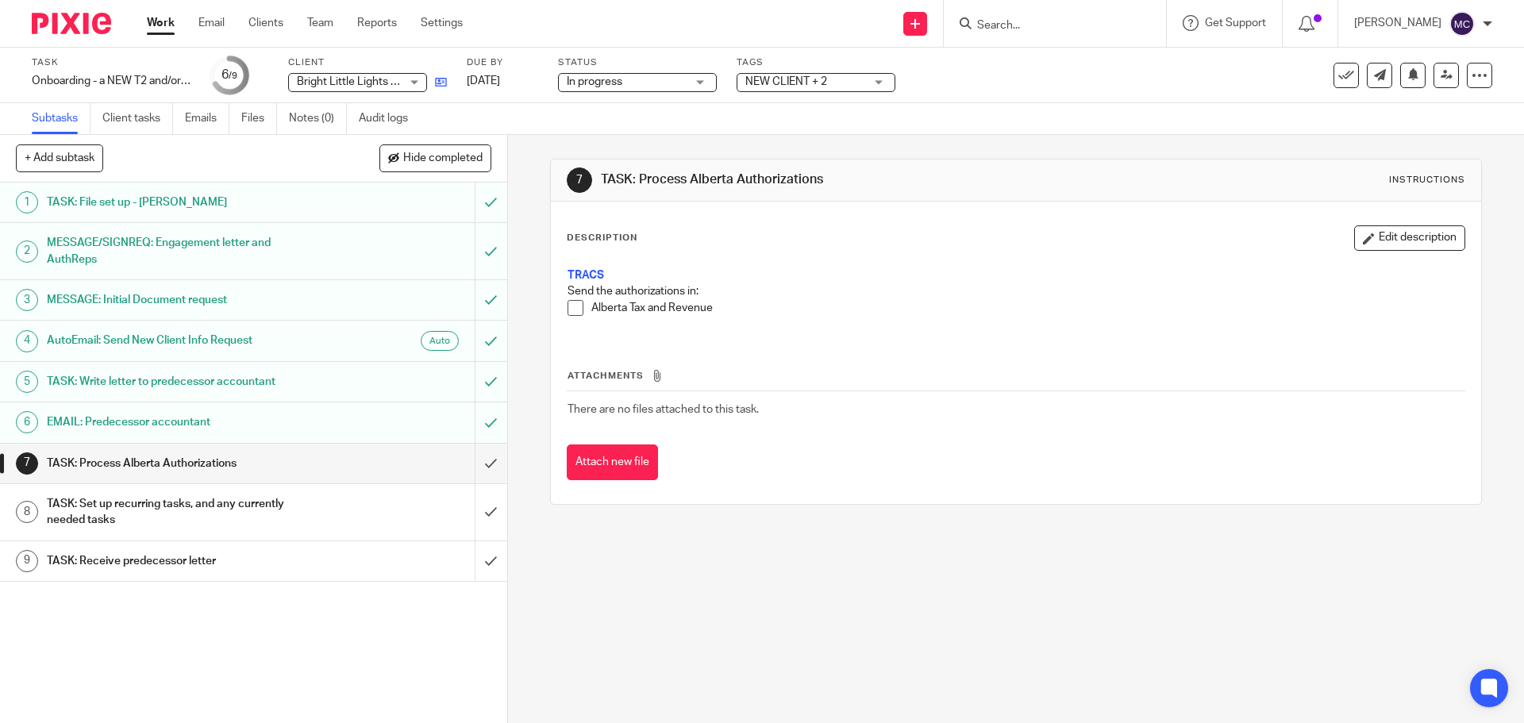
click at [433, 83] on link at bounding box center [437, 82] width 20 height 16
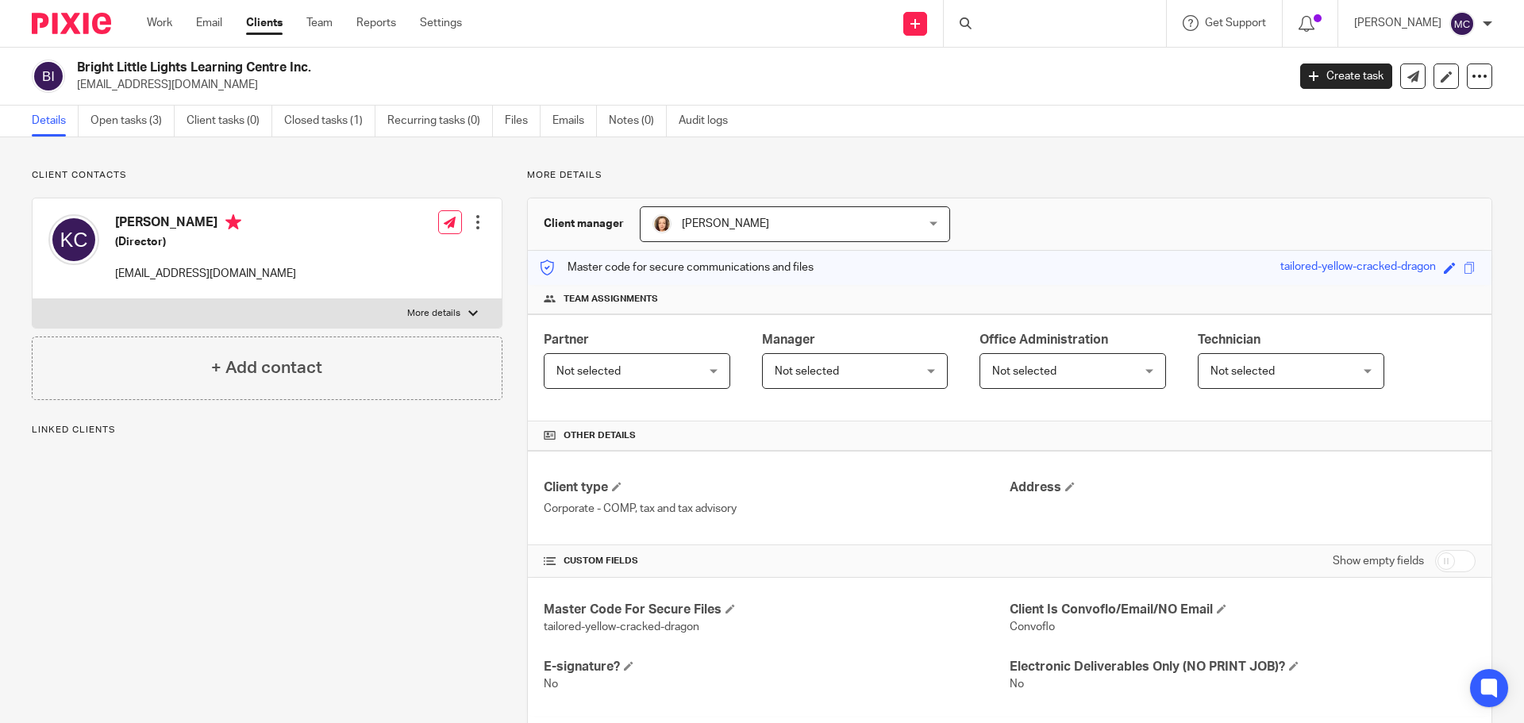
scroll to position [496, 0]
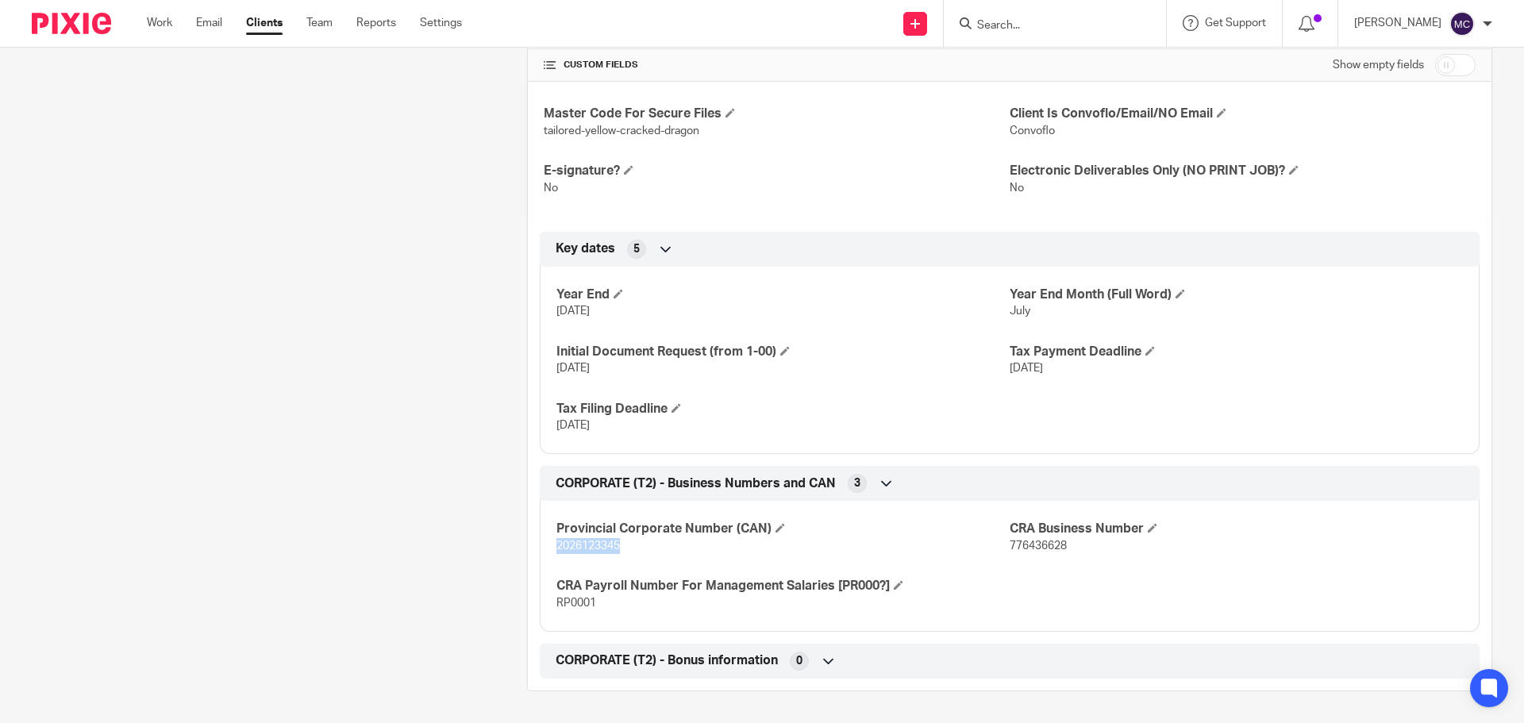
drag, startPoint x: 555, startPoint y: 546, endPoint x: 620, endPoint y: 549, distance: 65.2
click at [620, 549] on p "2026123345" at bounding box center [783, 546] width 453 height 16
copy span "2026123345"
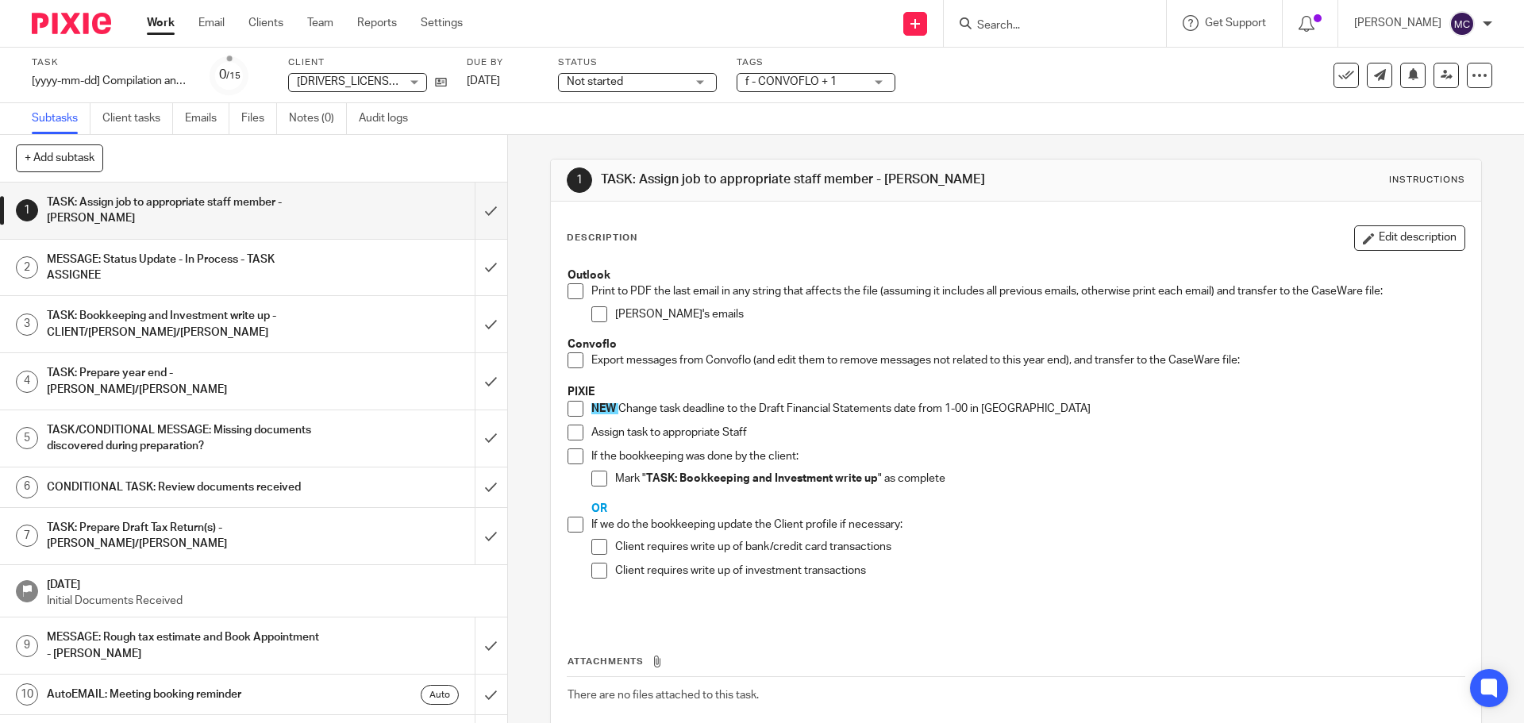
click at [165, 20] on link "Work" at bounding box center [161, 23] width 28 height 16
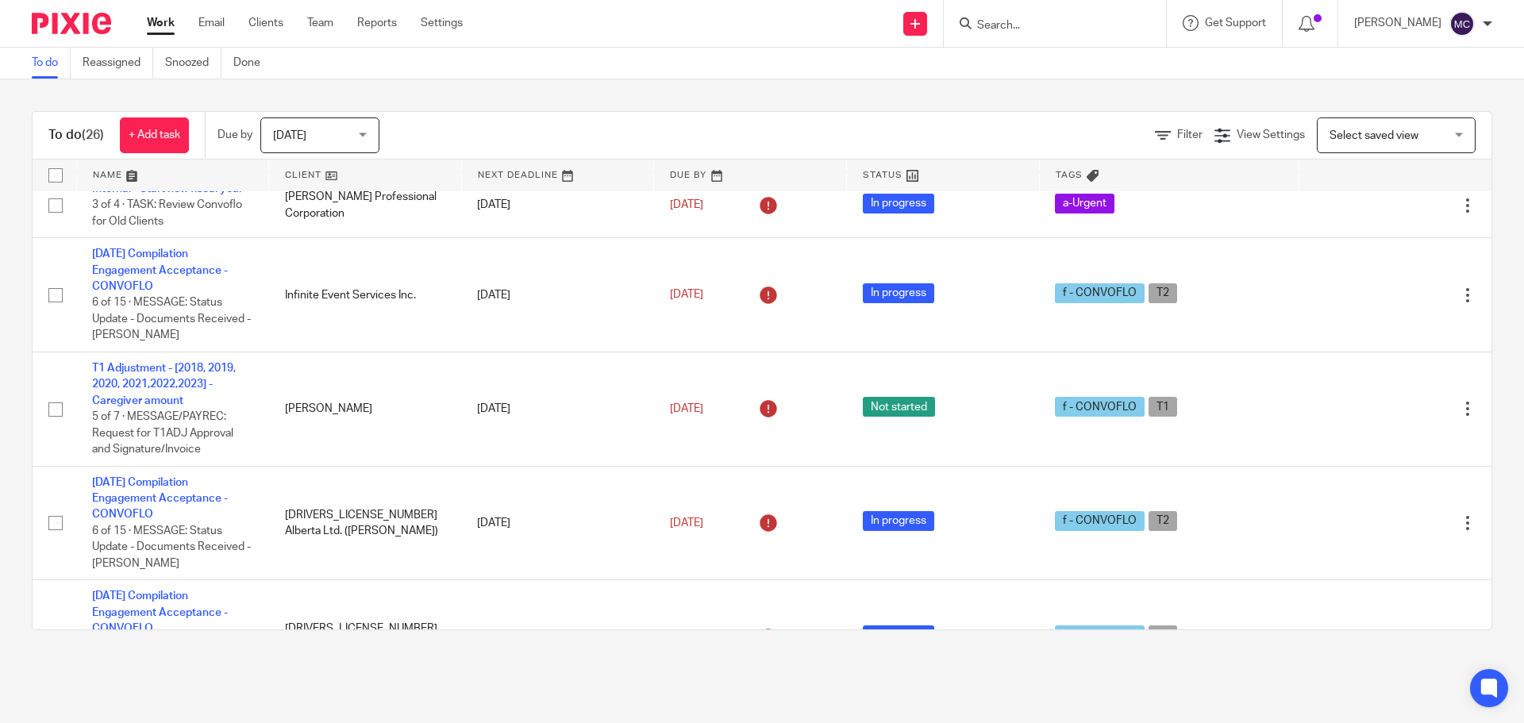
scroll to position [119, 0]
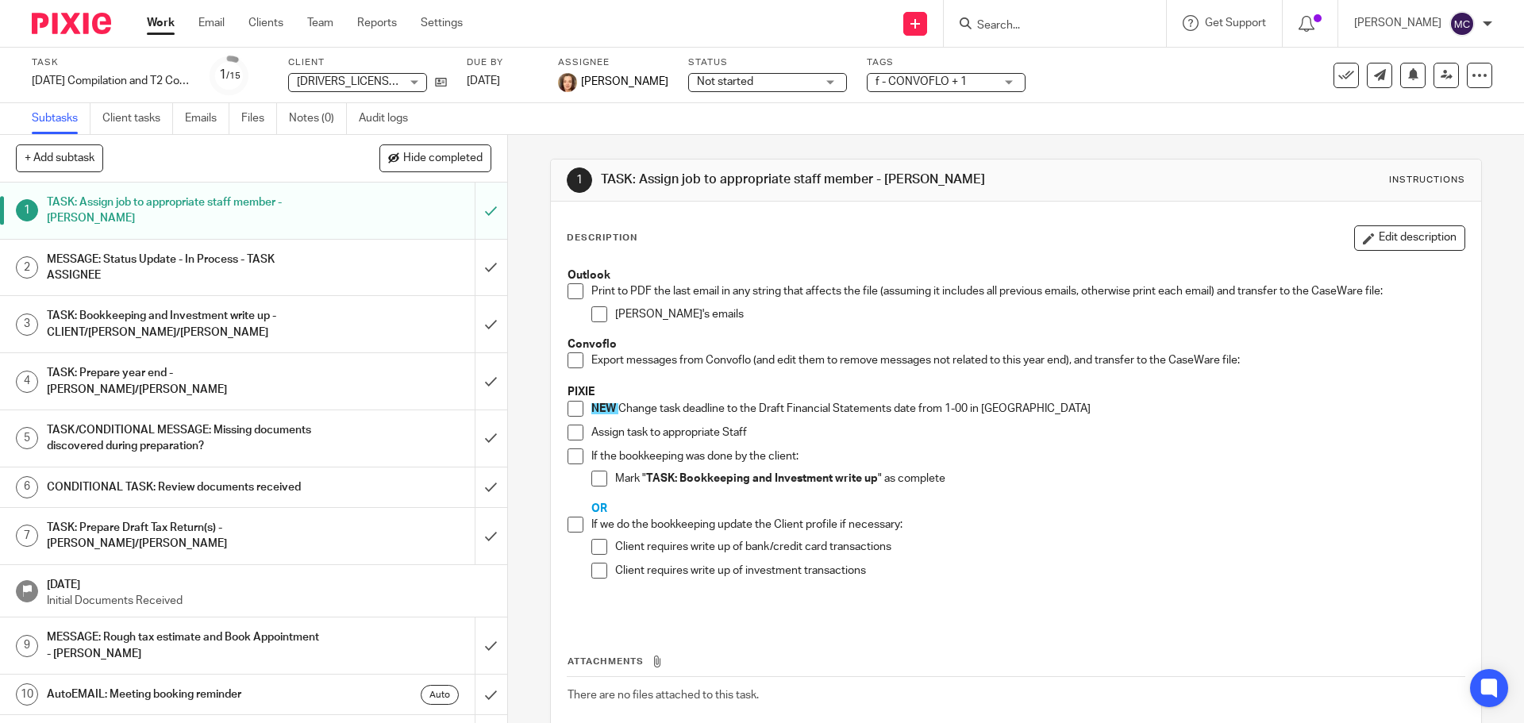
click at [168, 23] on link "Work" at bounding box center [161, 23] width 28 height 16
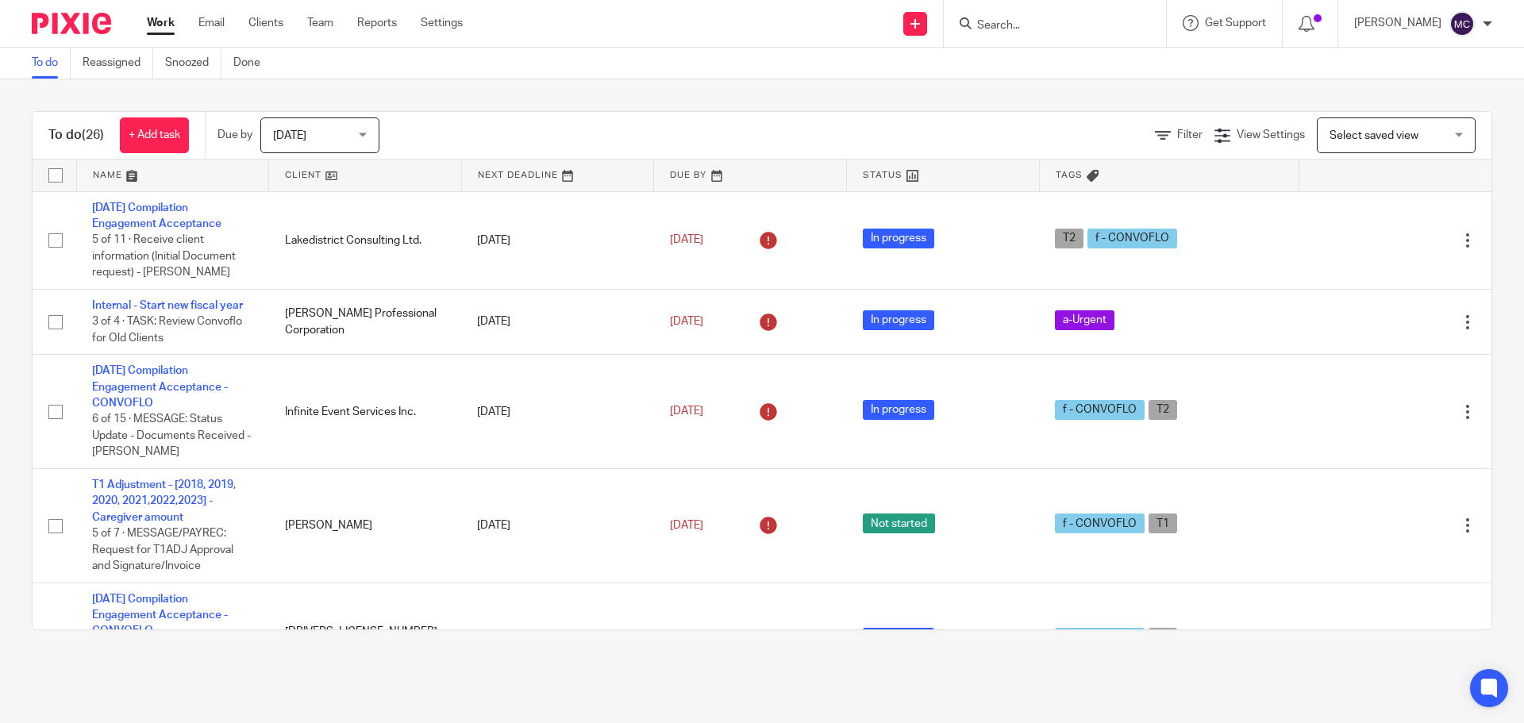
click at [1015, 27] on input "Search" at bounding box center [1047, 26] width 143 height 14
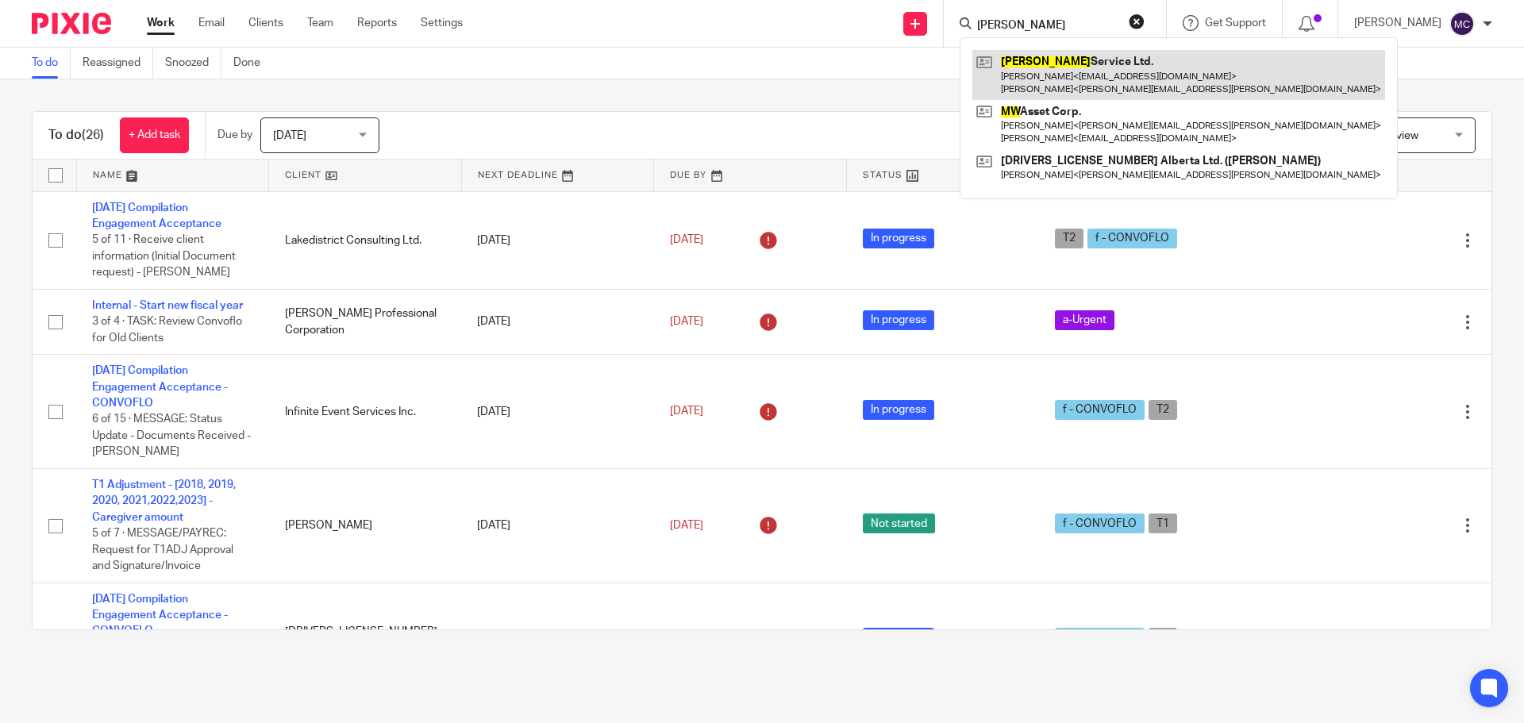
type input "MW Crane"
click at [1022, 53] on link at bounding box center [1179, 74] width 413 height 49
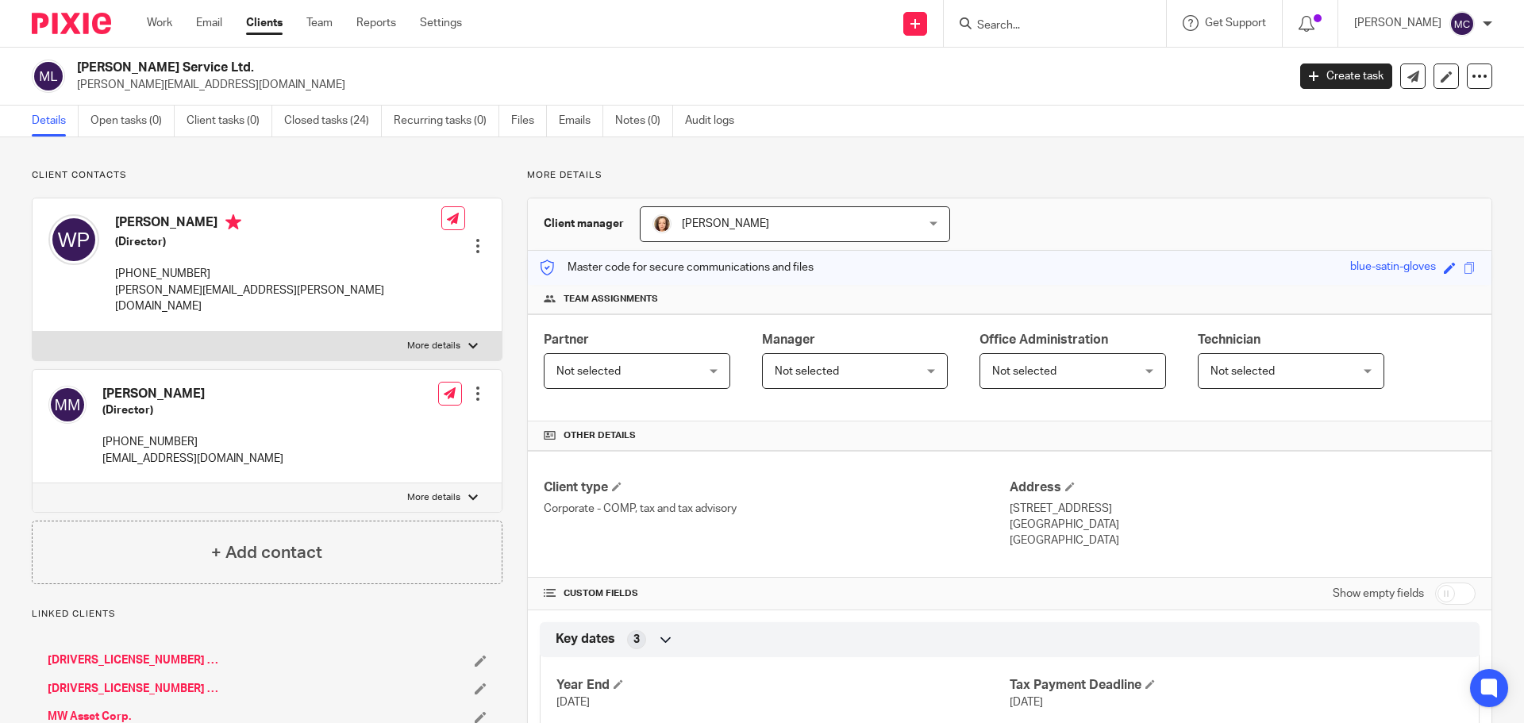
click at [102, 709] on link "MW Asset Corp." at bounding box center [89, 717] width 83 height 16
click at [110, 121] on link "Open tasks (1)" at bounding box center [133, 121] width 84 height 31
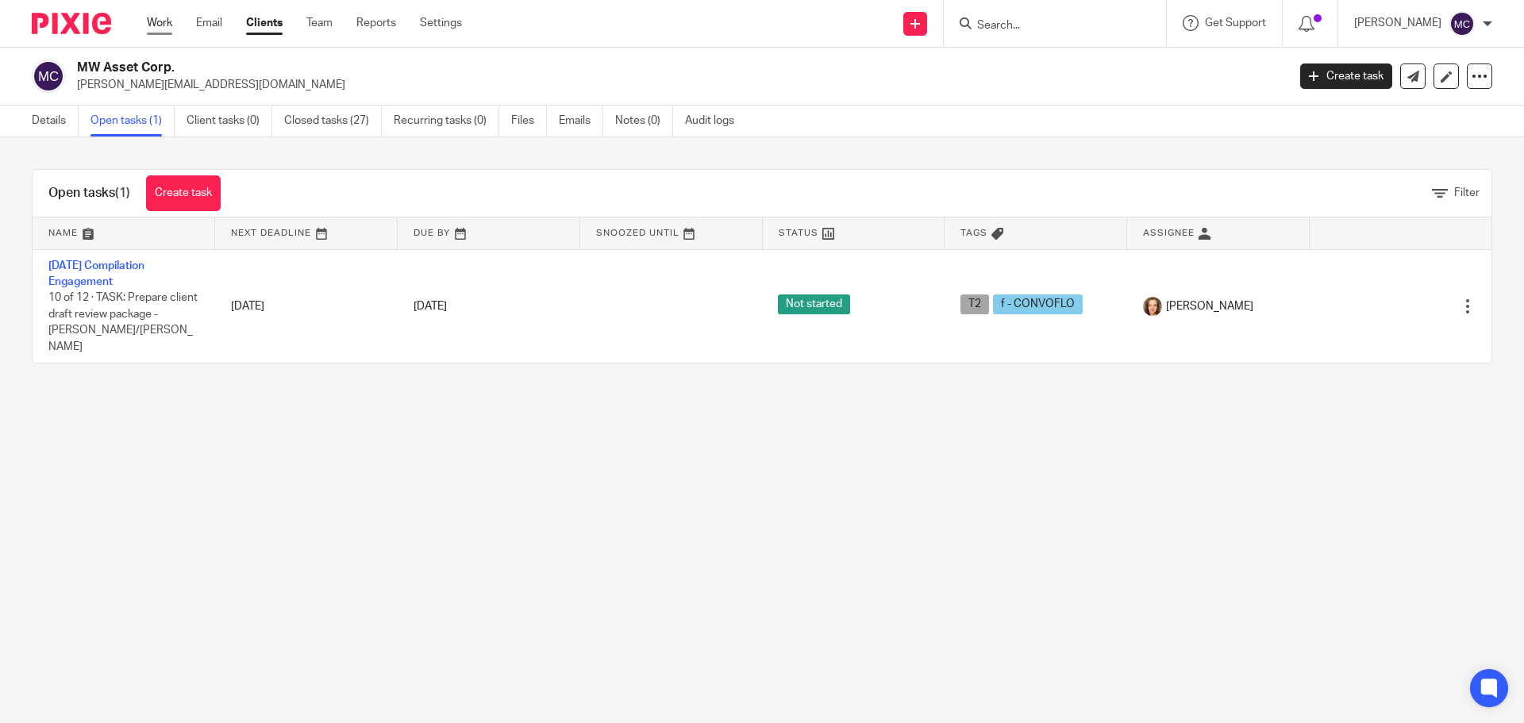
click at [158, 21] on link "Work" at bounding box center [159, 23] width 25 height 16
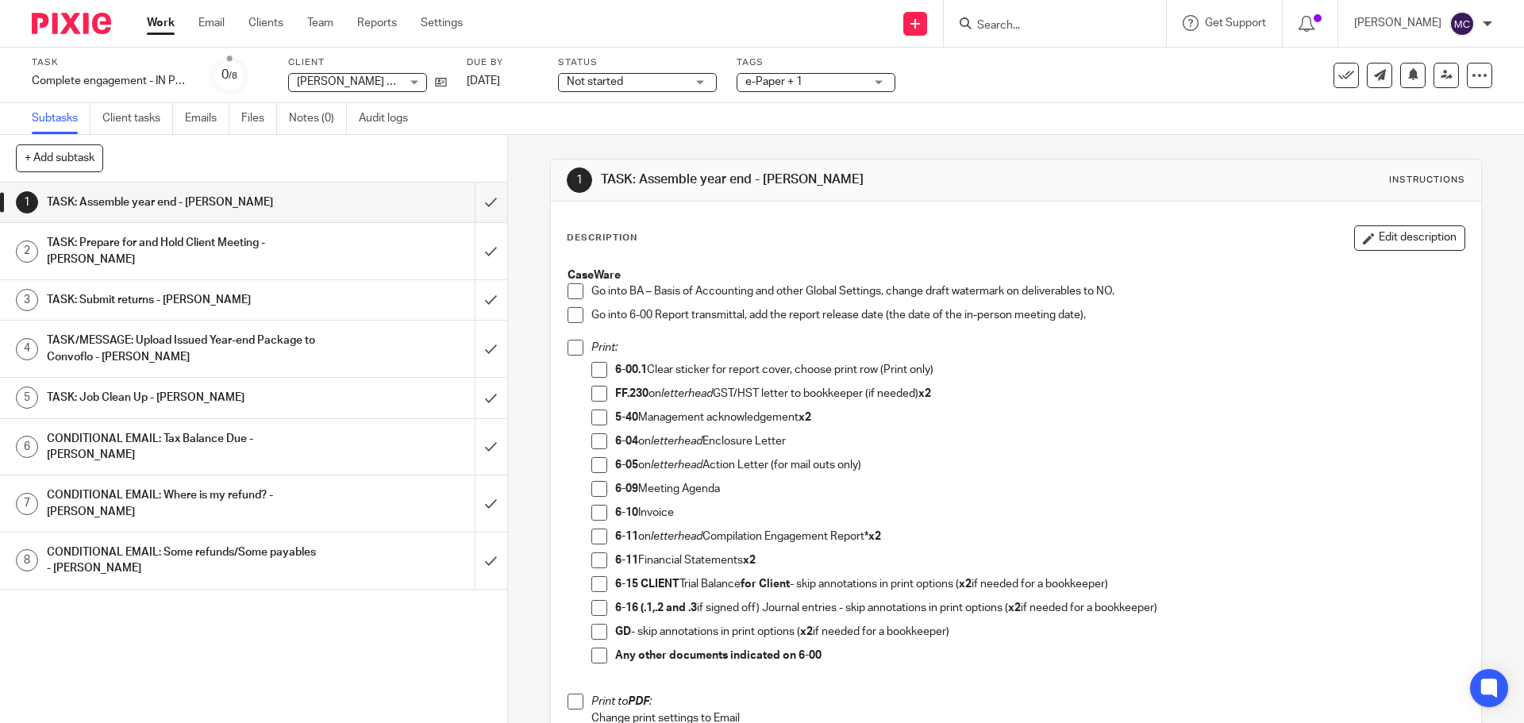
click at [569, 295] on span at bounding box center [576, 291] width 16 height 16
click at [569, 313] on span at bounding box center [576, 315] width 16 height 16
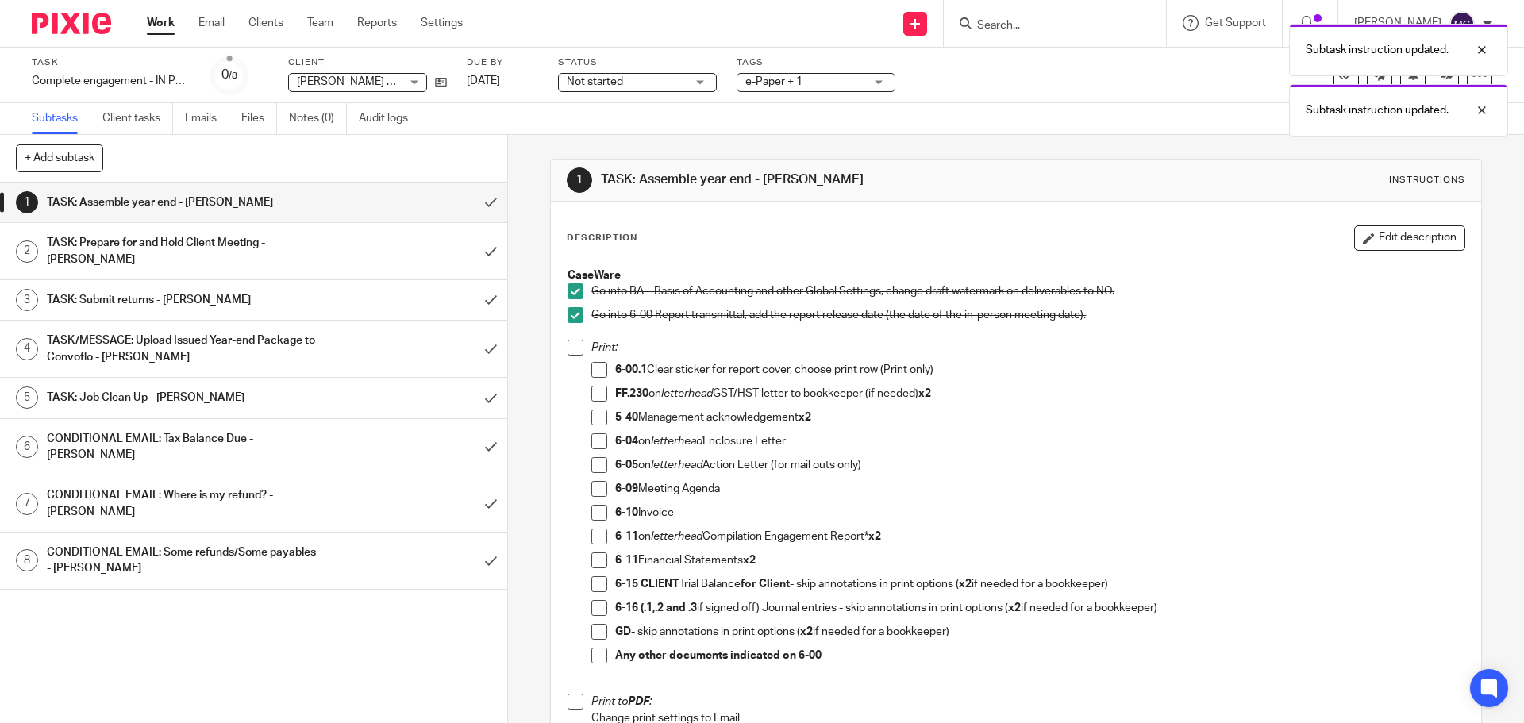
click at [591, 374] on span at bounding box center [599, 370] width 16 height 16
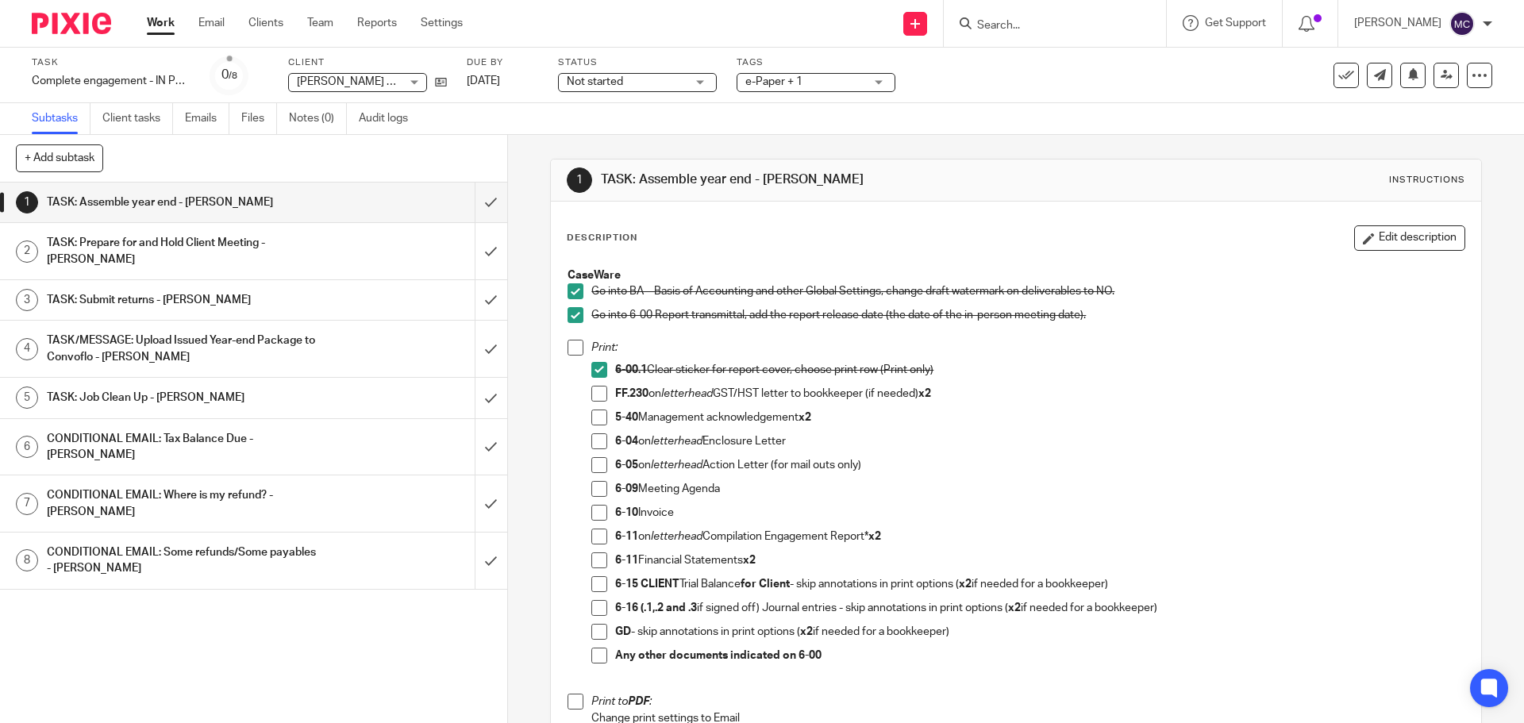
click at [599, 420] on span at bounding box center [599, 418] width 16 height 16
click at [595, 446] on span at bounding box center [599, 441] width 16 height 16
click at [592, 662] on span at bounding box center [599, 656] width 16 height 16
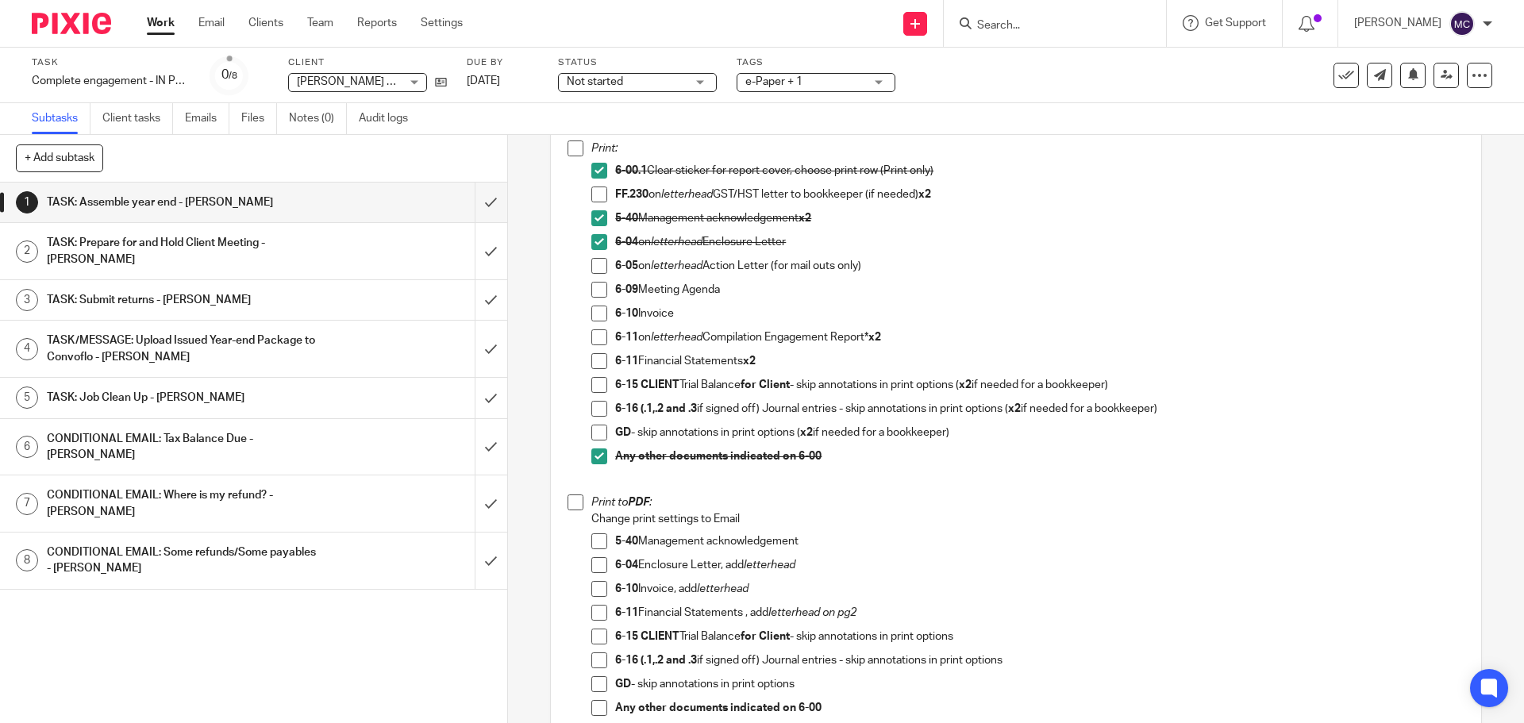
scroll to position [198, 0]
click at [599, 294] on span at bounding box center [599, 291] width 16 height 16
drag, startPoint x: 595, startPoint y: 316, endPoint x: 1474, endPoint y: 415, distance: 885.2
click at [595, 316] on span at bounding box center [599, 314] width 16 height 16
click at [596, 343] on span at bounding box center [599, 338] width 16 height 16
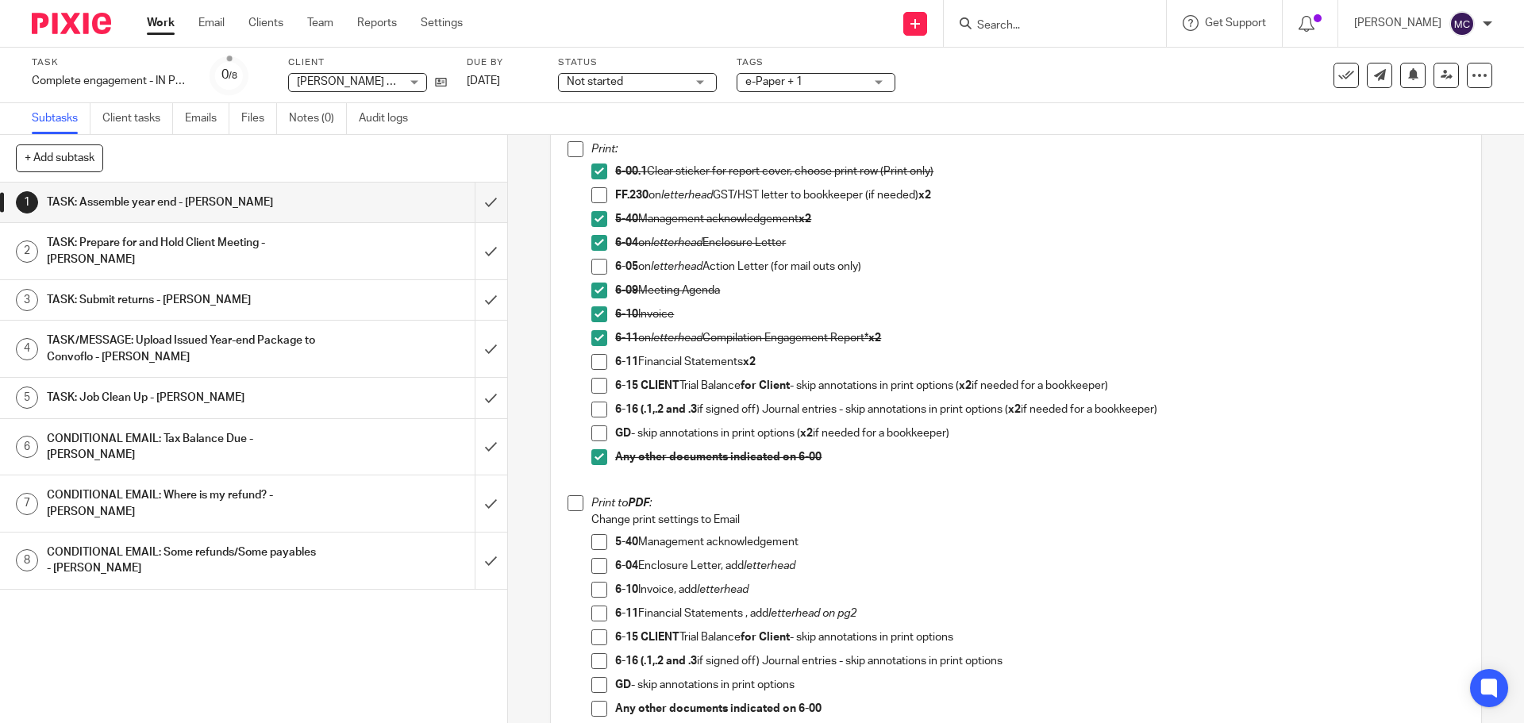
click at [596, 364] on span at bounding box center [599, 362] width 16 height 16
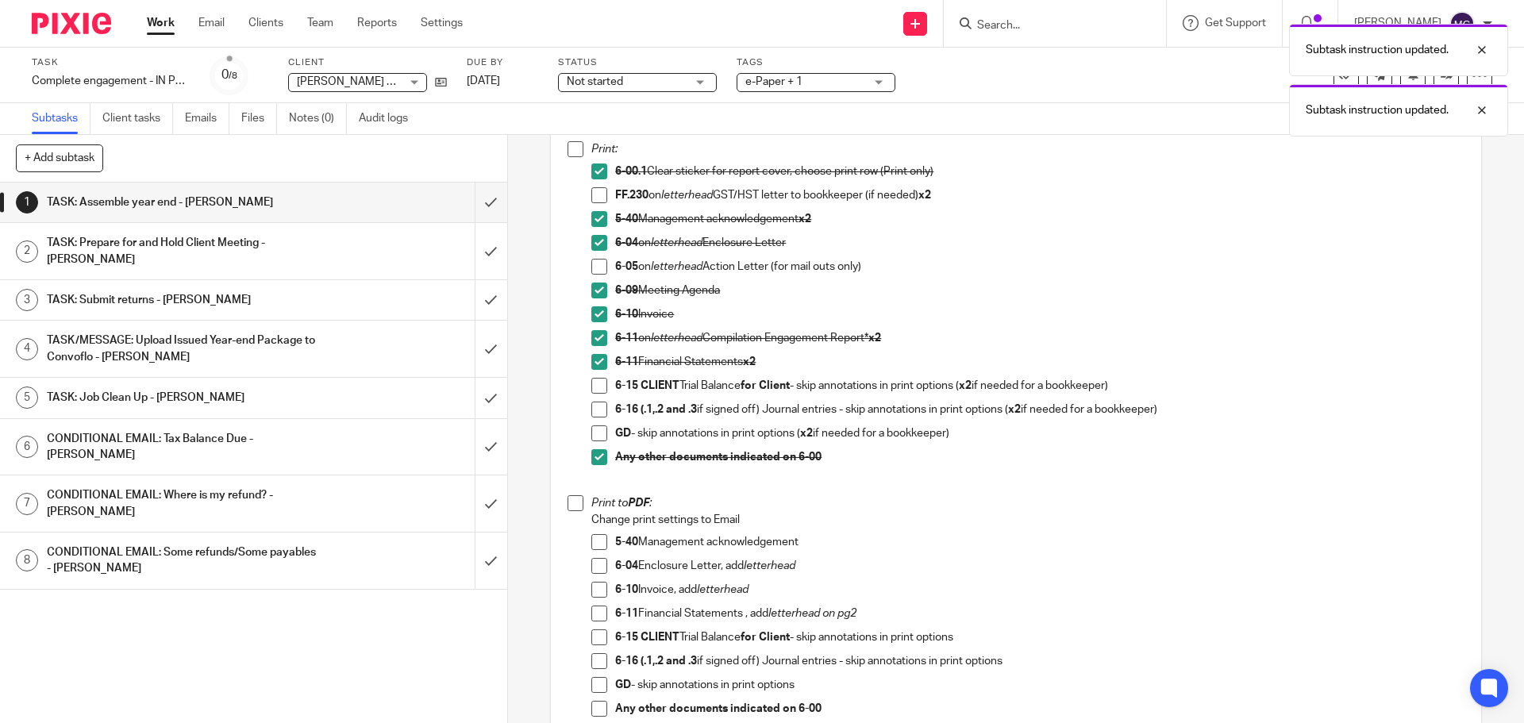
click at [597, 391] on span at bounding box center [599, 386] width 16 height 16
click at [597, 413] on span at bounding box center [599, 410] width 16 height 16
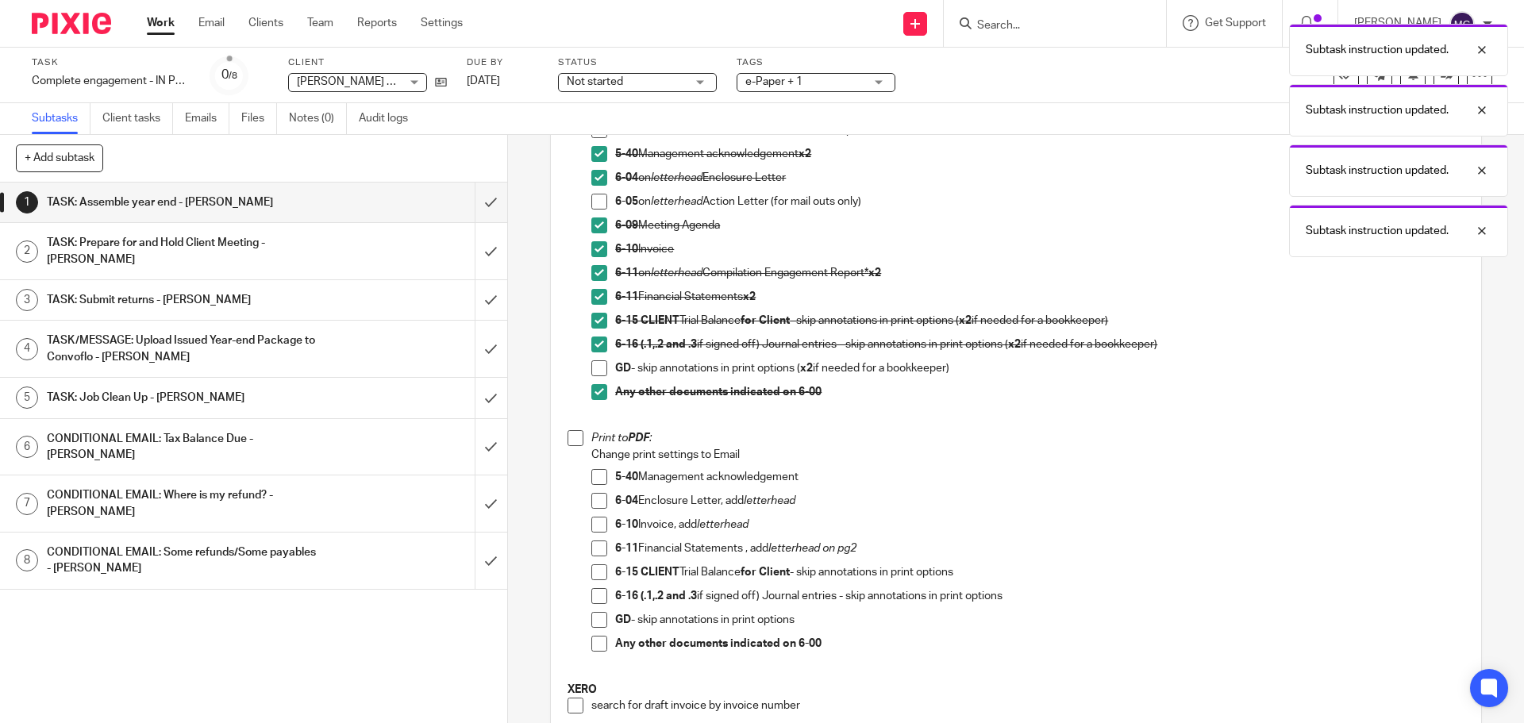
scroll to position [456, 0]
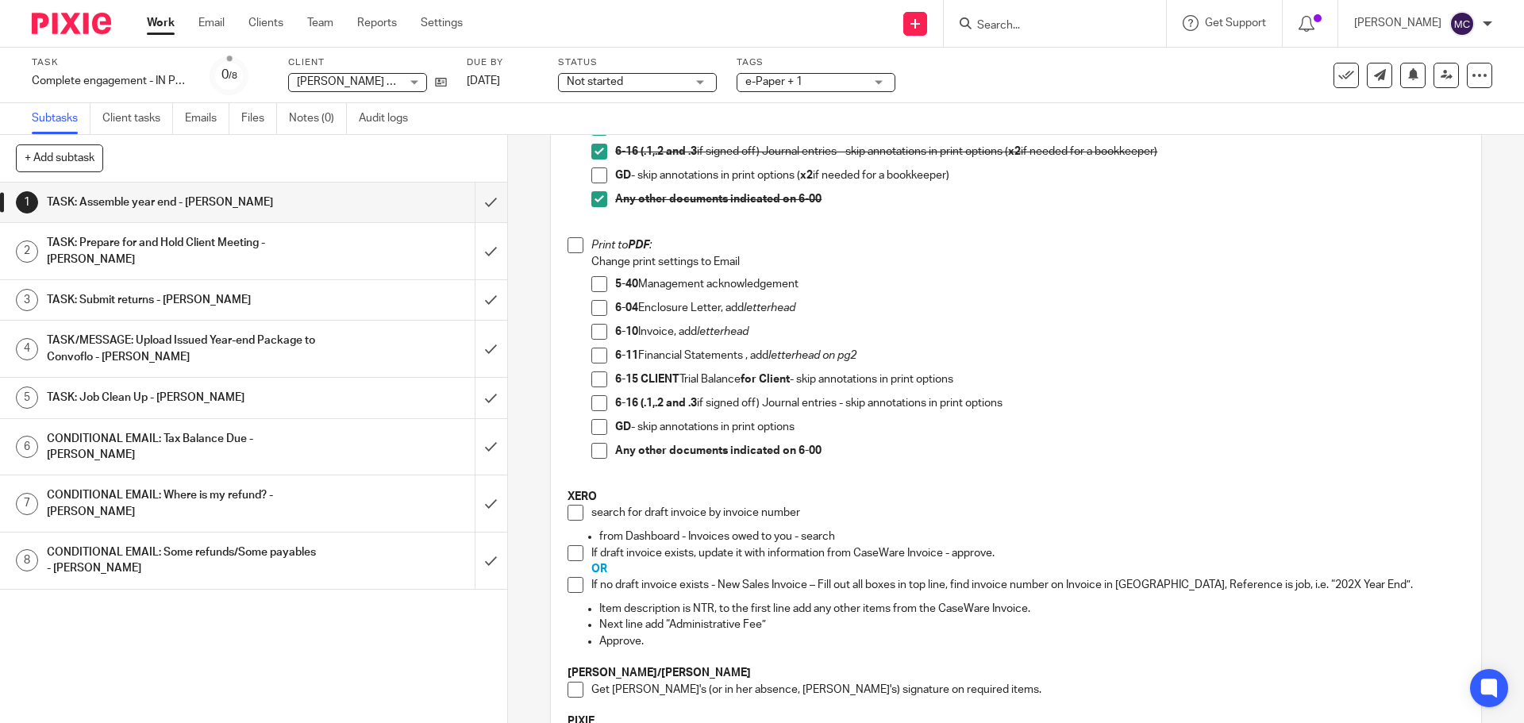
click at [591, 313] on span at bounding box center [599, 308] width 16 height 16
click at [592, 336] on span at bounding box center [599, 332] width 16 height 16
click at [569, 510] on span at bounding box center [576, 513] width 16 height 16
click at [572, 554] on span at bounding box center [576, 553] width 16 height 16
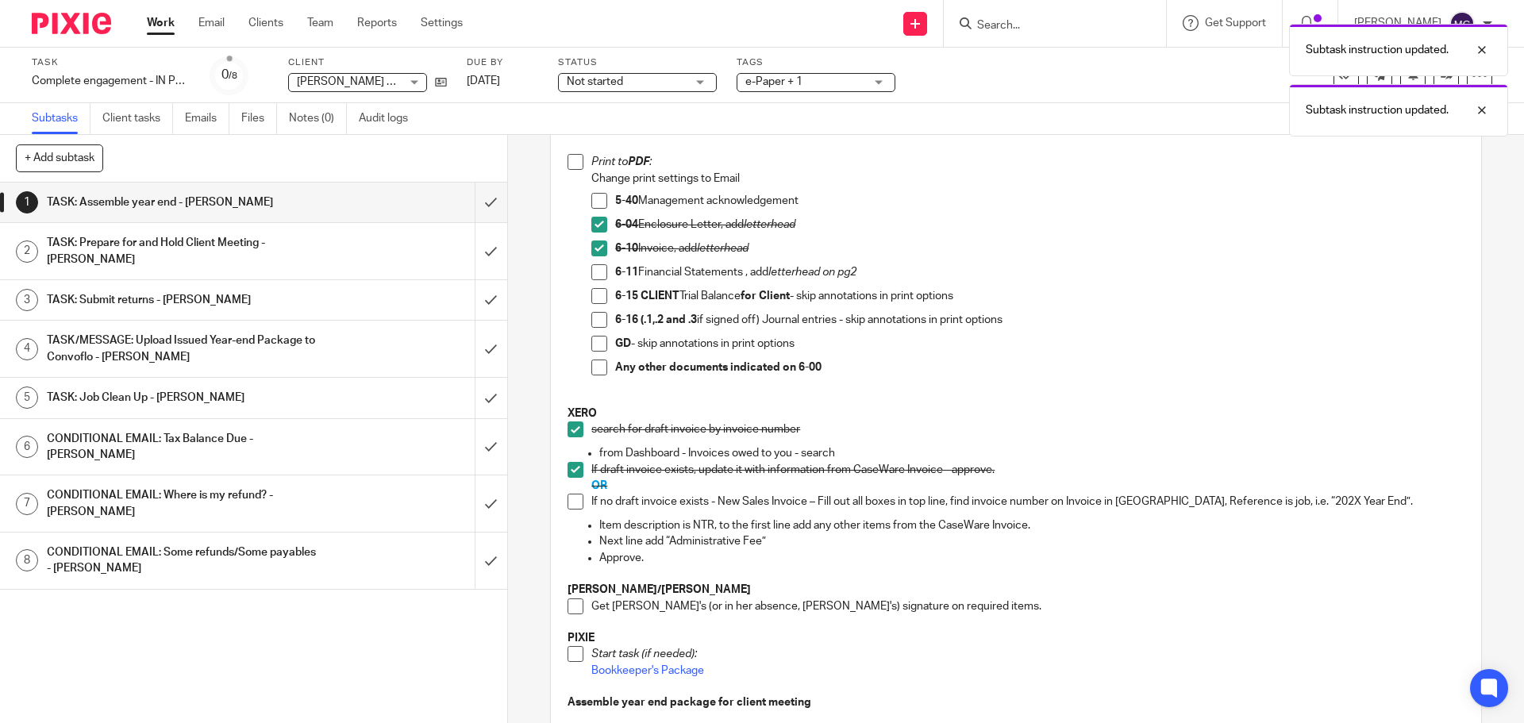
scroll to position [733, 0]
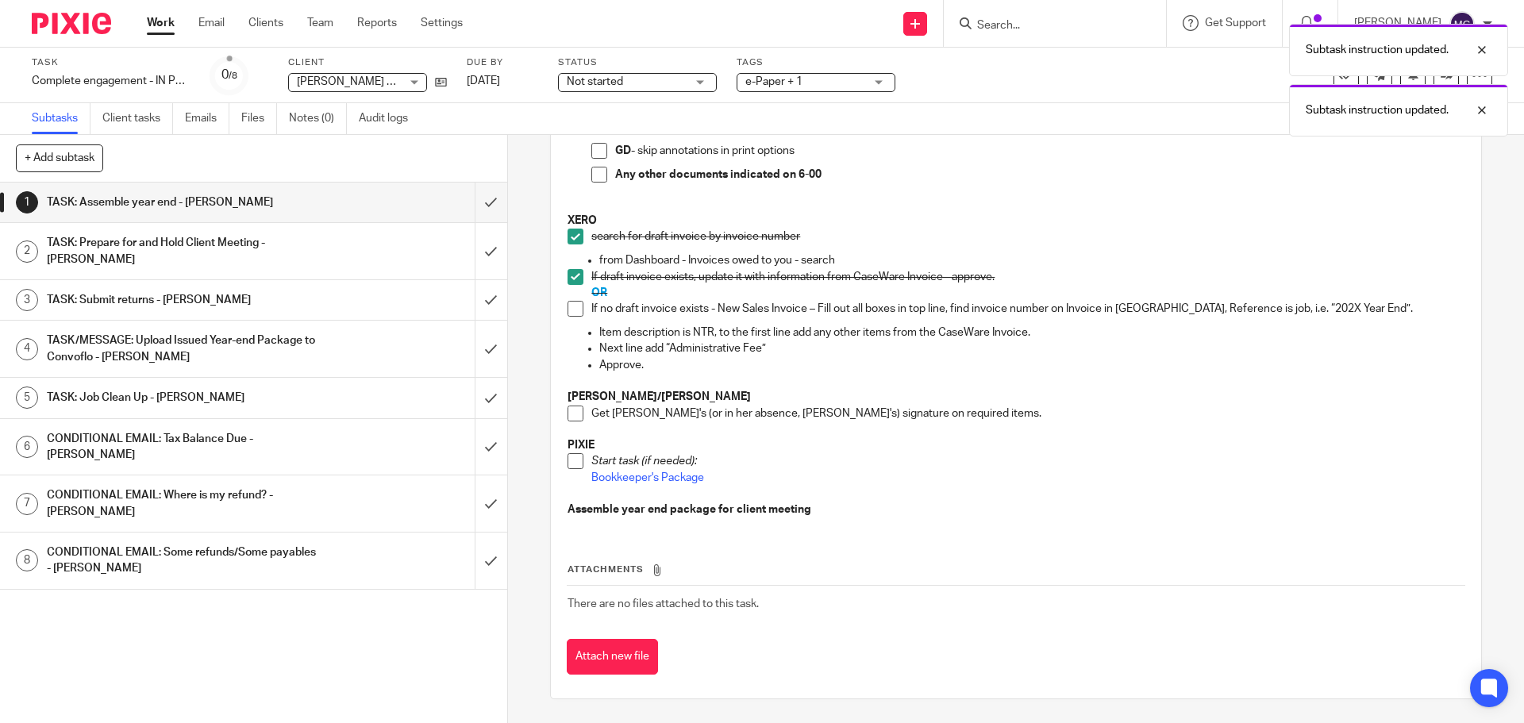
click at [572, 413] on span at bounding box center [576, 414] width 16 height 16
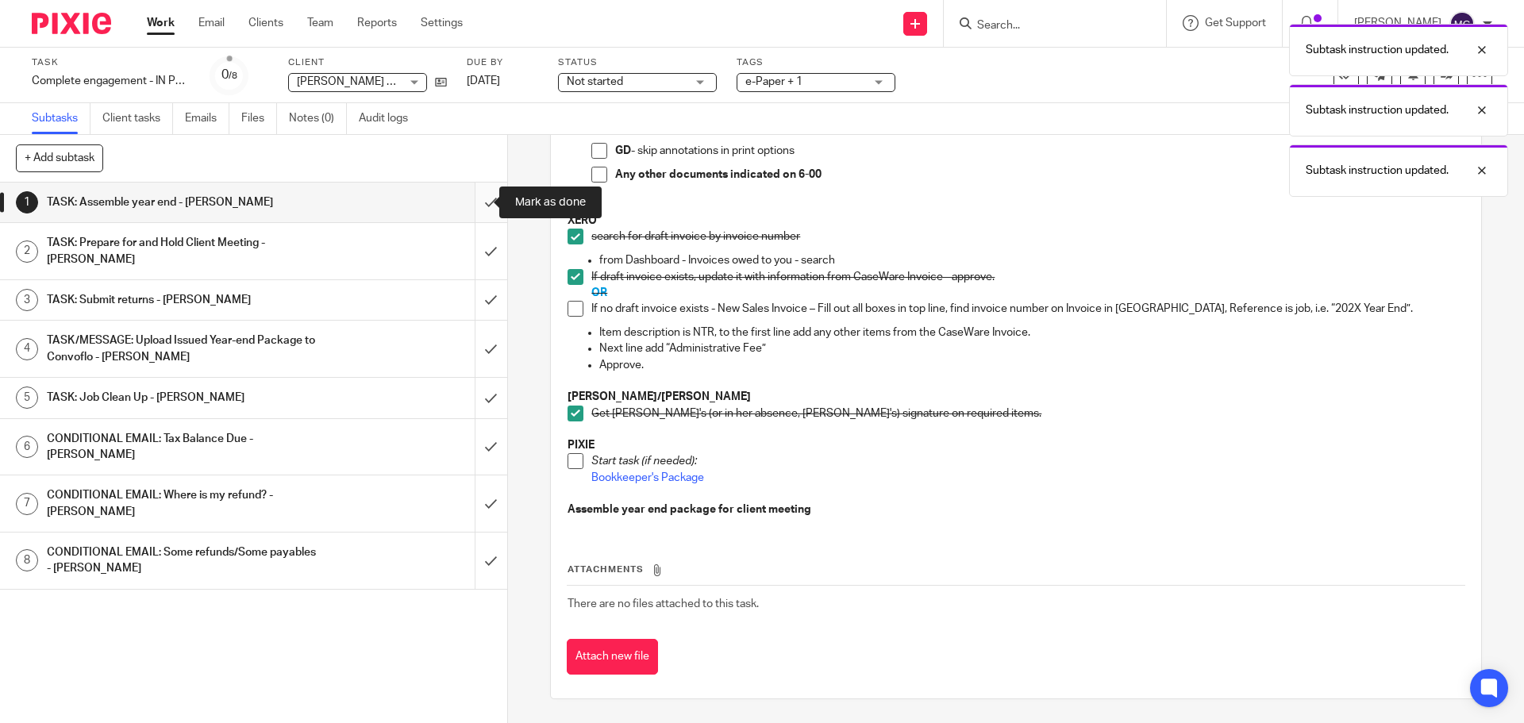
click at [473, 203] on input "submit" at bounding box center [253, 203] width 507 height 40
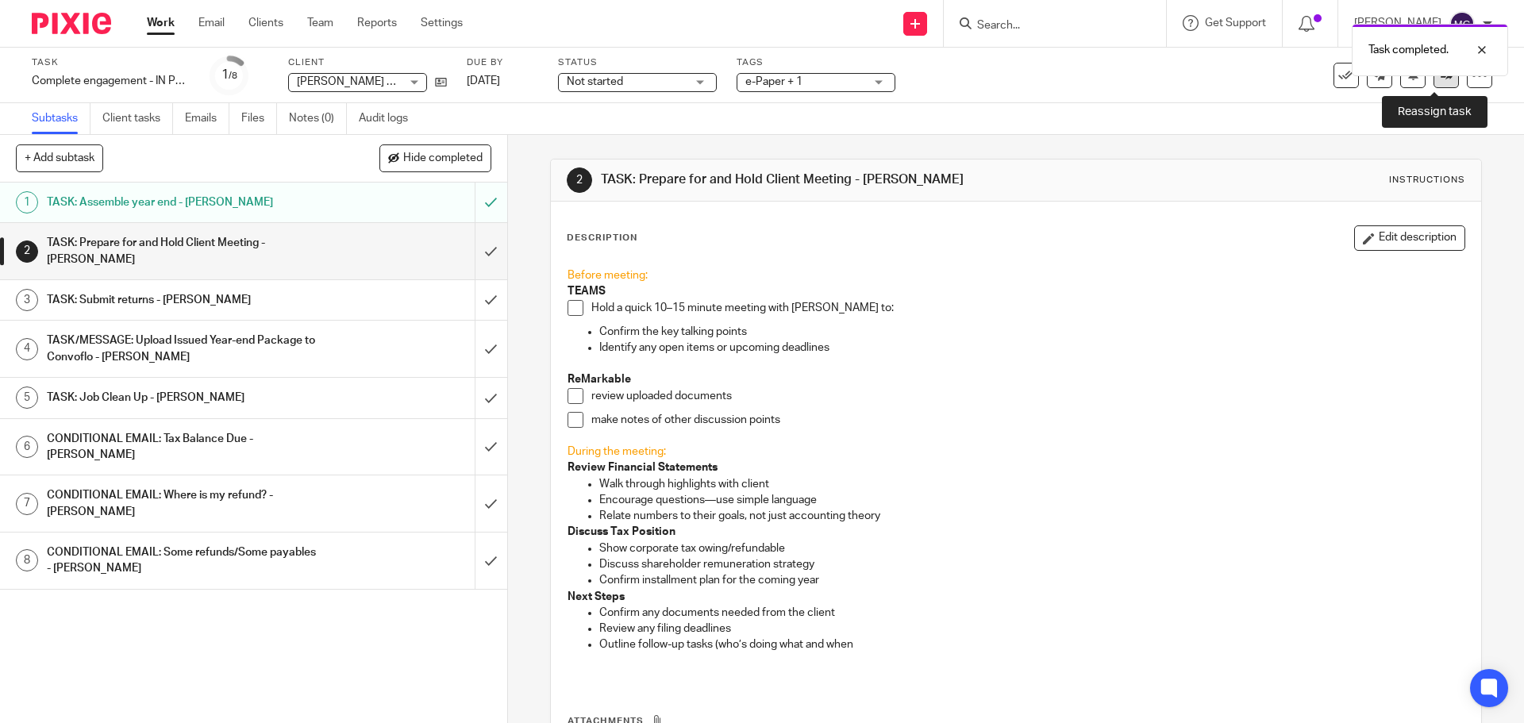
click at [1435, 81] on link at bounding box center [1446, 75] width 25 height 25
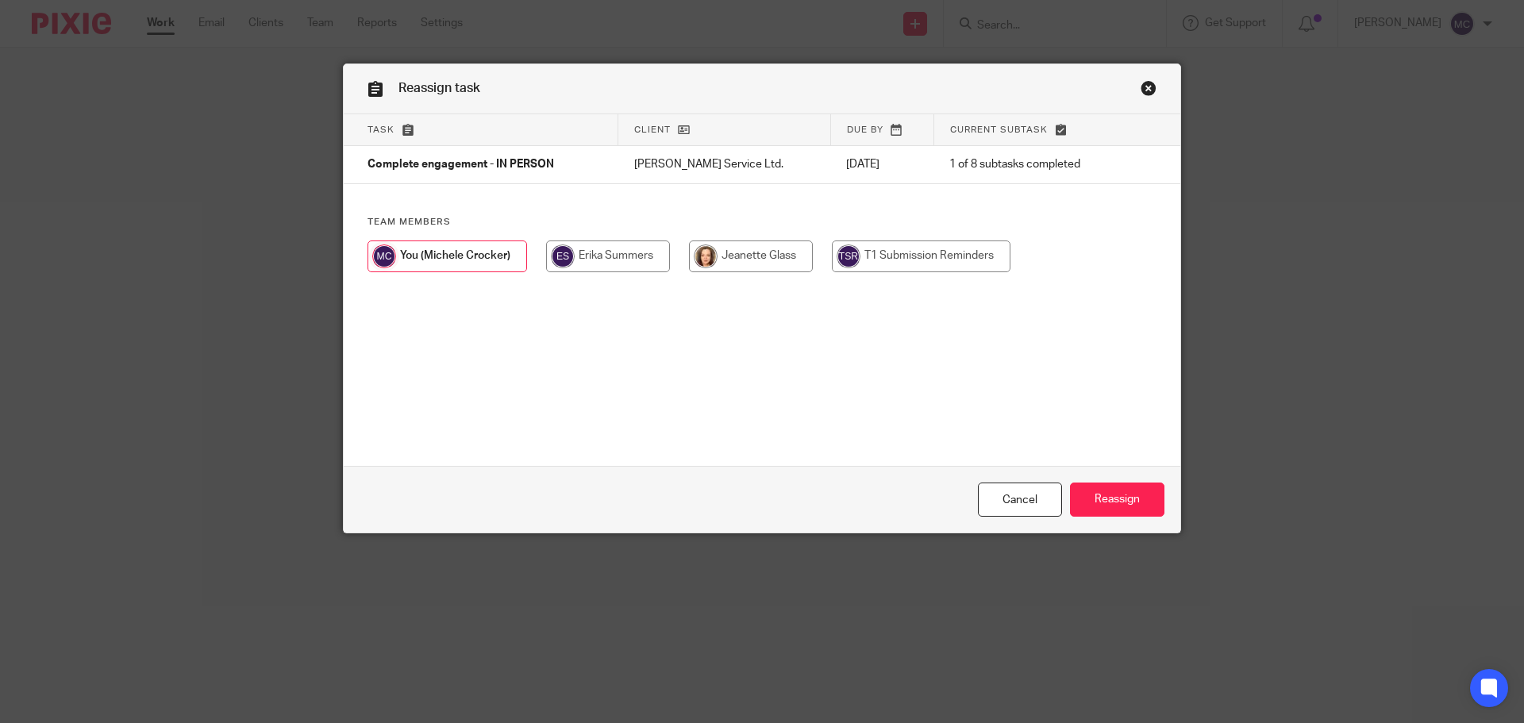
click at [749, 248] on input "radio" at bounding box center [751, 257] width 124 height 32
radio input "true"
click at [1109, 499] on input "Reassign" at bounding box center [1117, 500] width 94 height 34
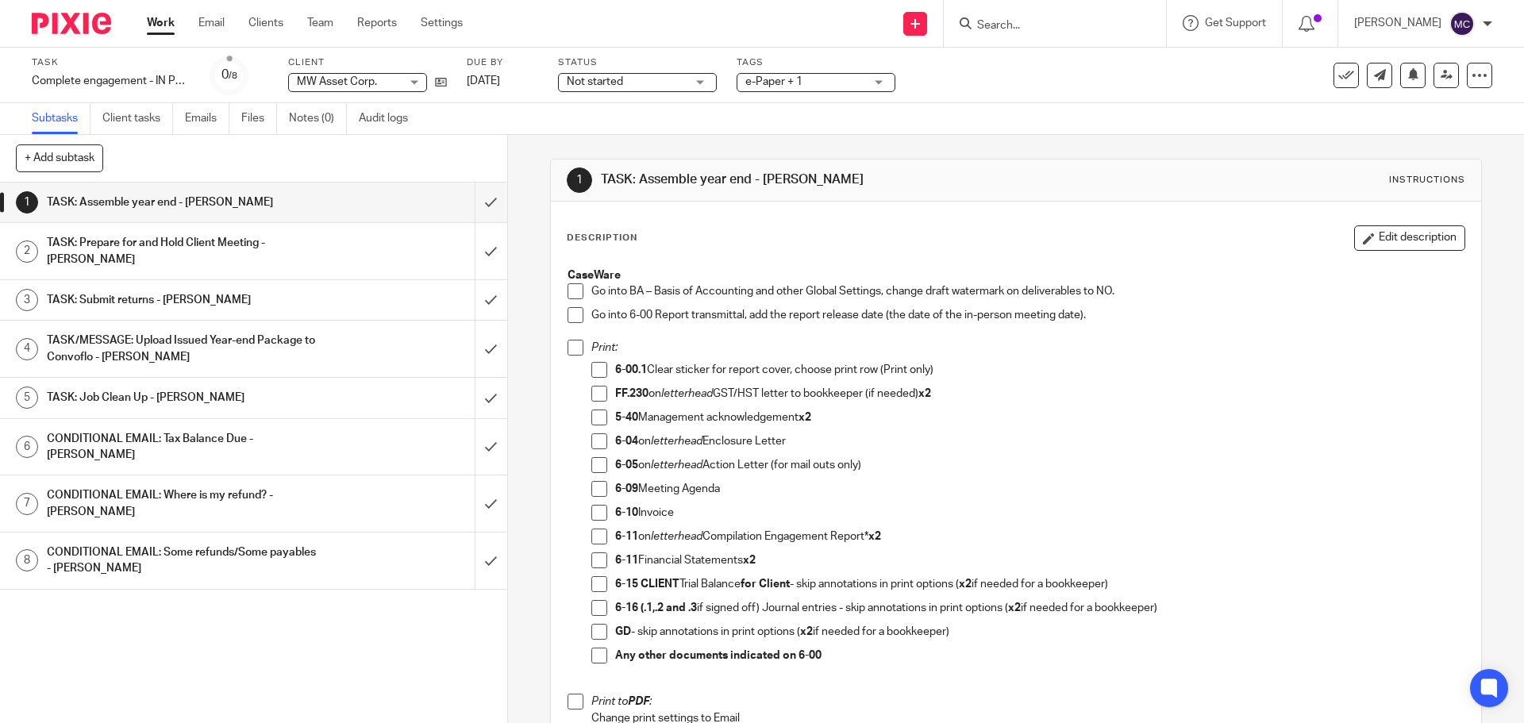
click at [572, 291] on span at bounding box center [576, 291] width 16 height 16
click at [568, 310] on span at bounding box center [576, 315] width 16 height 16
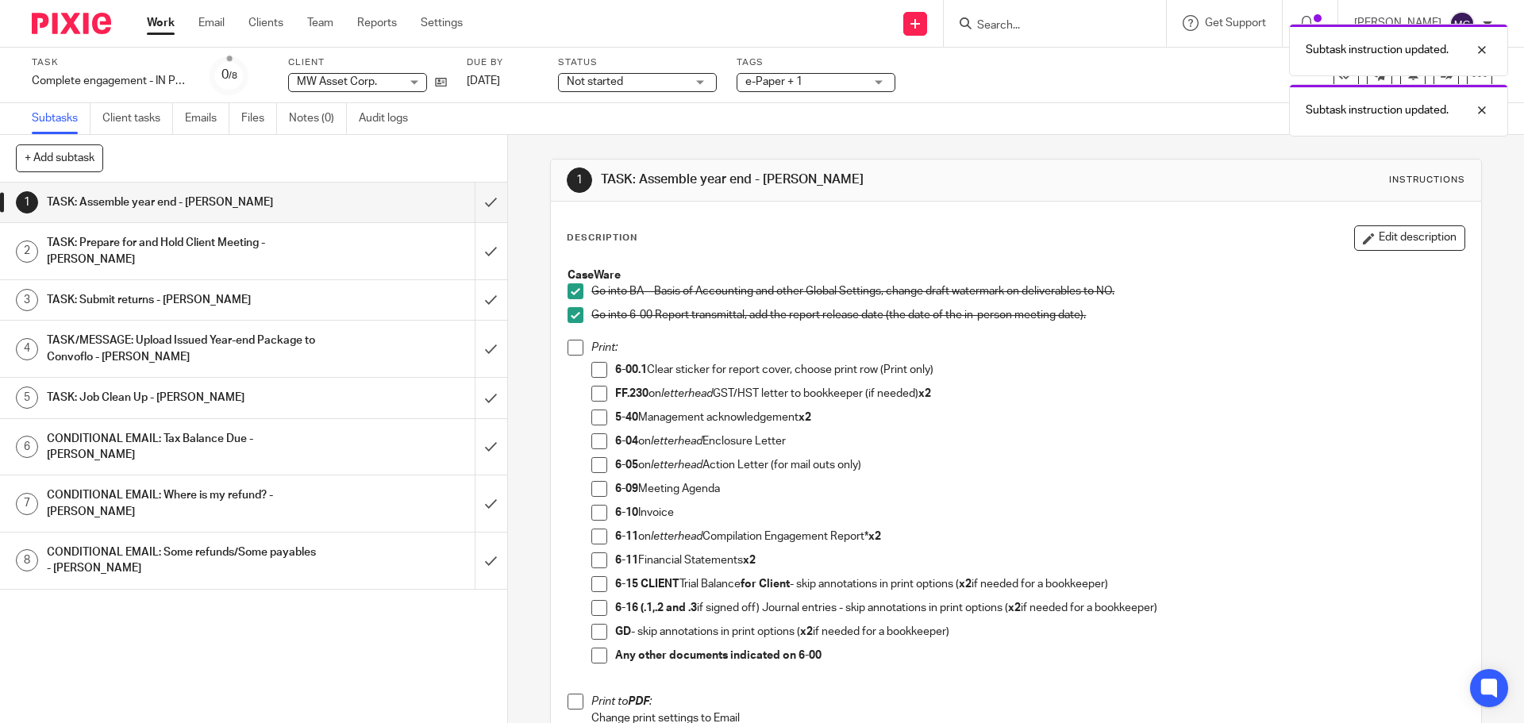
click at [601, 373] on span at bounding box center [599, 370] width 16 height 16
click at [593, 440] on span at bounding box center [599, 441] width 16 height 16
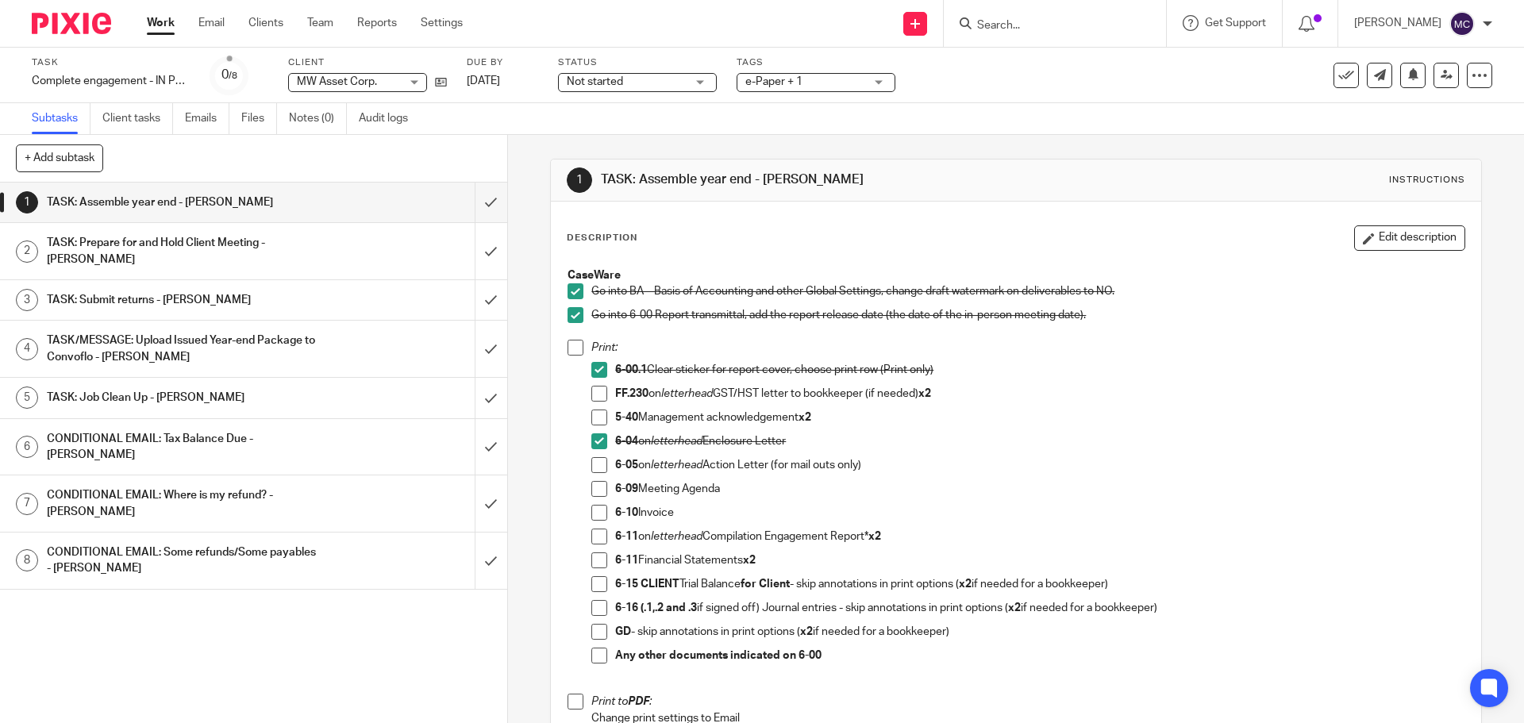
click at [595, 415] on span at bounding box center [599, 418] width 16 height 16
click at [598, 654] on span at bounding box center [599, 656] width 16 height 16
click at [597, 491] on span at bounding box center [599, 489] width 16 height 16
click at [591, 515] on span at bounding box center [599, 513] width 16 height 16
click at [592, 536] on span at bounding box center [599, 537] width 16 height 16
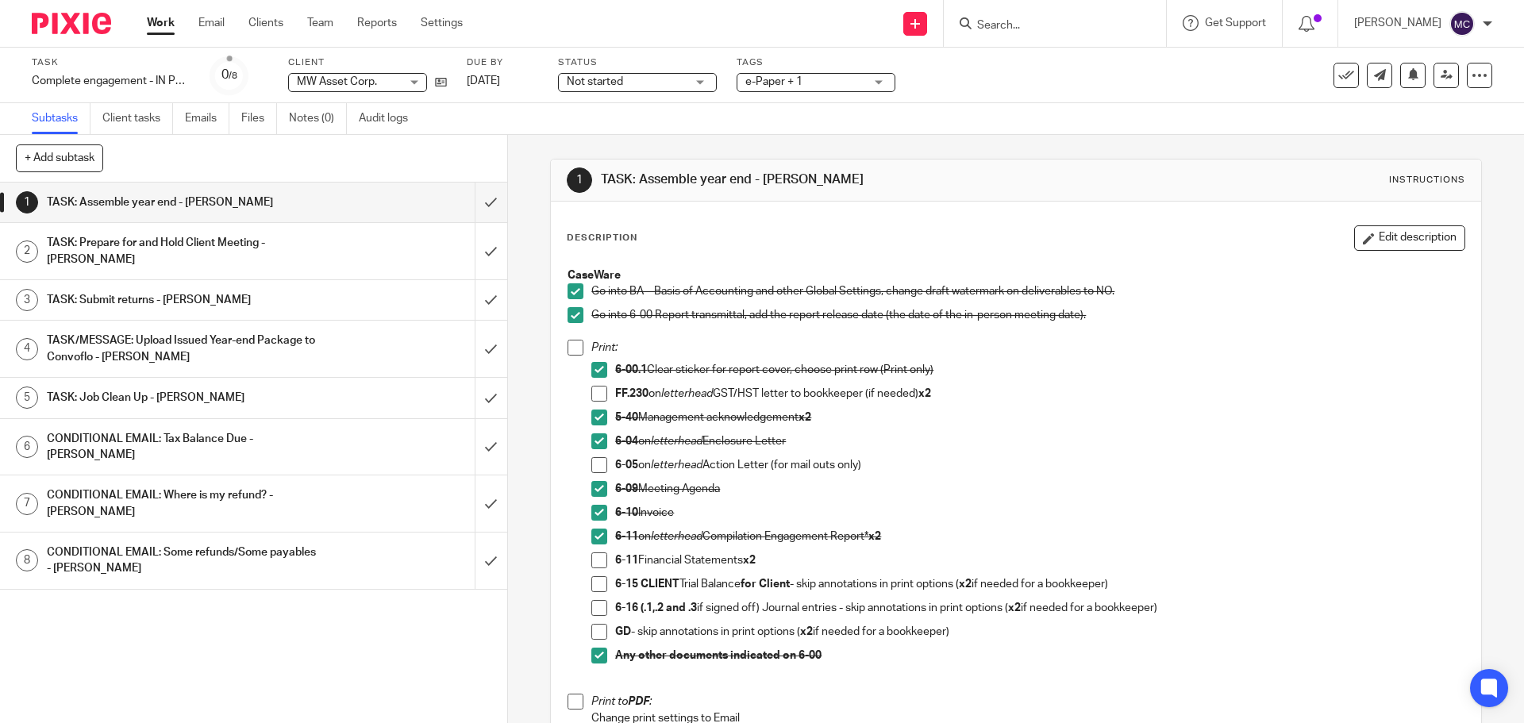
click at [594, 556] on span at bounding box center [599, 561] width 16 height 16
click at [596, 584] on span at bounding box center [599, 584] width 16 height 16
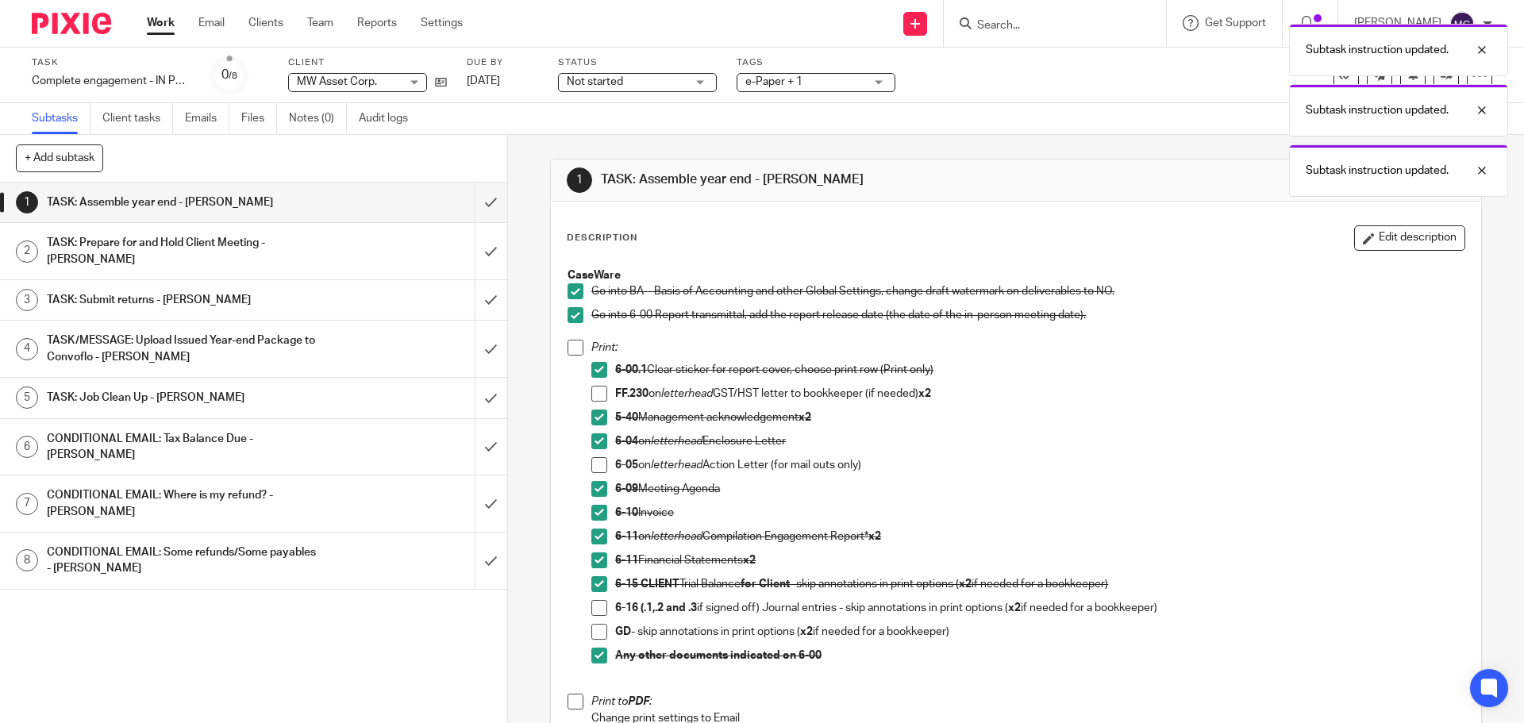
click at [592, 616] on span at bounding box center [599, 608] width 16 height 16
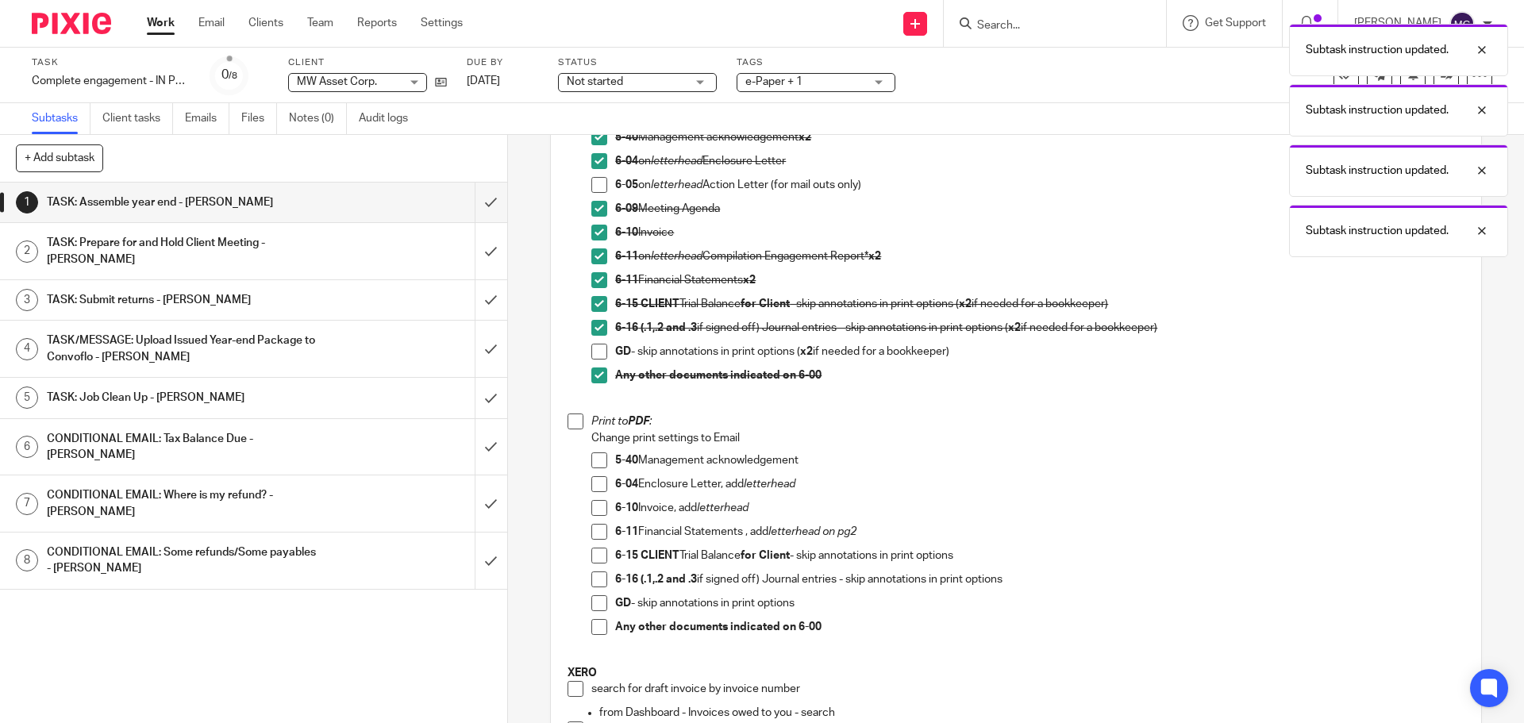
scroll to position [397, 0]
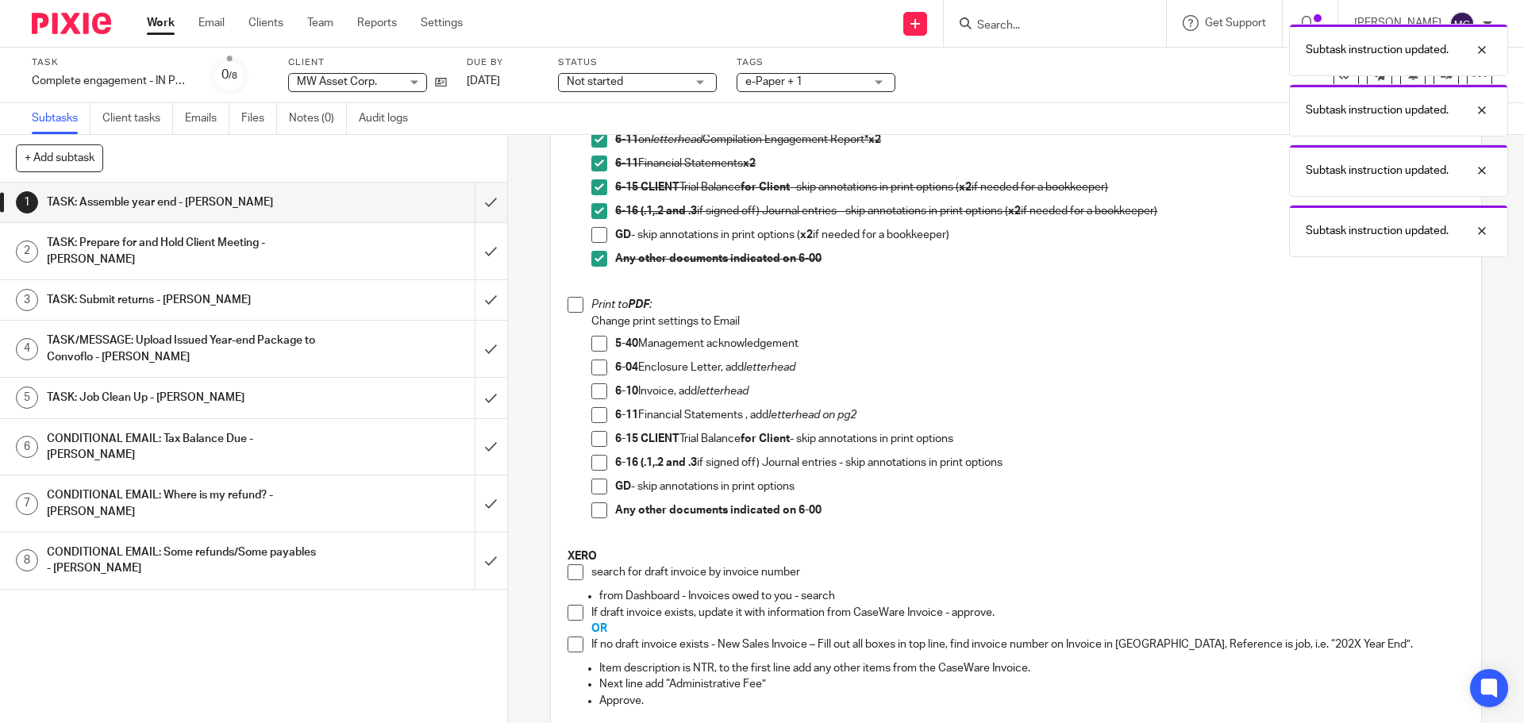
click at [570, 309] on span at bounding box center [576, 305] width 16 height 16
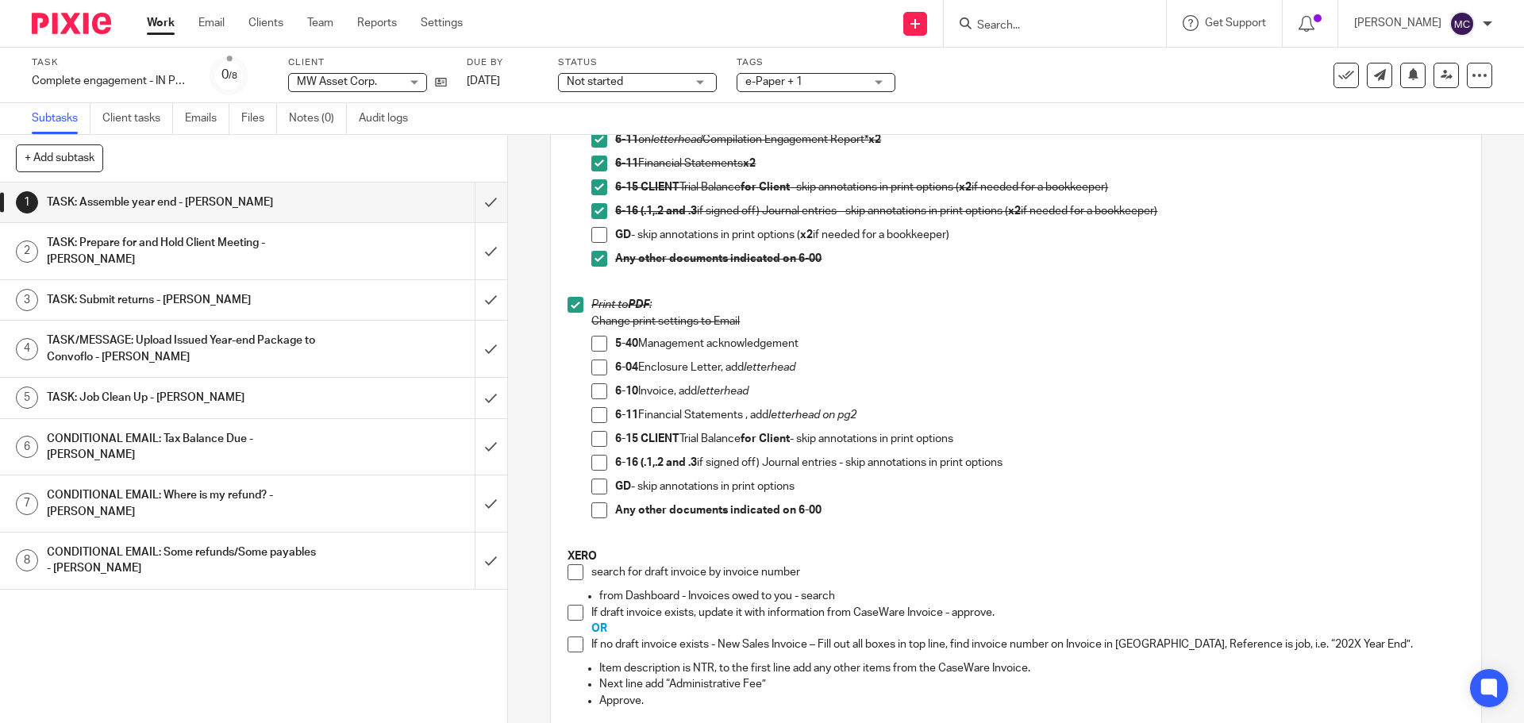
click at [594, 369] on span at bounding box center [599, 368] width 16 height 16
click at [596, 391] on span at bounding box center [599, 391] width 16 height 16
click at [596, 412] on span at bounding box center [599, 415] width 16 height 16
click at [595, 437] on span at bounding box center [599, 439] width 16 height 16
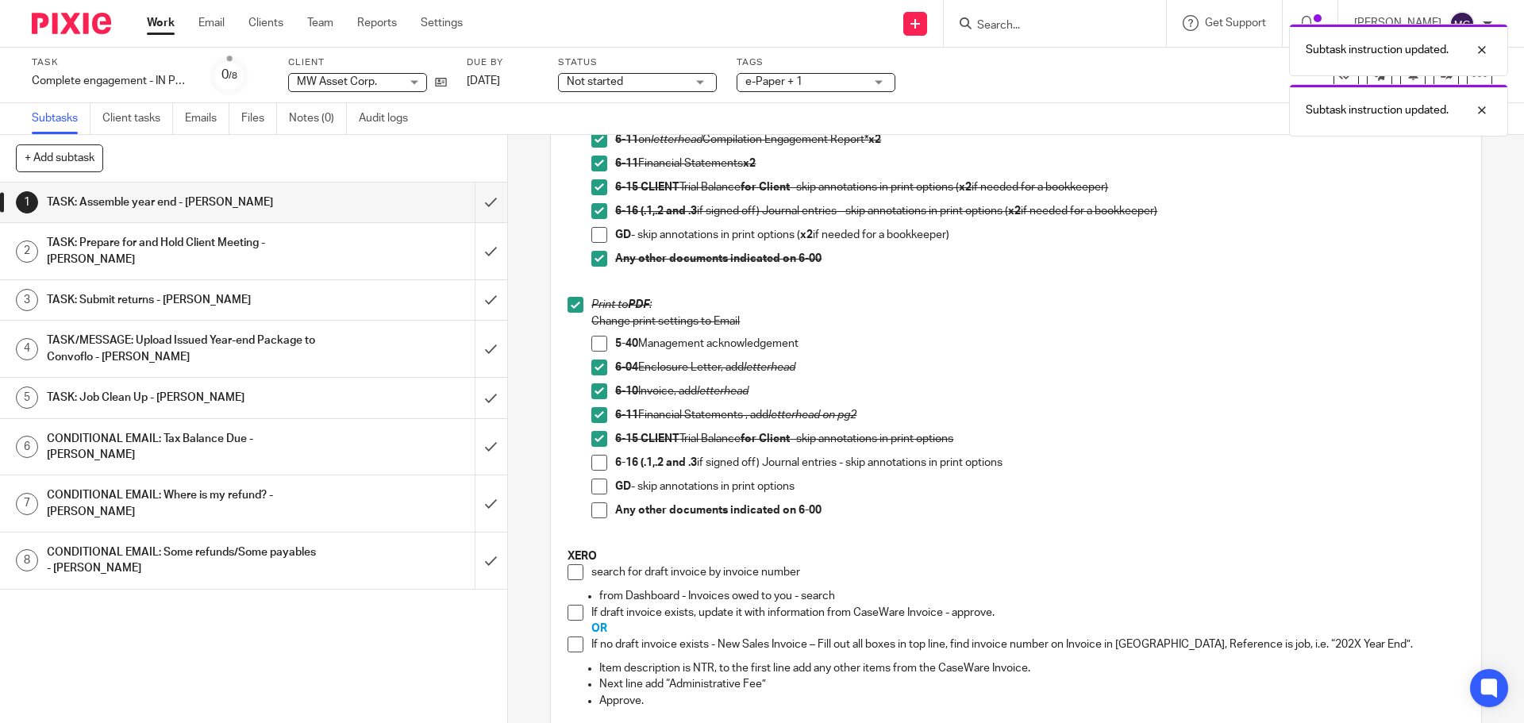
click at [594, 464] on span at bounding box center [599, 463] width 16 height 16
click at [591, 511] on span at bounding box center [599, 511] width 16 height 16
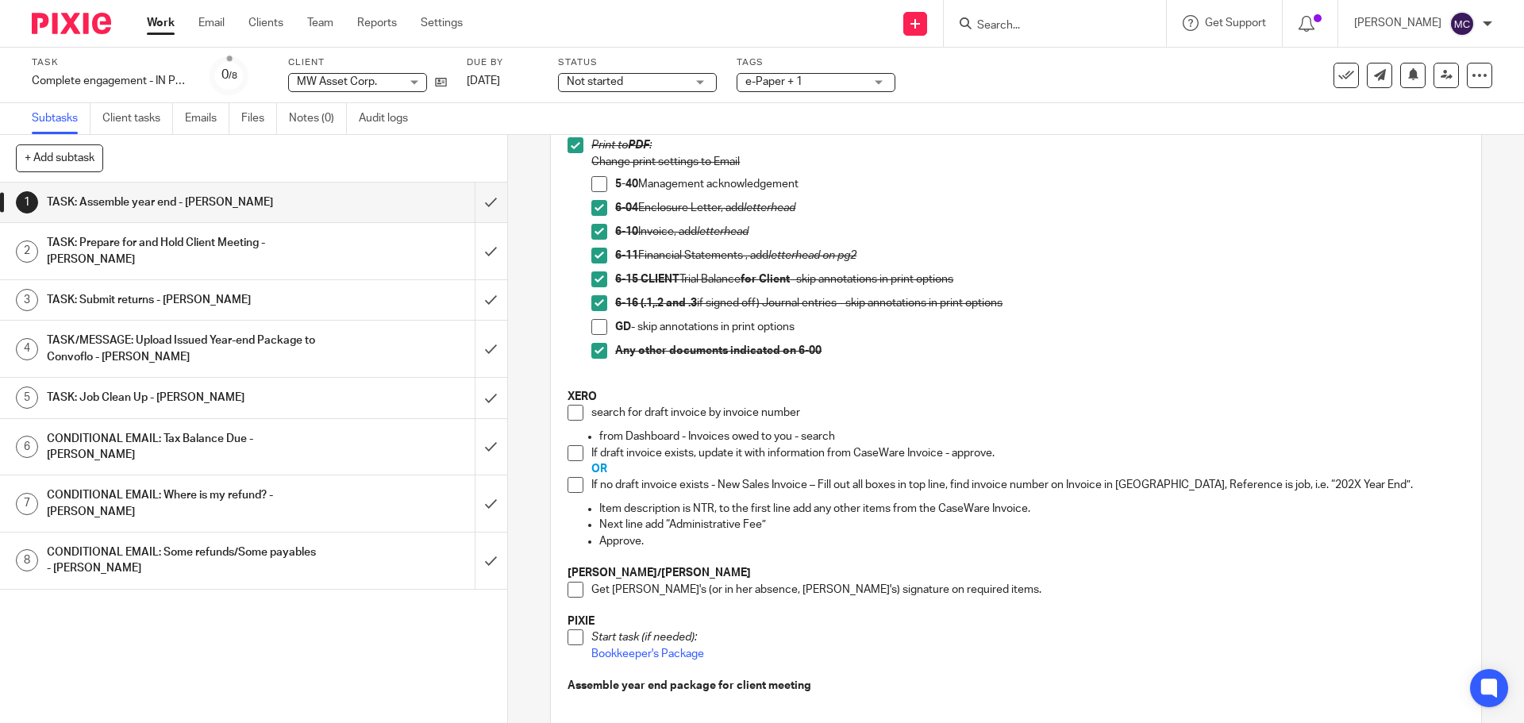
scroll to position [615, 0]
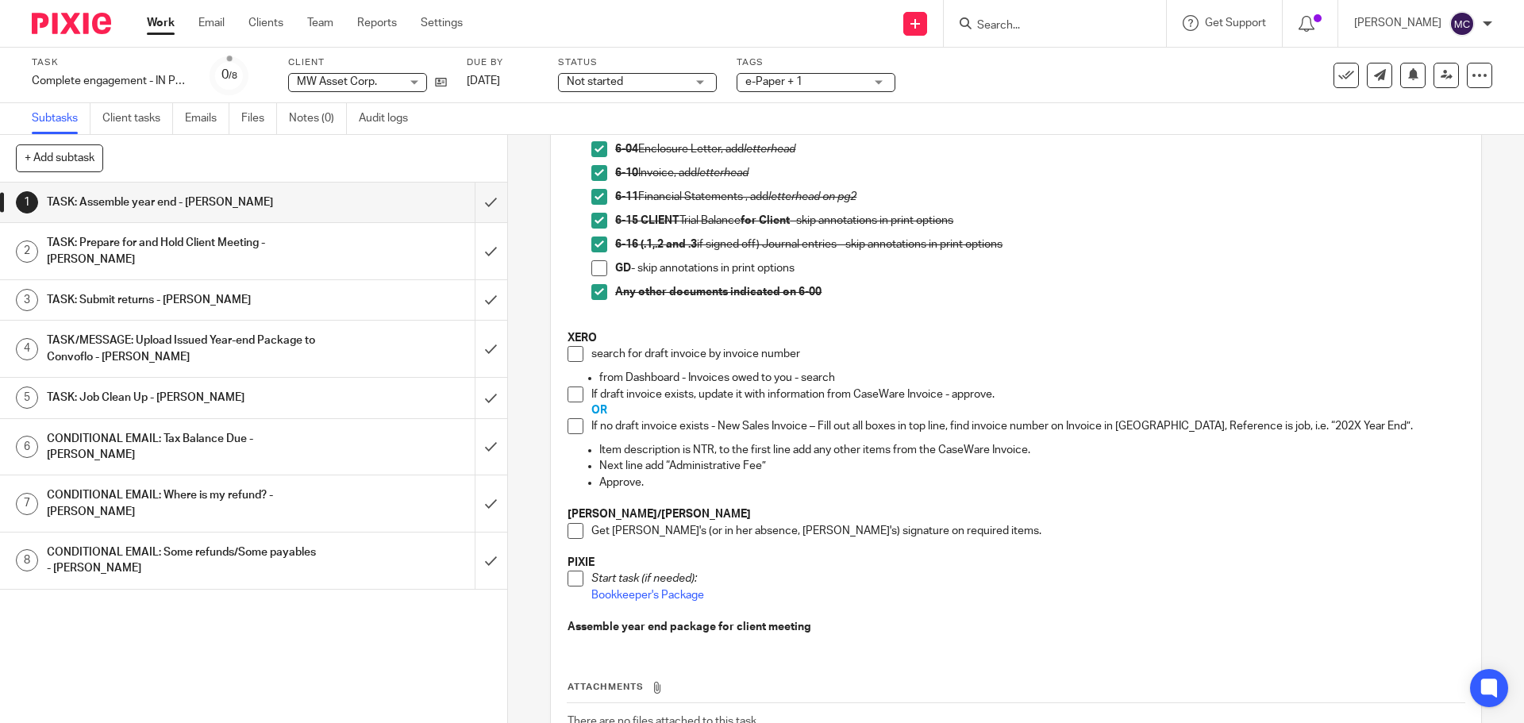
click at [572, 356] on span at bounding box center [576, 354] width 16 height 16
click at [571, 398] on span at bounding box center [576, 395] width 16 height 16
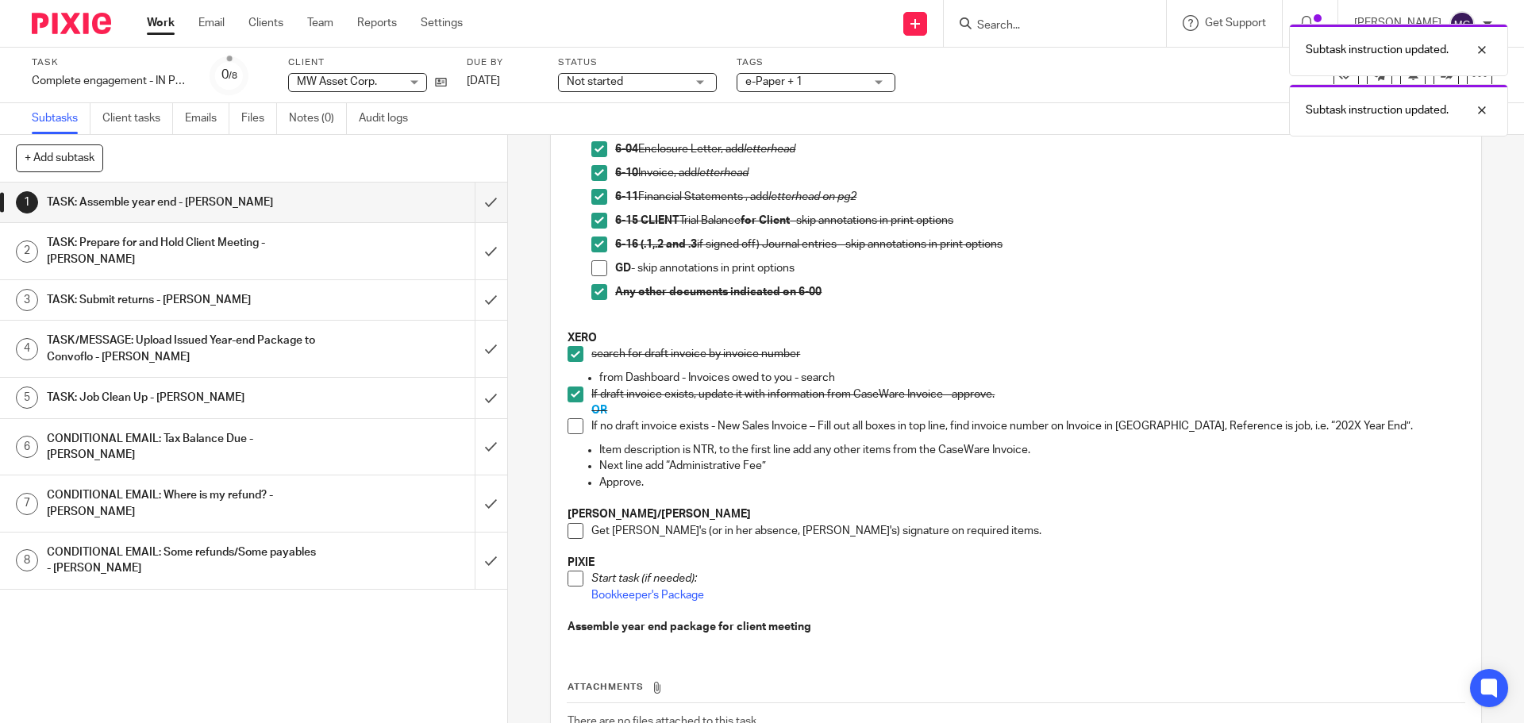
click at [569, 534] on span at bounding box center [576, 531] width 16 height 16
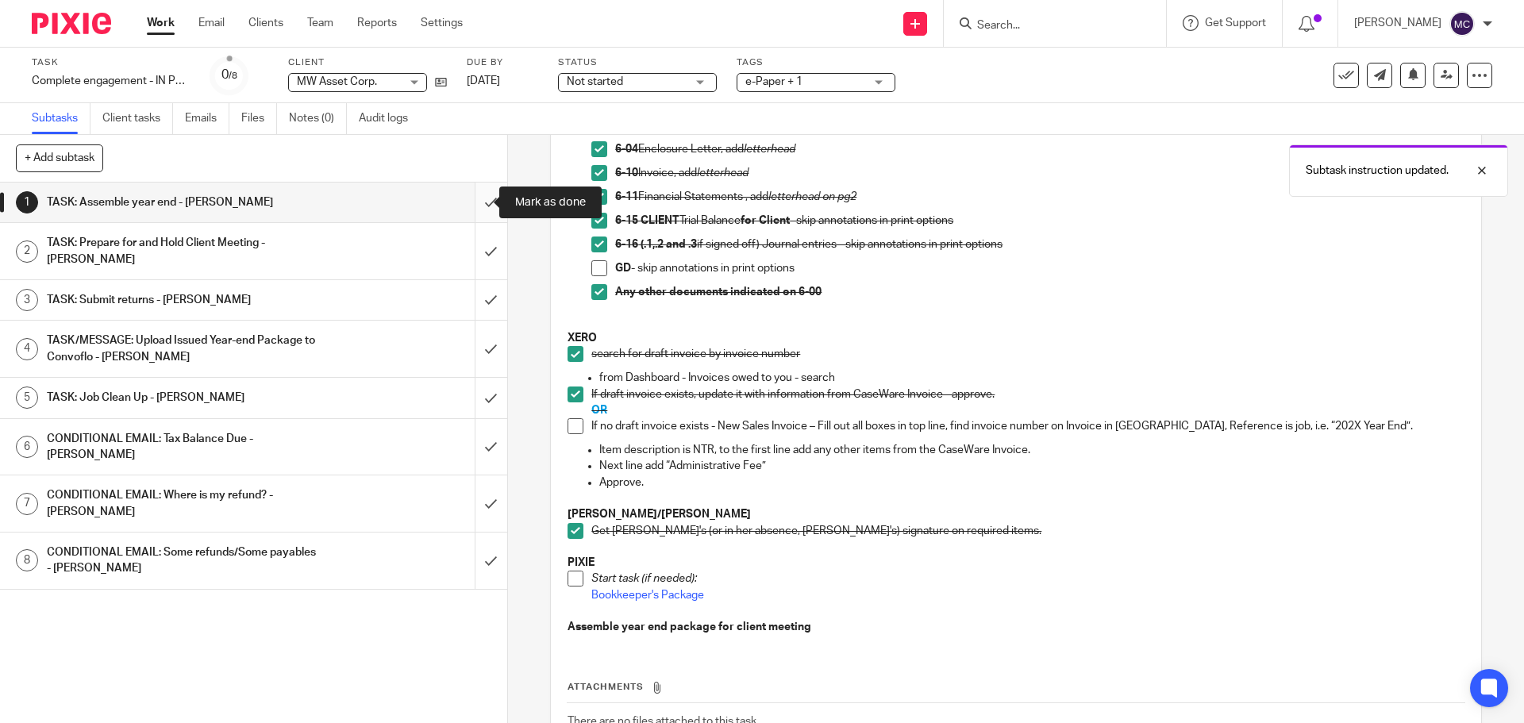
click at [480, 202] on input "submit" at bounding box center [253, 203] width 507 height 40
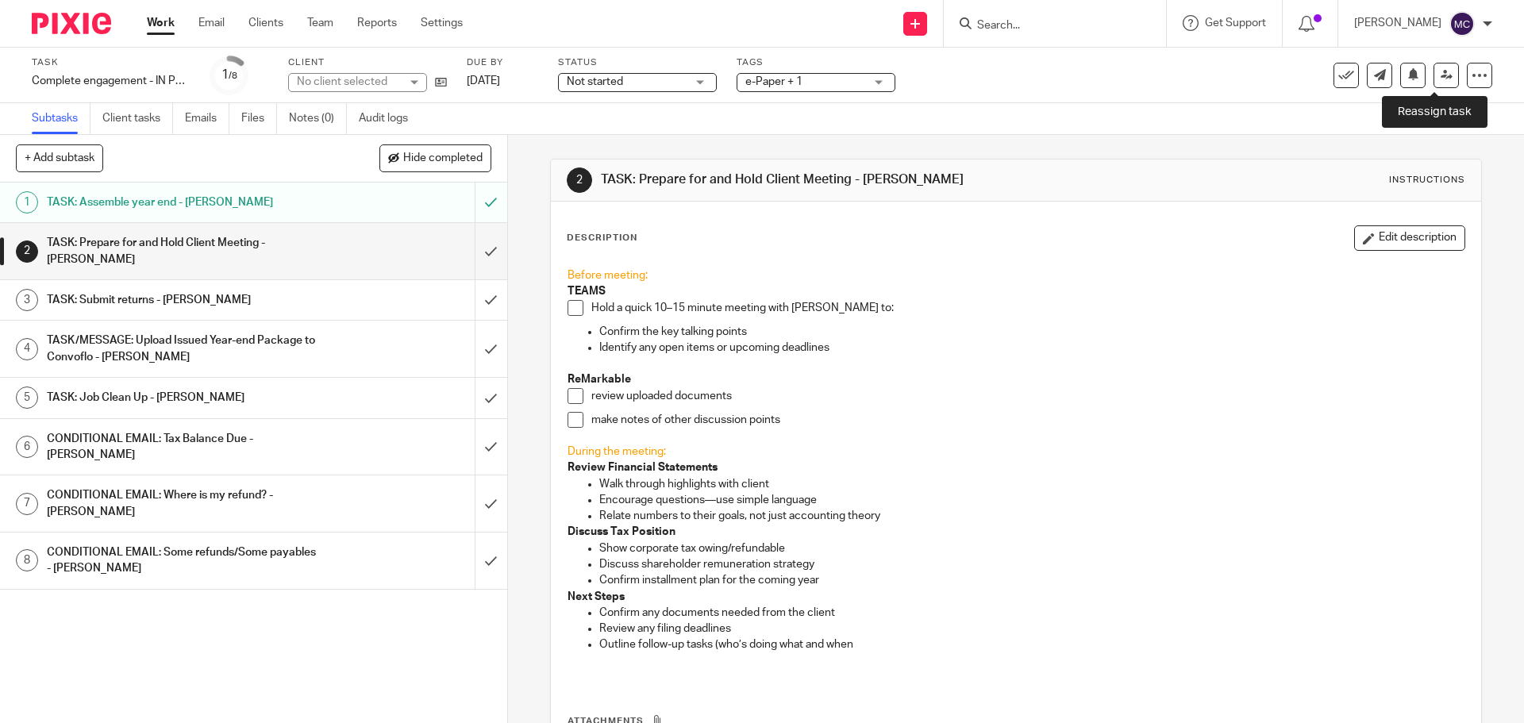
click at [1434, 85] on link at bounding box center [1446, 75] width 25 height 25
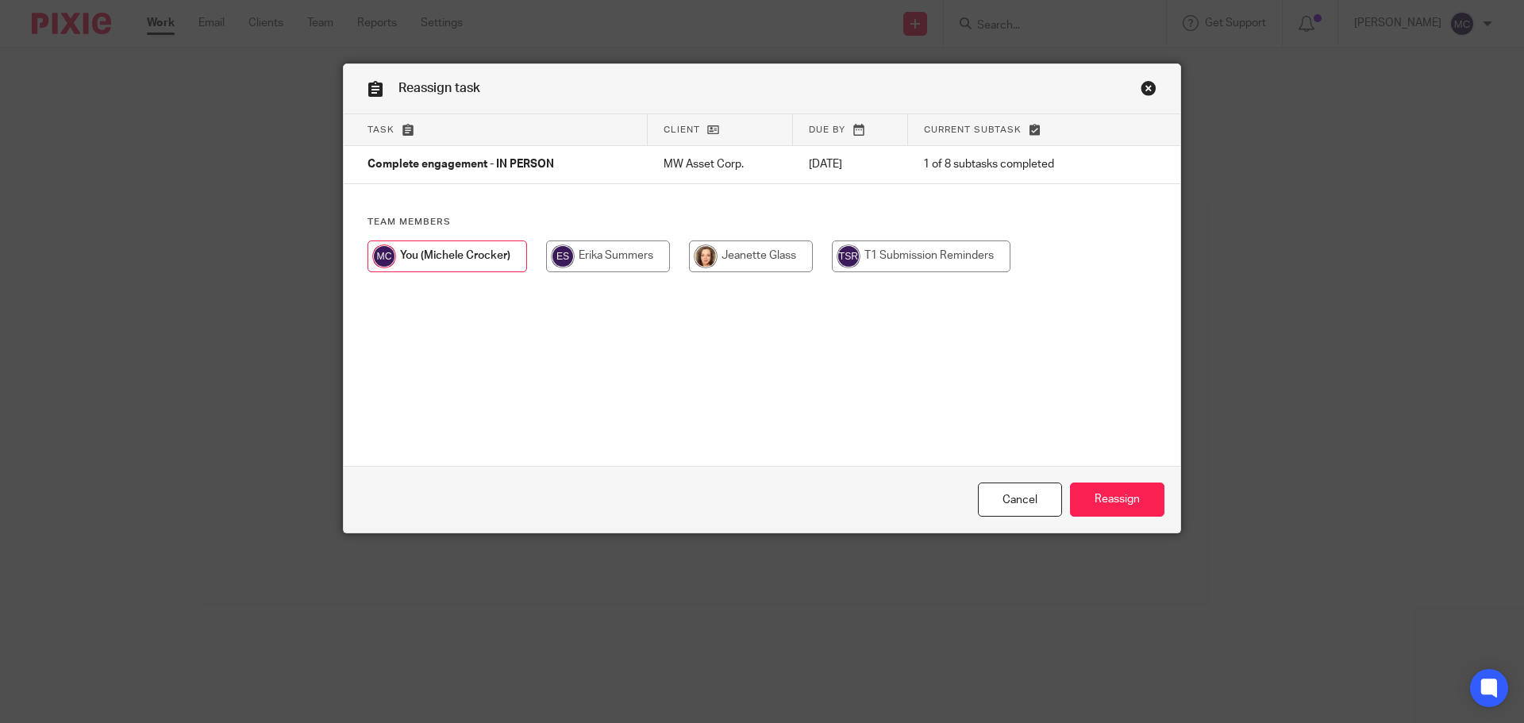
click at [756, 245] on input "radio" at bounding box center [751, 257] width 124 height 32
radio input "true"
click at [1126, 497] on input "Reassign" at bounding box center [1117, 500] width 94 height 34
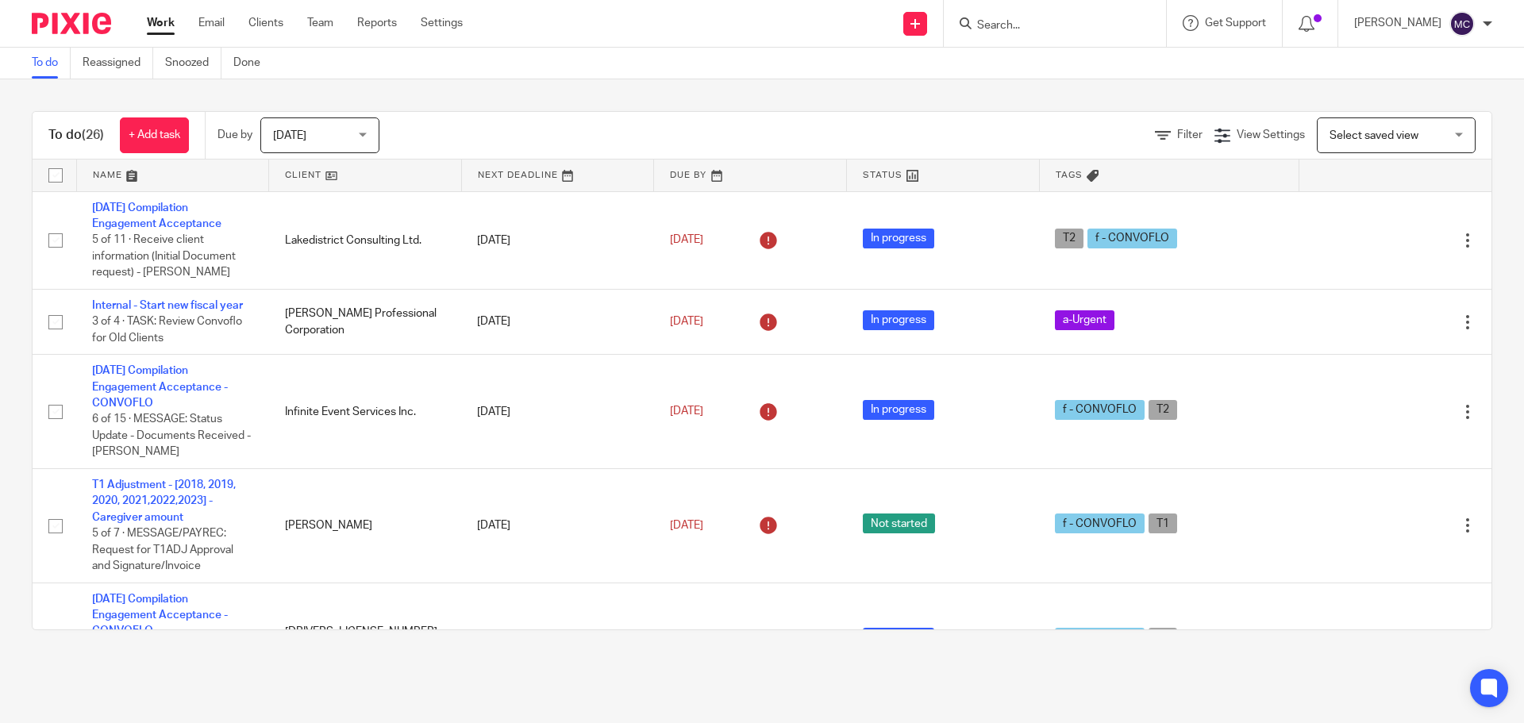
click at [153, 21] on link "Work" at bounding box center [161, 23] width 28 height 16
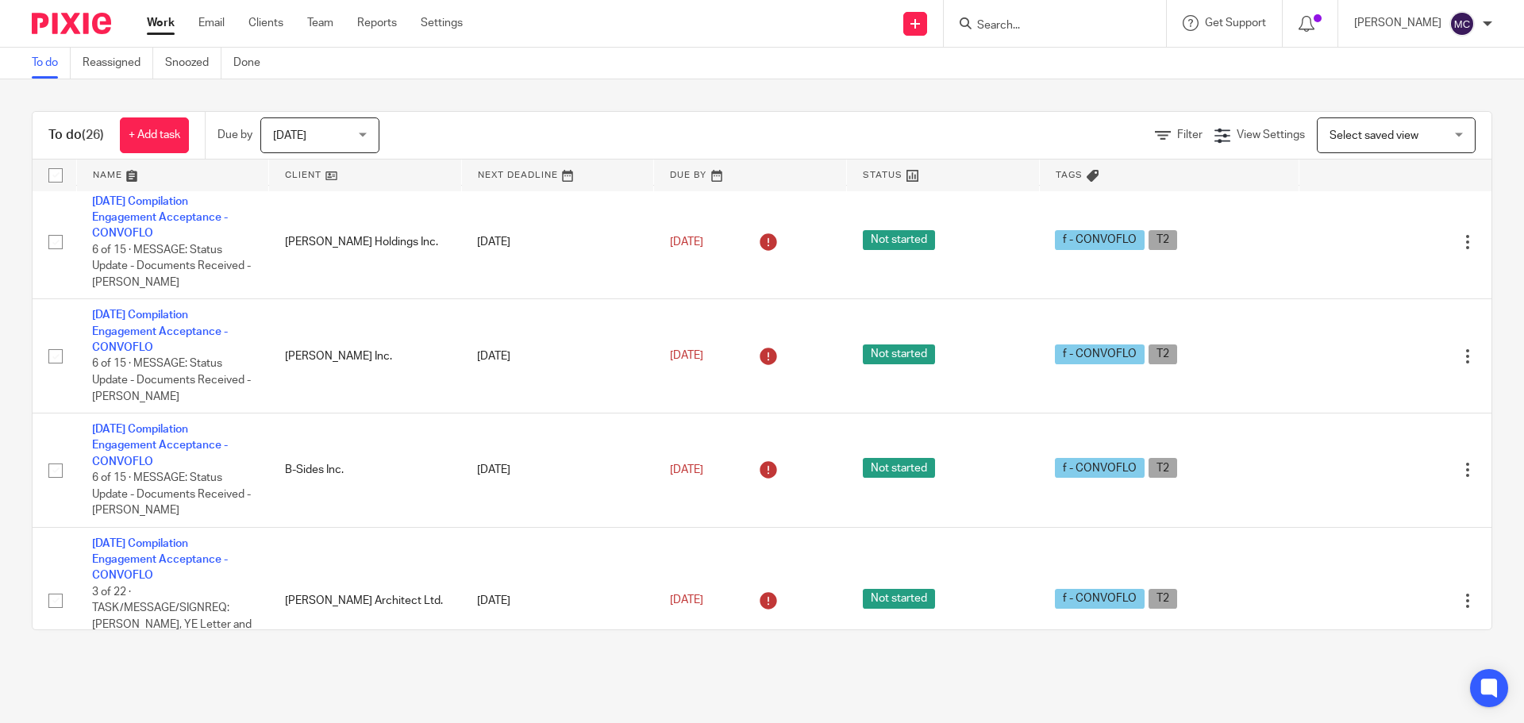
scroll to position [2151, 0]
